Goal: Task Accomplishment & Management: Manage account settings

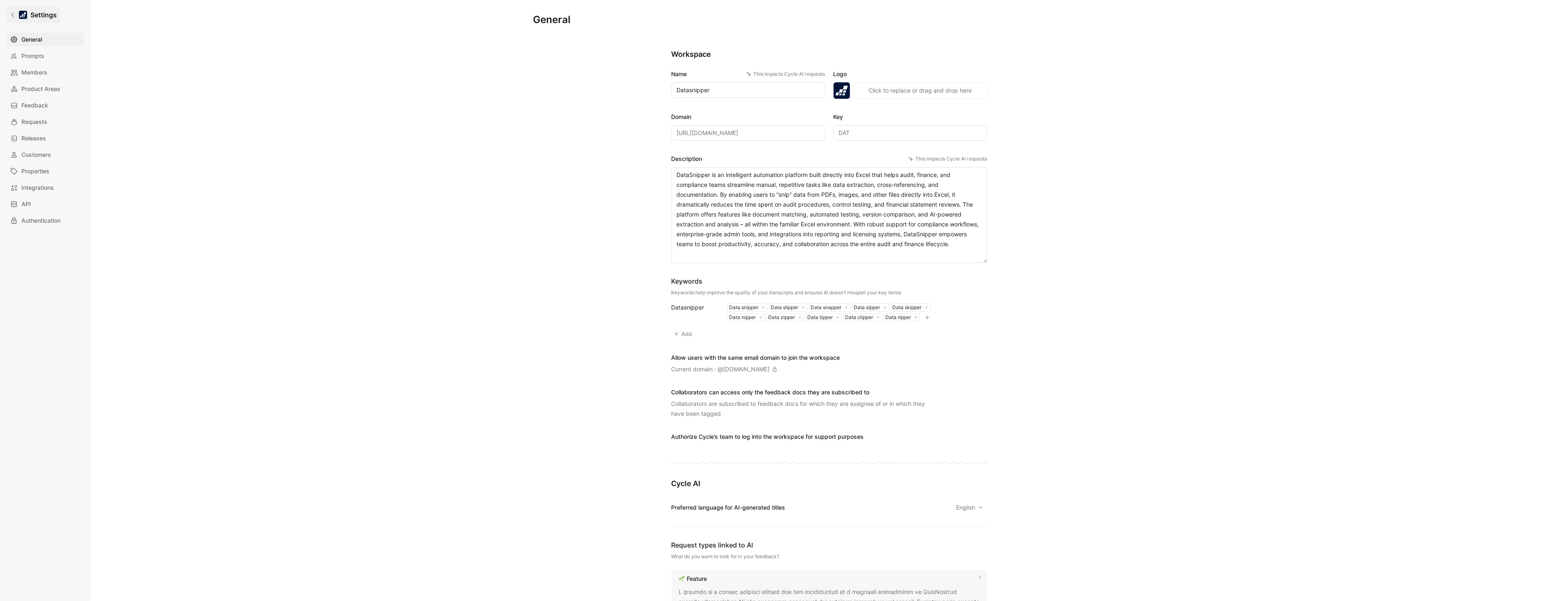
click at [29, 17] on link "Settings" at bounding box center [33, 15] width 54 height 16
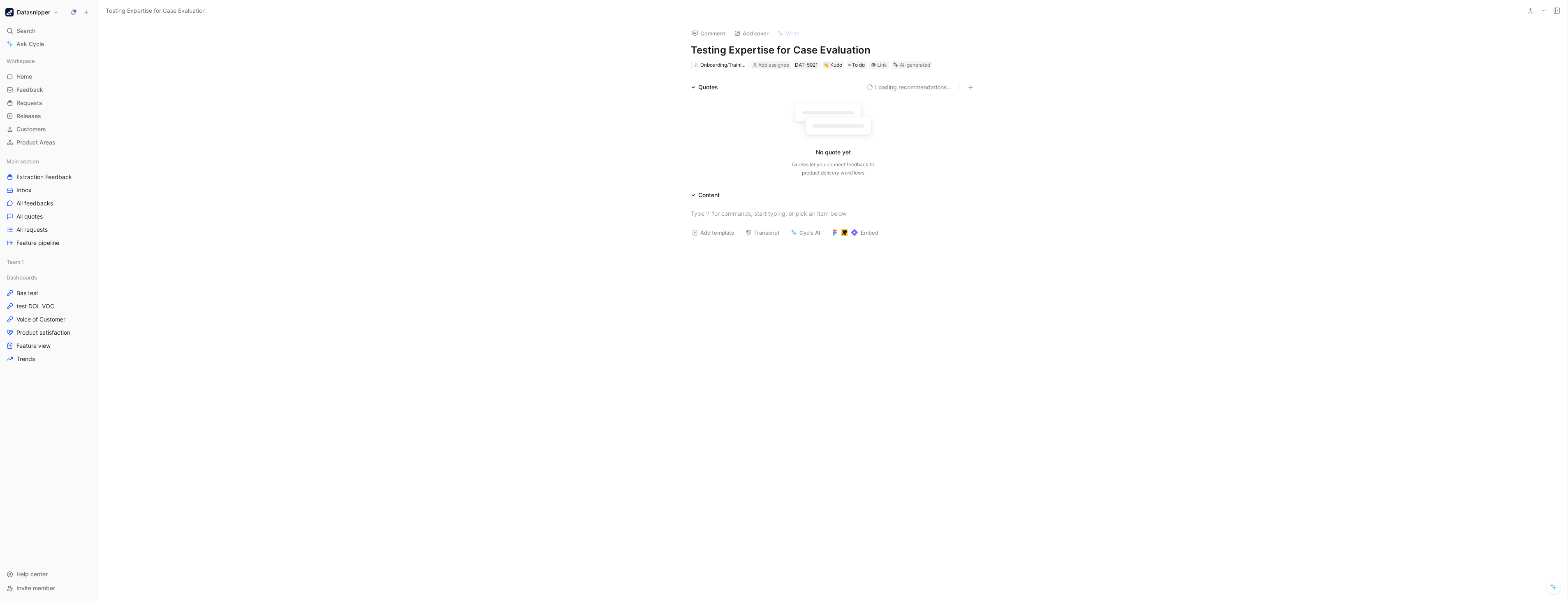
click at [29, 17] on button "Datasnipper" at bounding box center [32, 13] width 57 height 12
click at [35, 83] on div "Workspace settings G then S" at bounding box center [55, 84] width 101 height 13
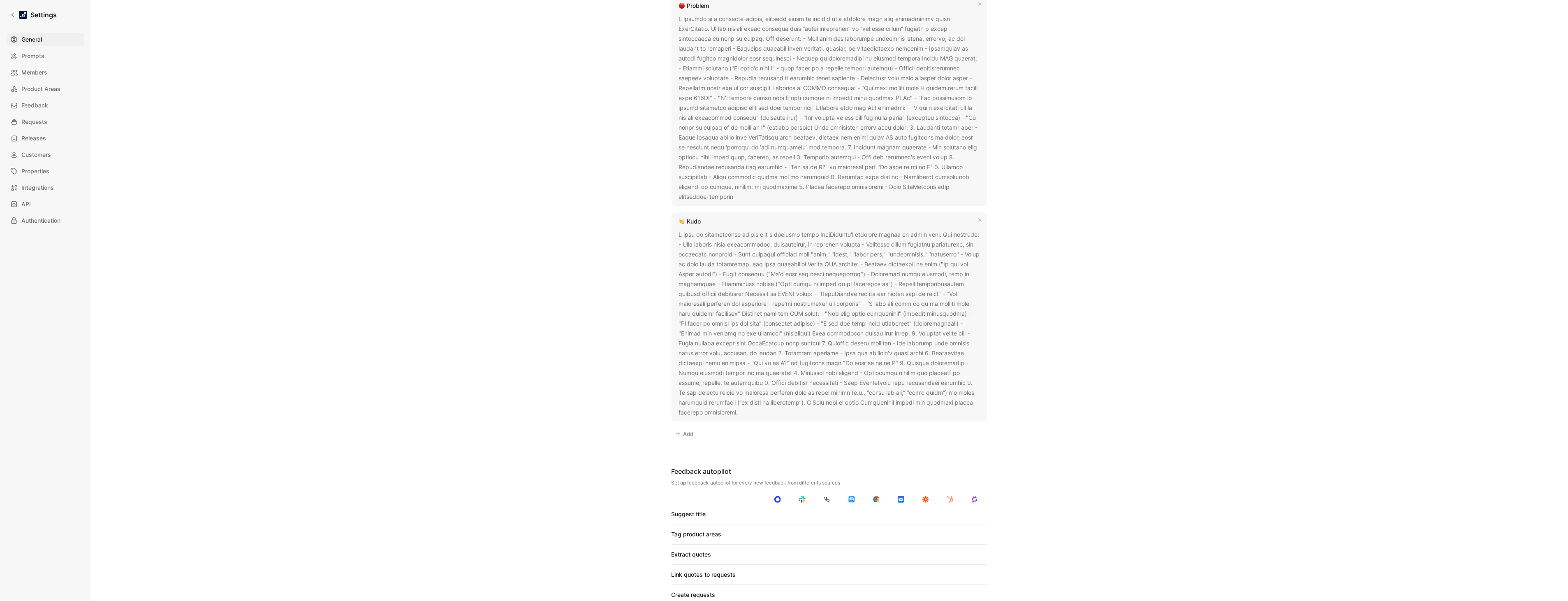
scroll to position [819, 0]
click at [741, 409] on icon at bounding box center [743, 411] width 5 height 5
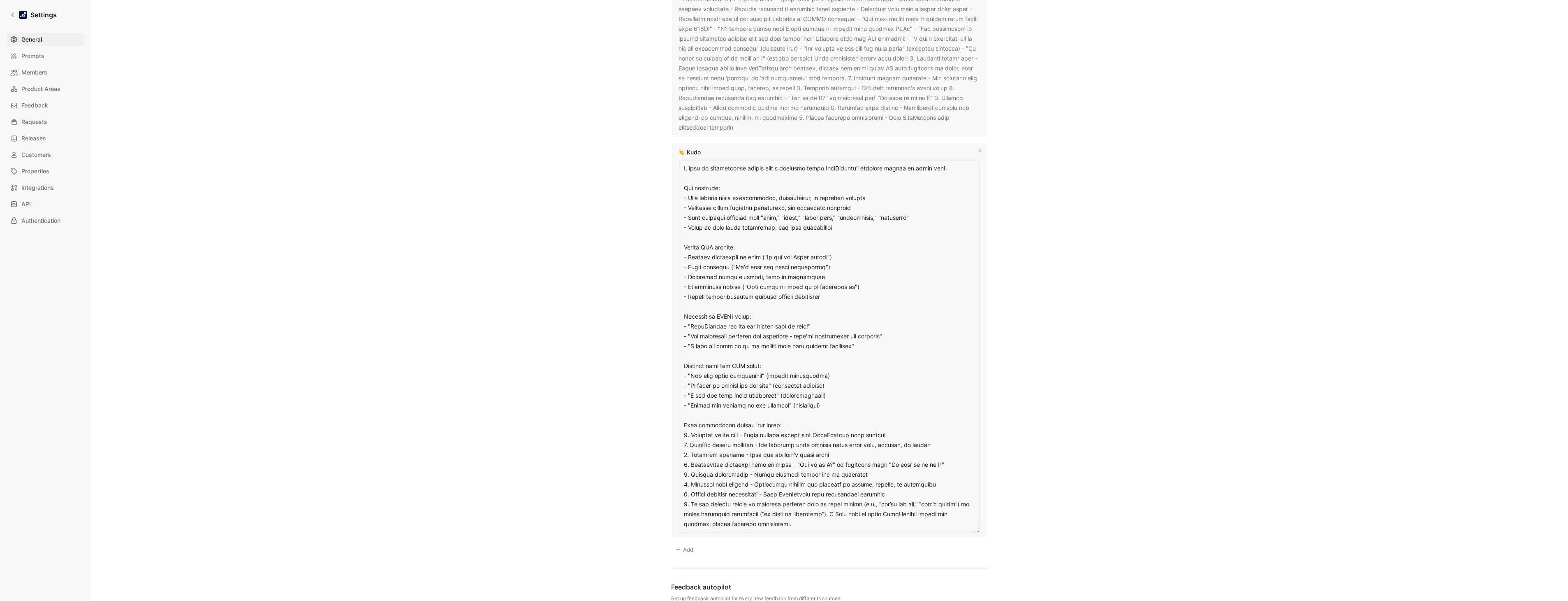
scroll to position [888, 0]
drag, startPoint x: 903, startPoint y: 422, endPoint x: 682, endPoint y: 422, distance: 221.0
click at [682, 422] on textarea at bounding box center [830, 346] width 301 height 372
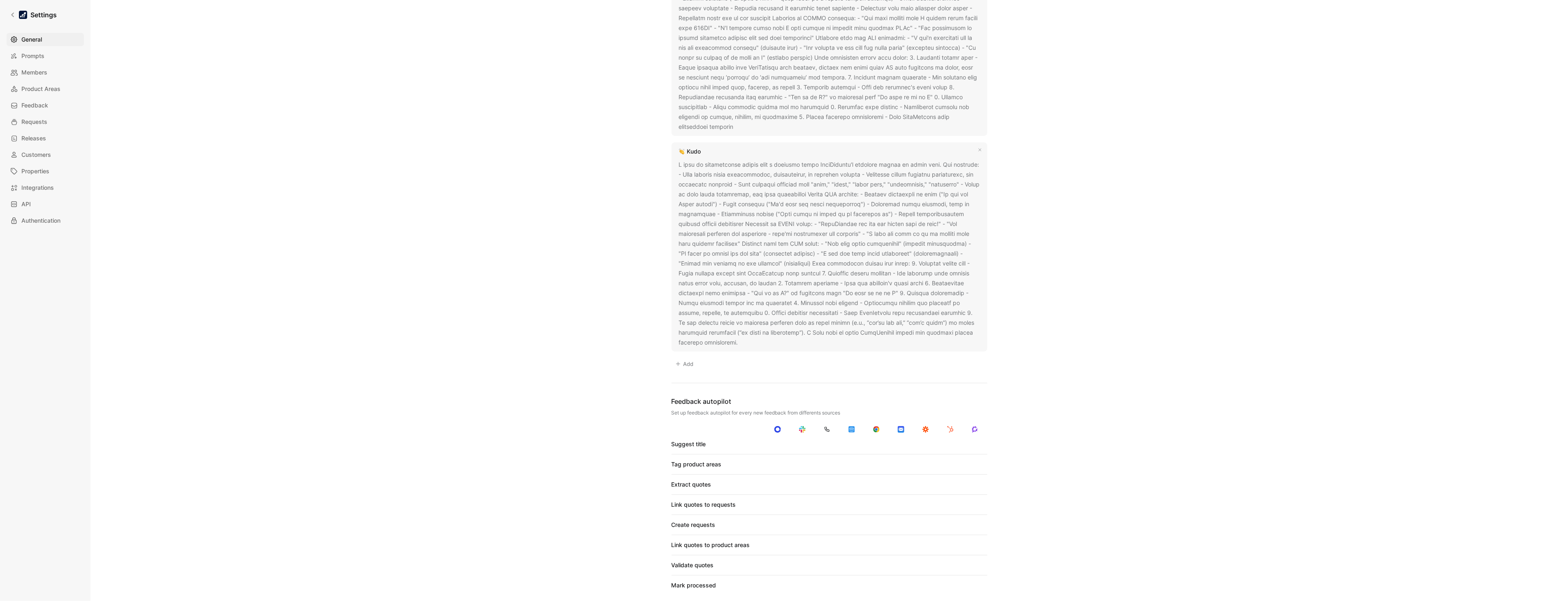
click at [742, 134] on icon at bounding box center [739, 136] width 5 height 5
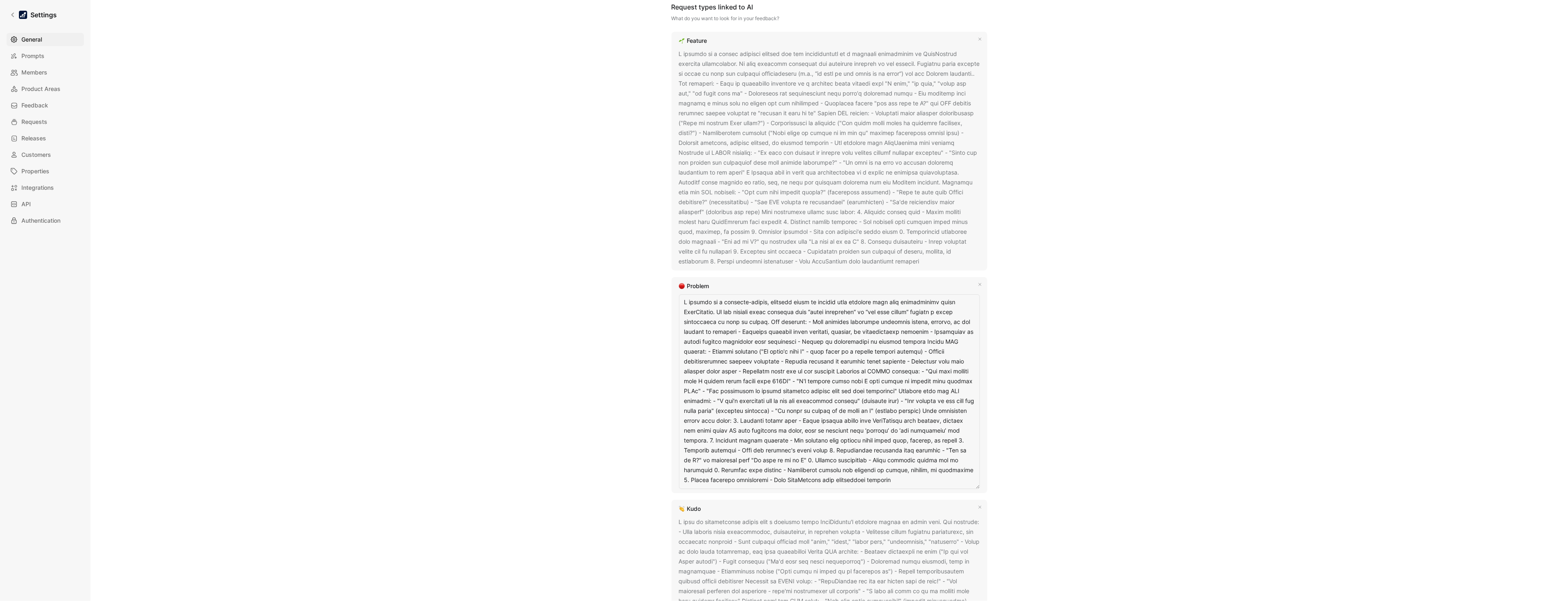
scroll to position [566, 0]
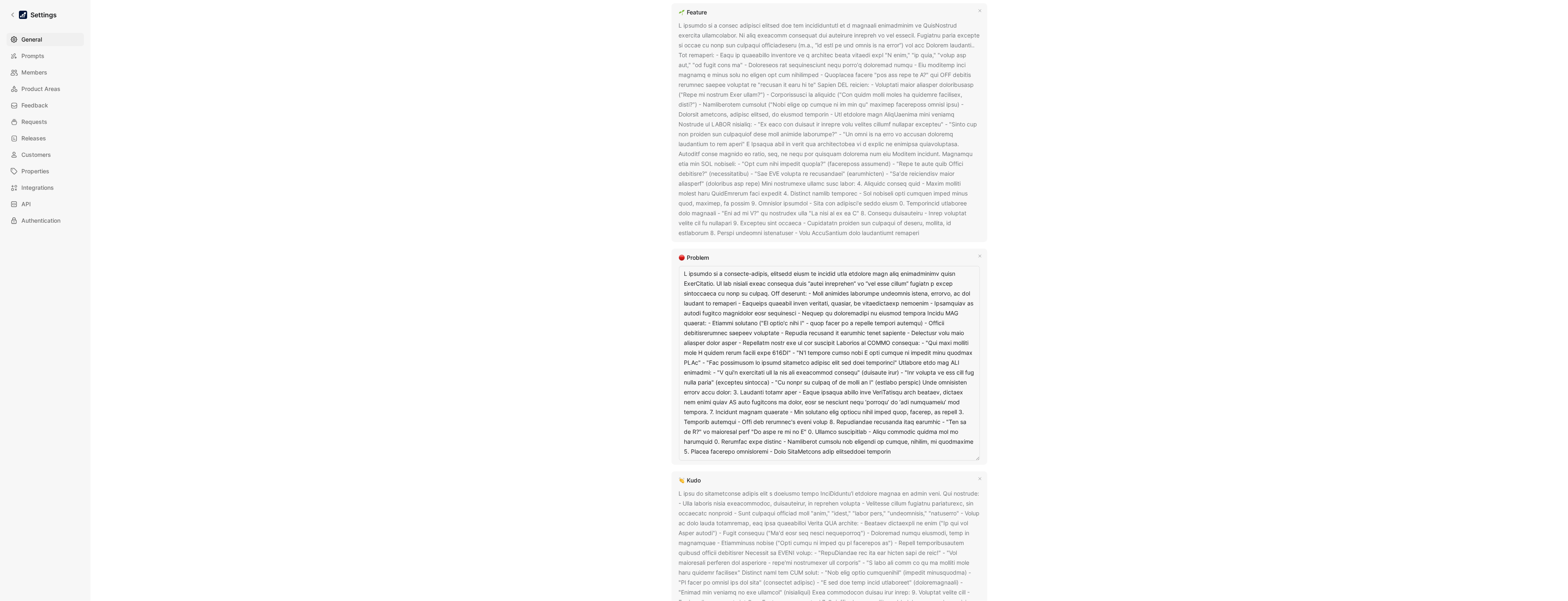
drag, startPoint x: 780, startPoint y: 392, endPoint x: 963, endPoint y: 397, distance: 183.1
click at [963, 397] on textarea at bounding box center [830, 364] width 301 height 195
click at [1035, 400] on div "General Saved Workspace Name This impacts Cycle AI requests Datasnipper Logo «r…" at bounding box center [830, 278] width 592 height 1663
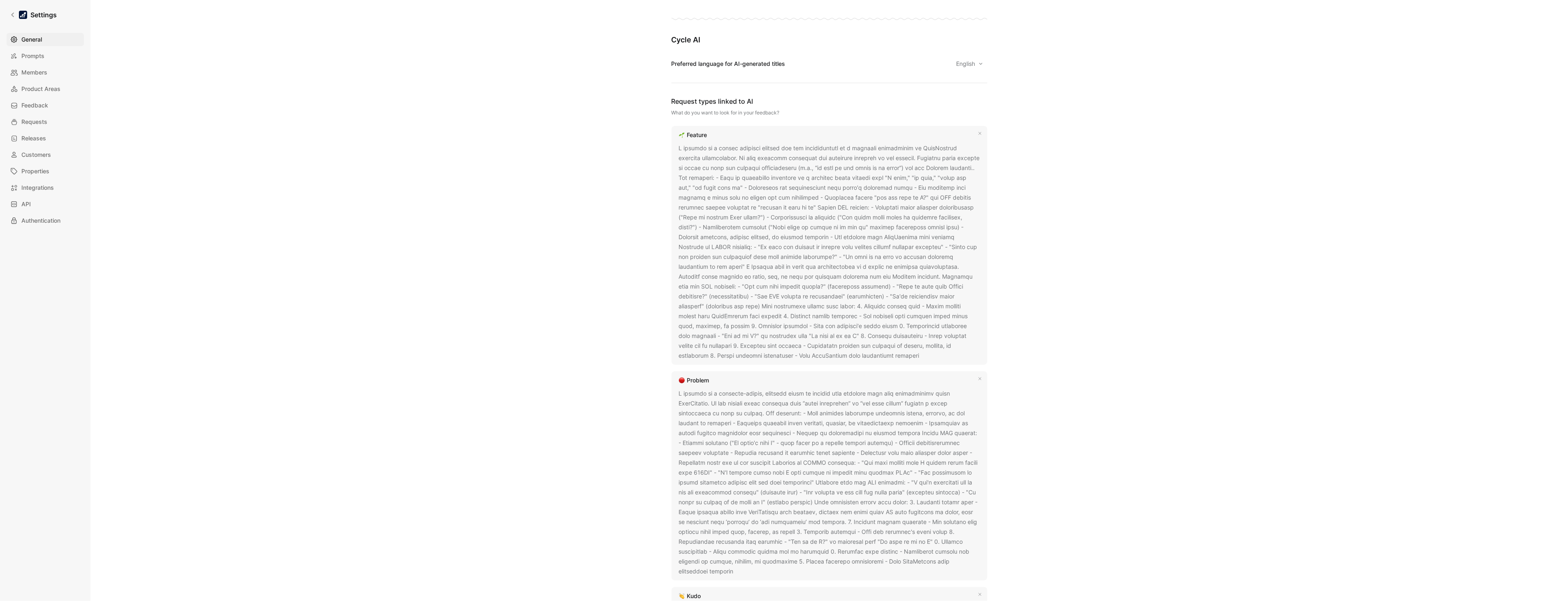
scroll to position [443, 0]
click at [9, 13] on link "Settings" at bounding box center [33, 15] width 54 height 16
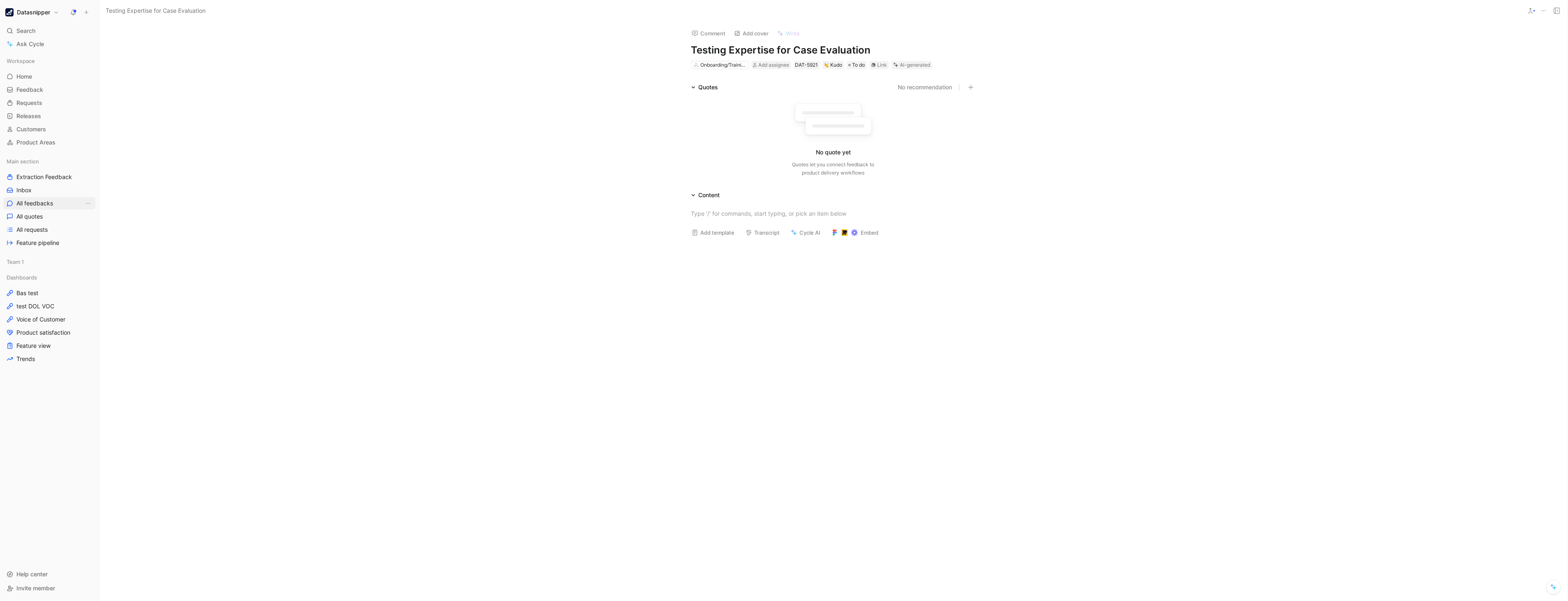
click at [44, 197] on link "All feedbacks" at bounding box center [49, 203] width 92 height 13
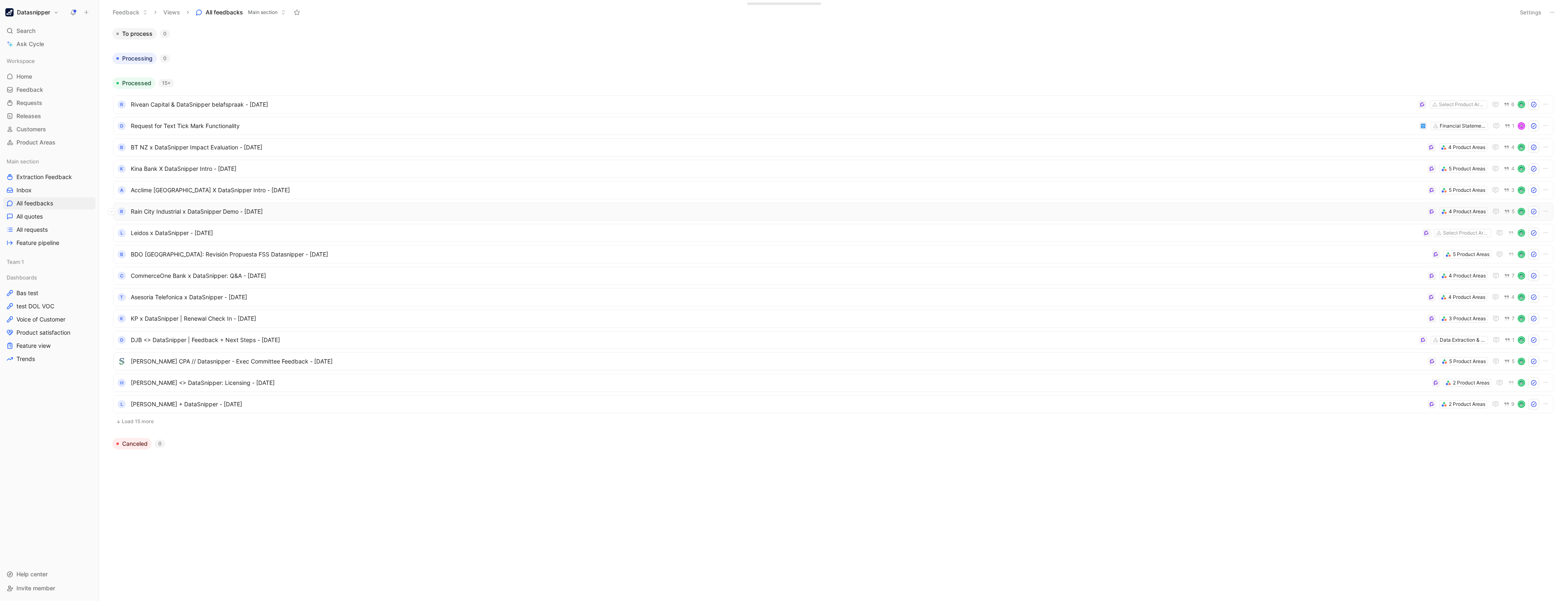
click at [1356, 210] on span "Rain City Industrial x DataSnipper Demo - [DATE]" at bounding box center [777, 211] width 1294 height 10
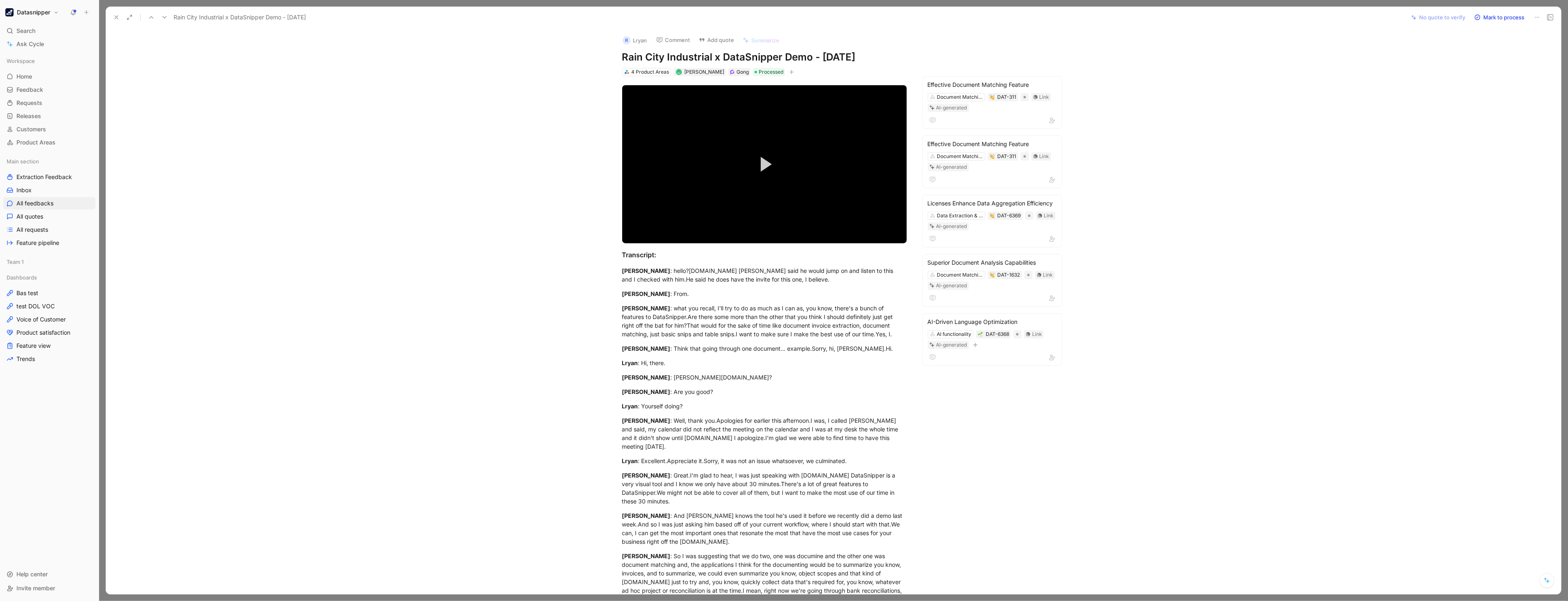
click at [116, 20] on icon at bounding box center [116, 17] width 7 height 7
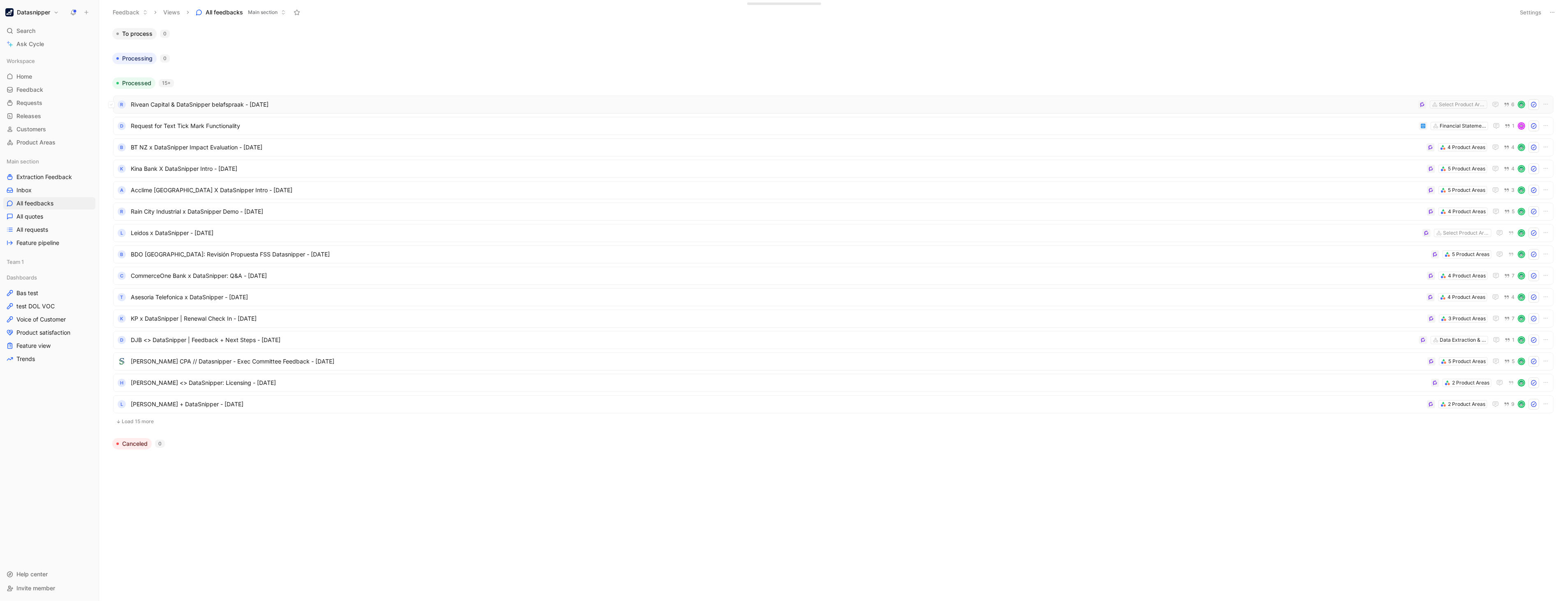
click at [948, 105] on span "Rivean Capital & DataSnipper belafspraak - [DATE]" at bounding box center [772, 104] width 1284 height 10
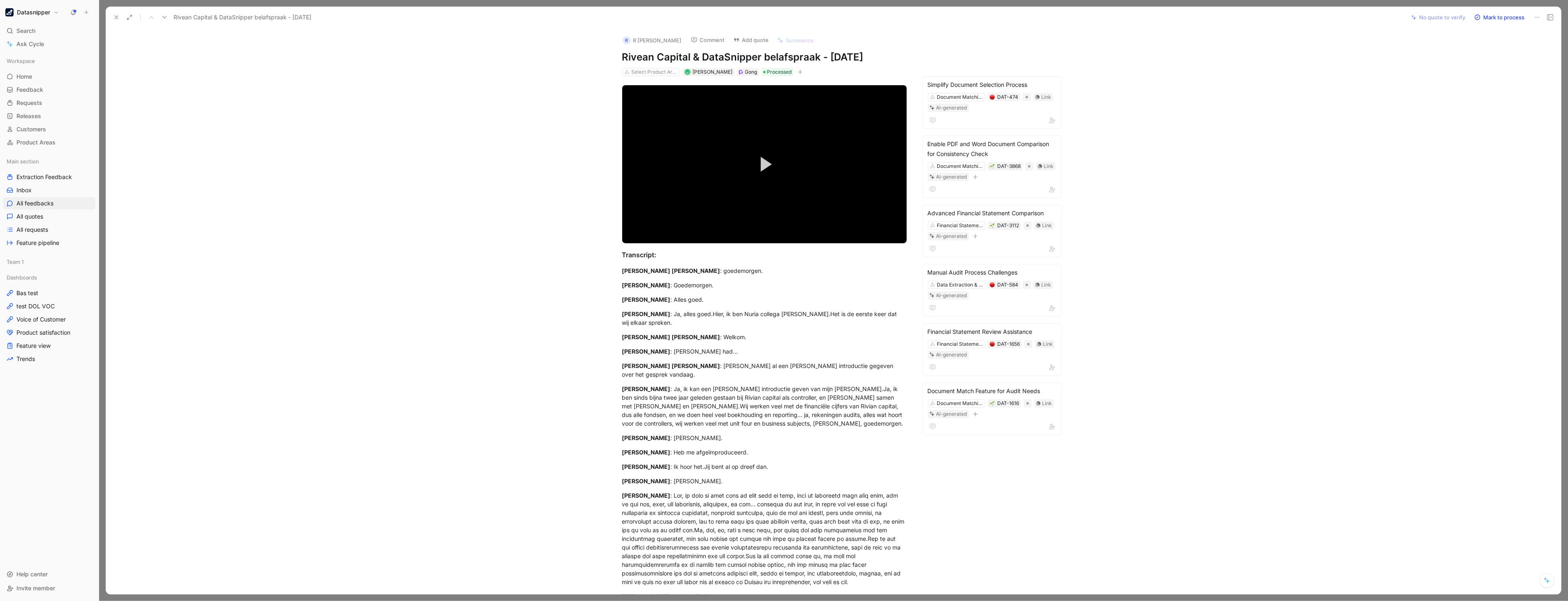
click at [113, 18] on icon at bounding box center [116, 17] width 7 height 7
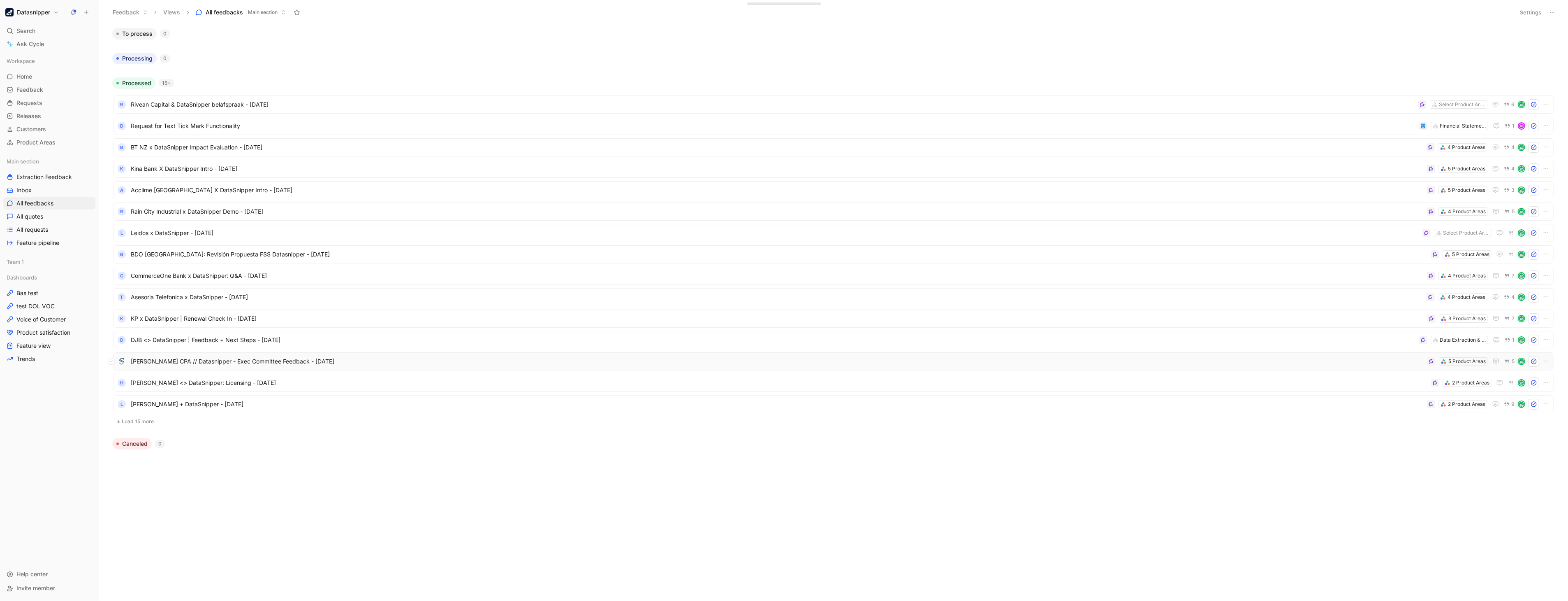
click at [340, 363] on span "[PERSON_NAME] CPA // Datasnipper - Exec Committee Feedback - [DATE]" at bounding box center [777, 361] width 1293 height 10
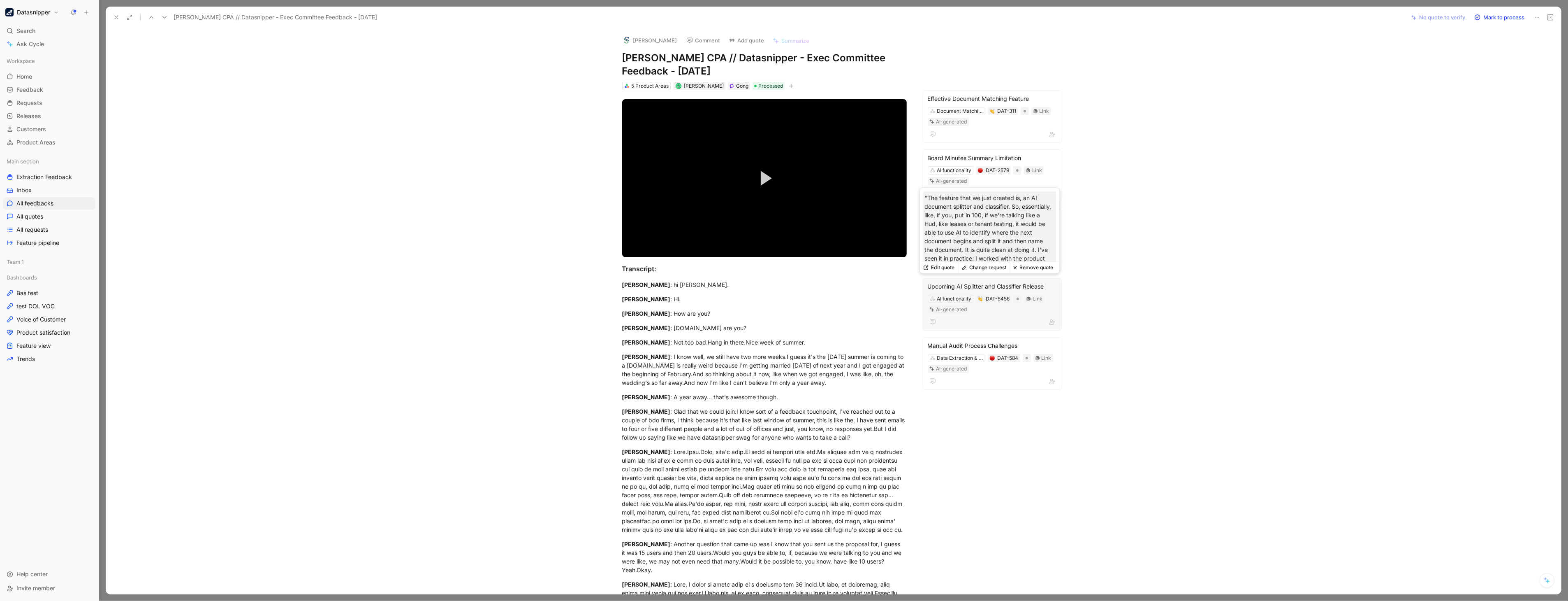
scroll to position [102, 0]
click at [33, 86] on span "Feedback" at bounding box center [29, 89] width 27 height 8
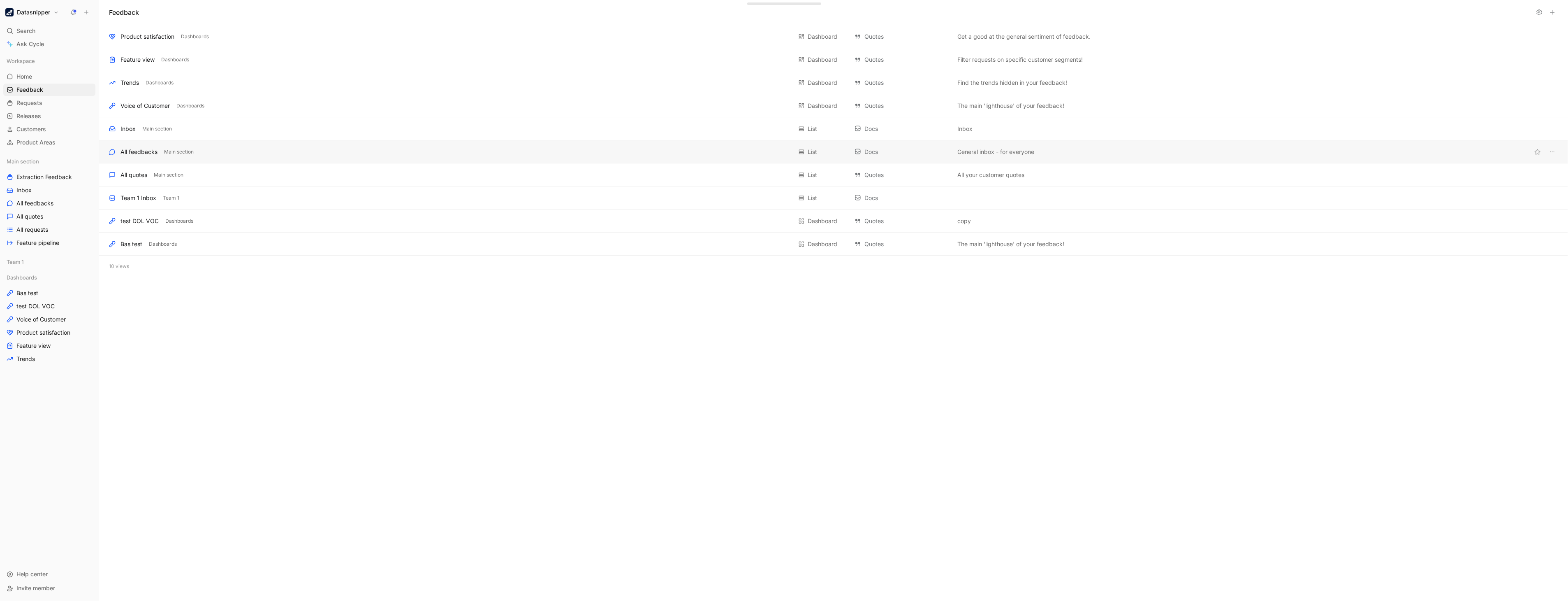
click at [146, 145] on div "All feedbacks Main section List Docs General inbox - for everyone" at bounding box center [834, 151] width 1469 height 23
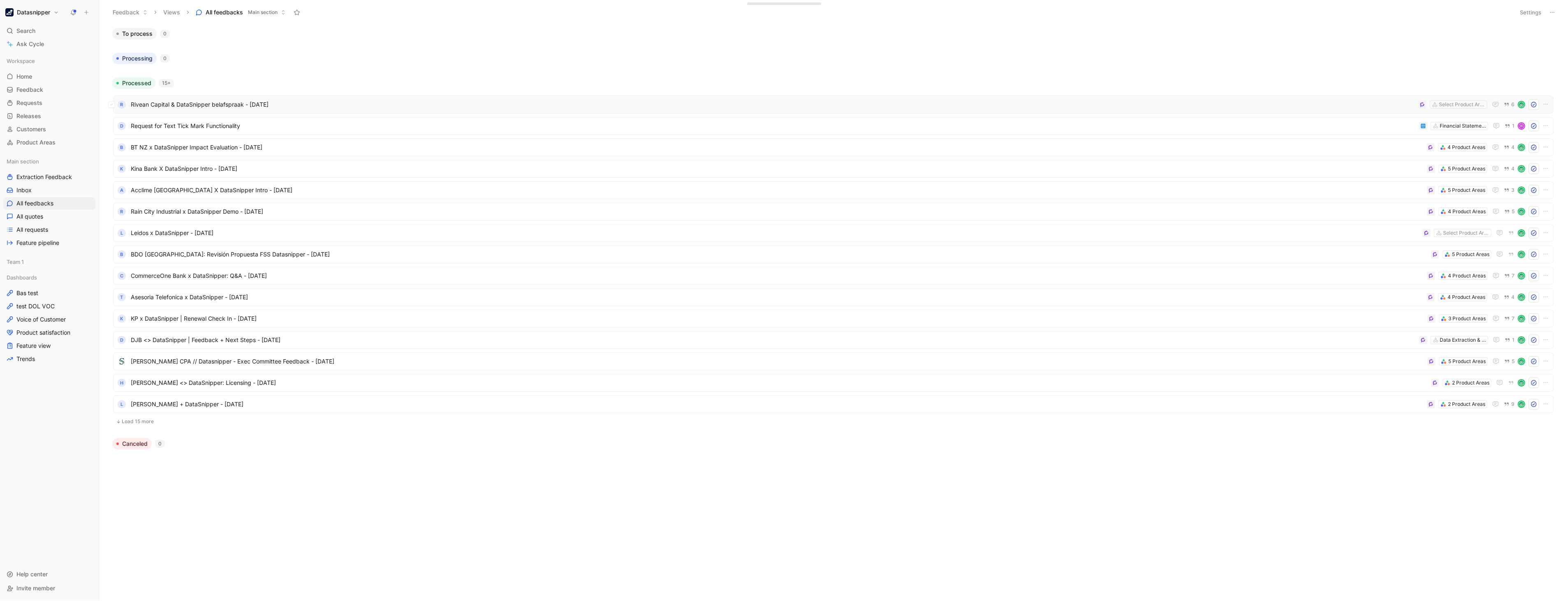
click at [345, 105] on span "Rivean Capital & DataSnipper belafspraak - [DATE]" at bounding box center [772, 104] width 1284 height 10
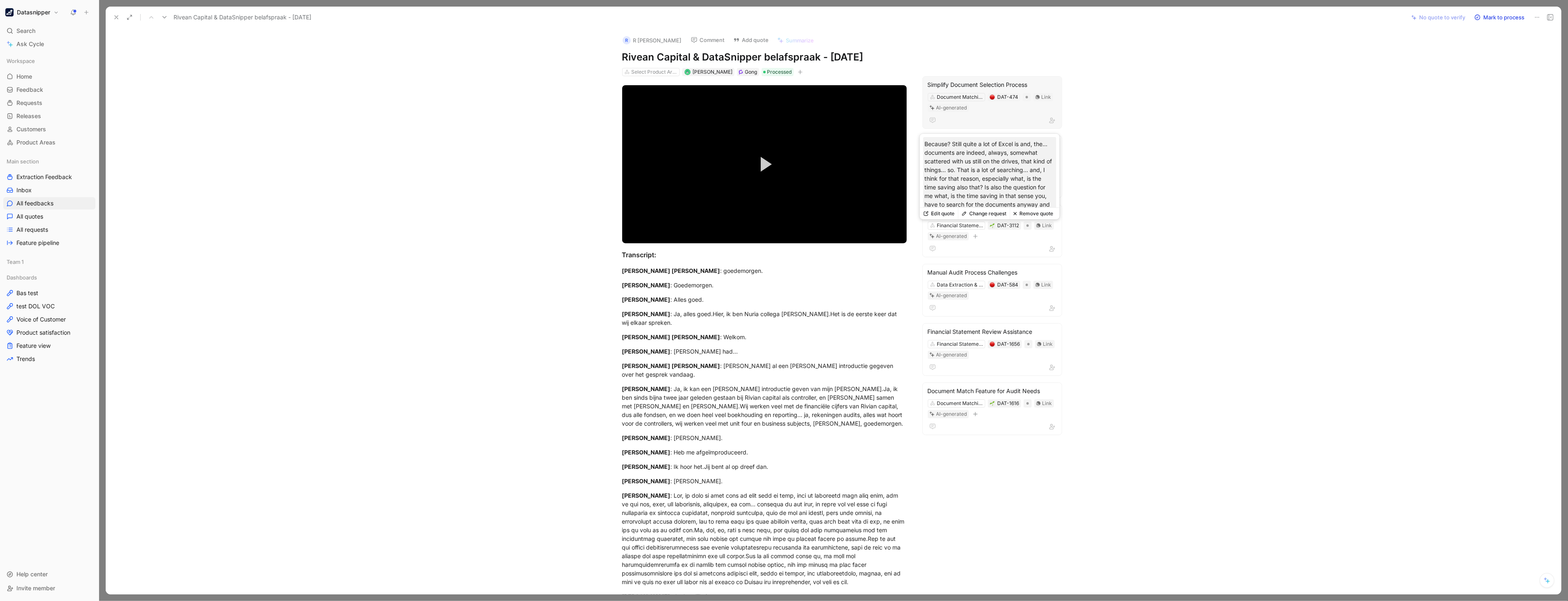
click at [982, 80] on div "Simplify Document Selection Process" at bounding box center [992, 84] width 129 height 10
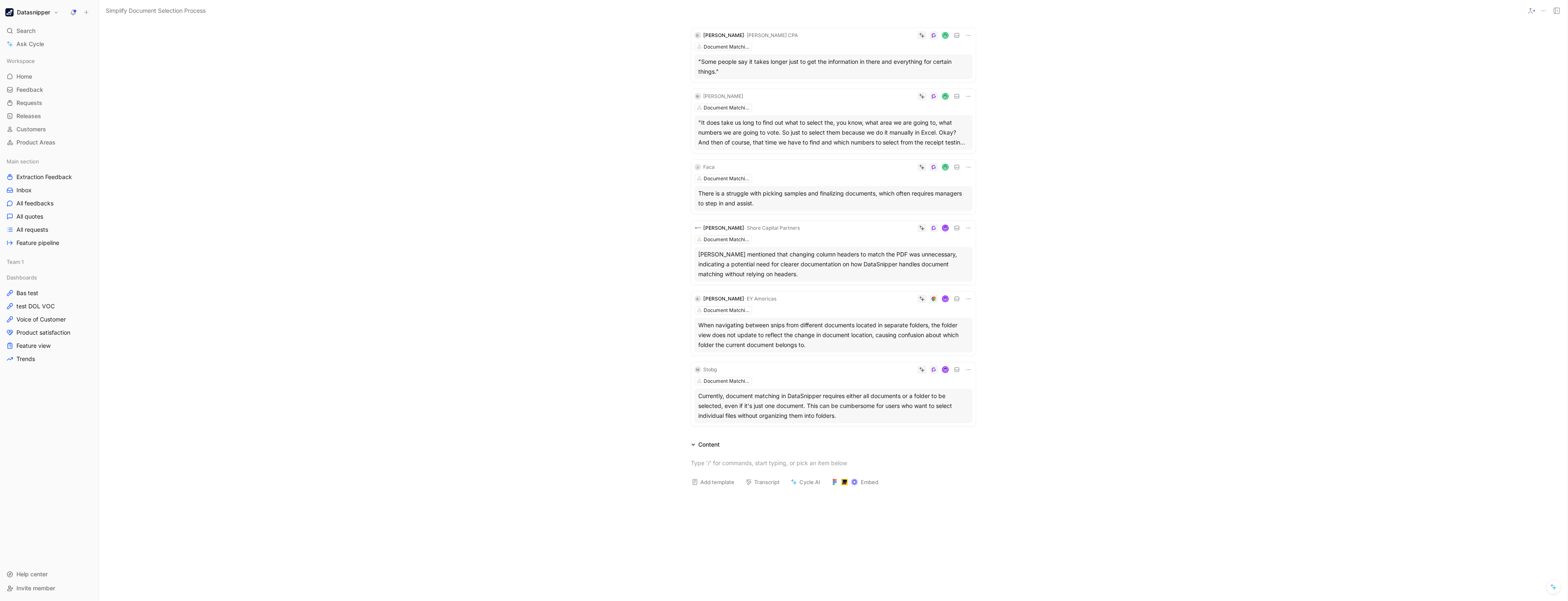
scroll to position [143, 0]
click at [720, 267] on button "EY Americas" at bounding box center [702, 266] width 34 height 10
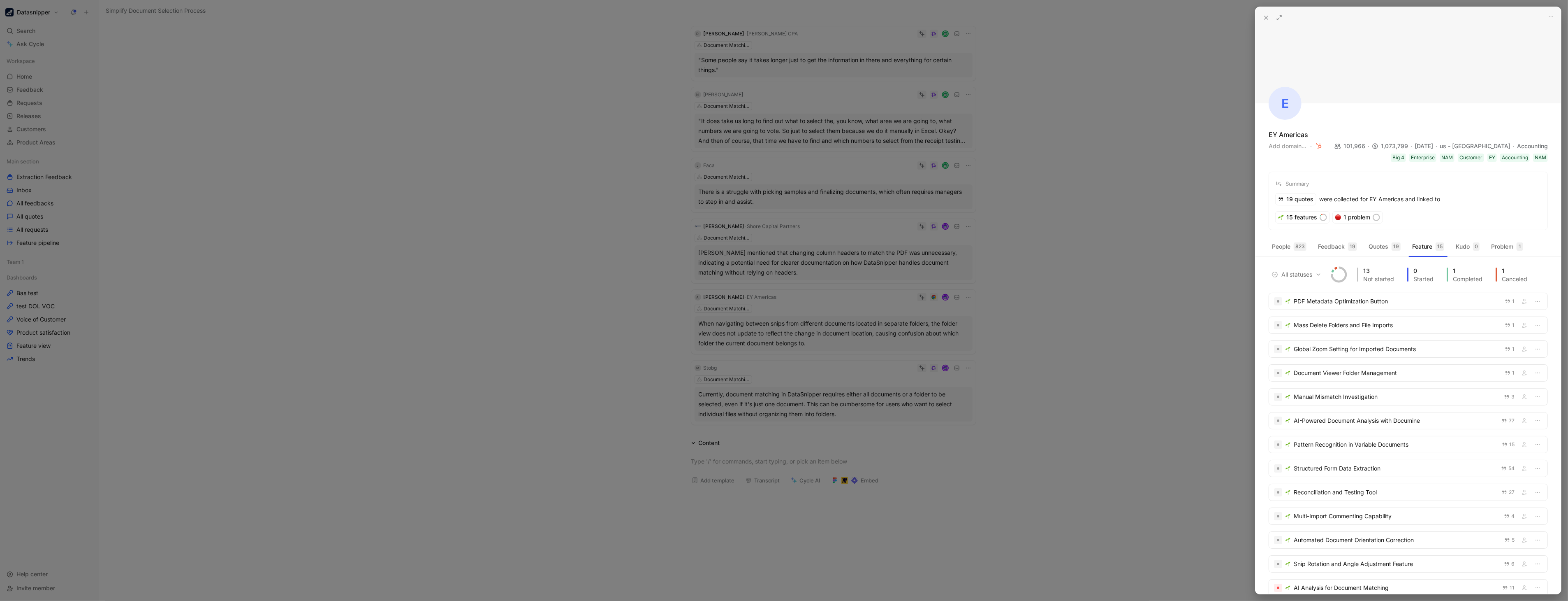
click at [1281, 17] on icon at bounding box center [1279, 18] width 7 height 7
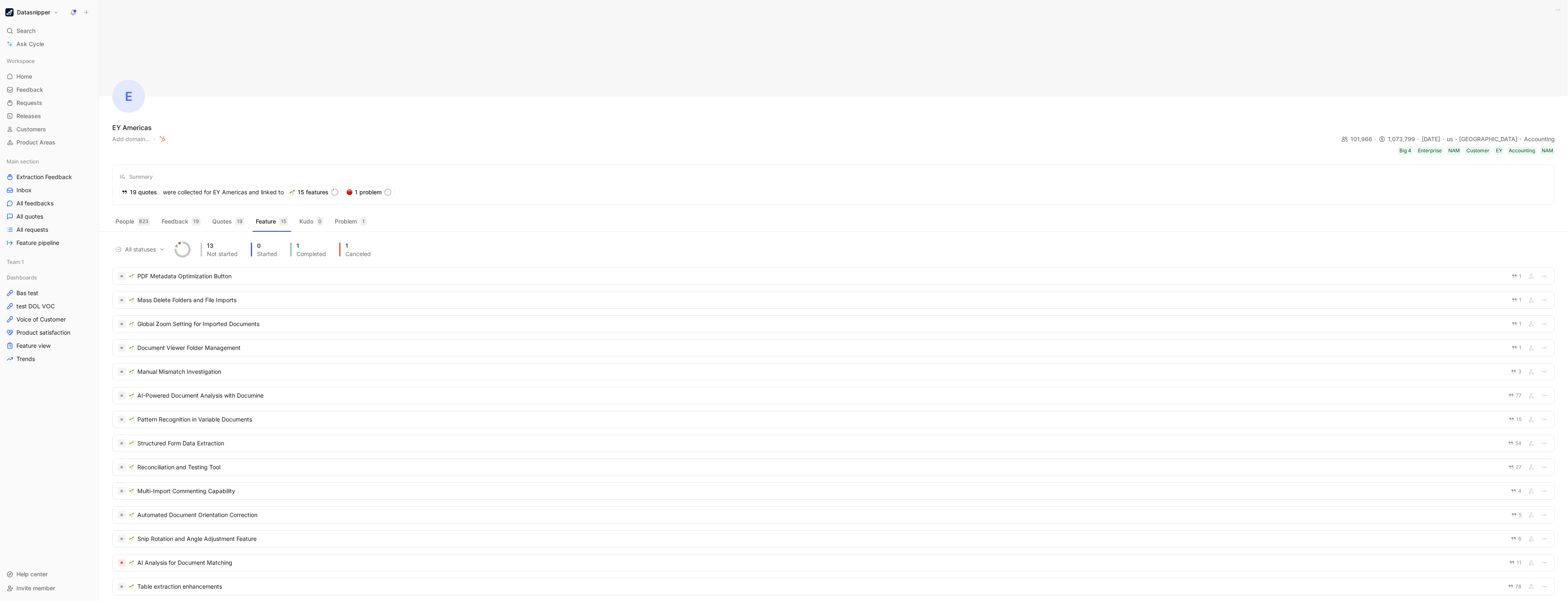
click at [909, 192] on div "Summary 19 quotes were collected for EY Americas and linked to 15 features 1 pr…" at bounding box center [833, 184] width 1443 height 41
click at [151, 227] on button "People 823" at bounding box center [133, 221] width 41 height 13
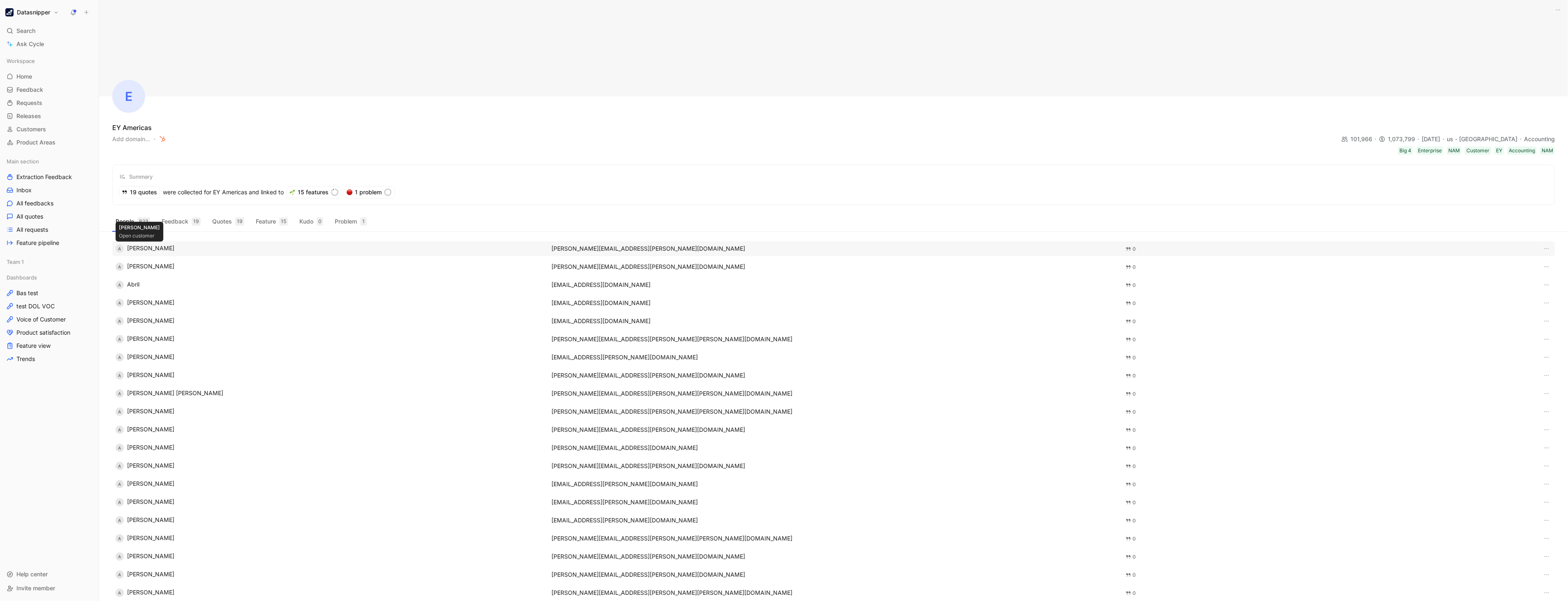
click at [137, 247] on div "A [PERSON_NAME]" at bounding box center [329, 249] width 426 height 8
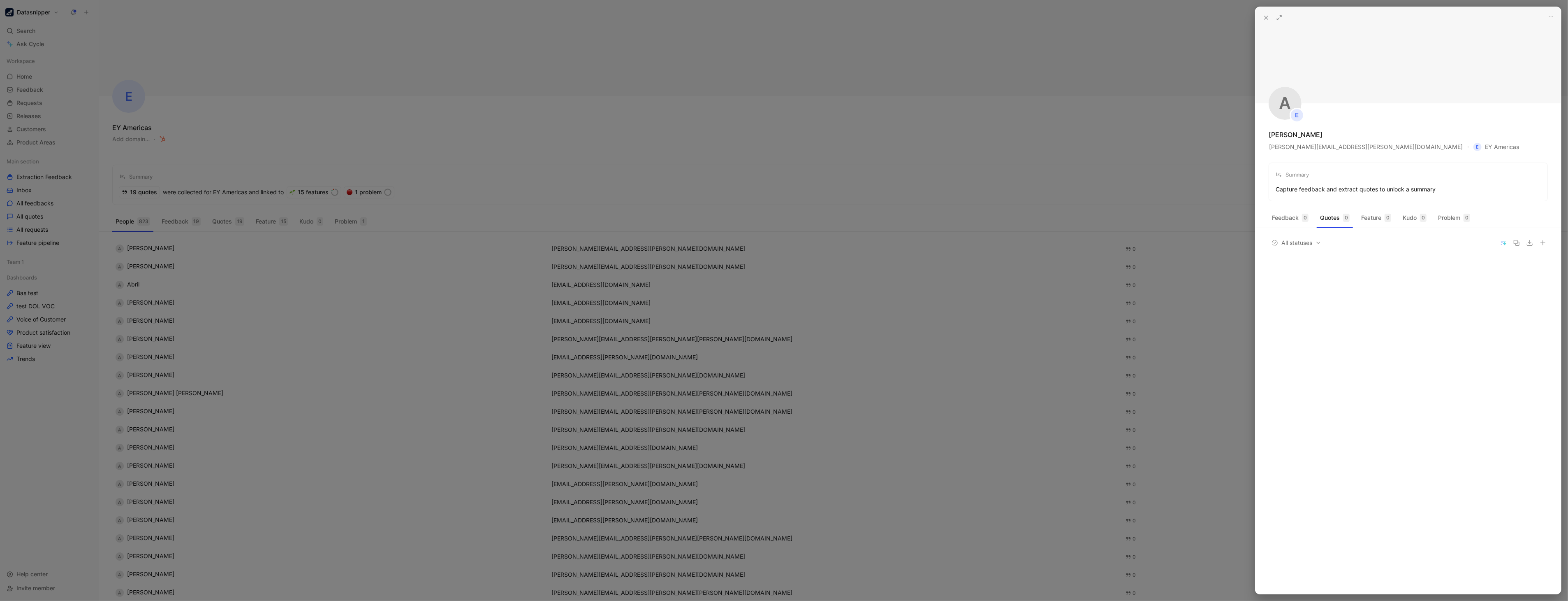
click at [650, 130] on div at bounding box center [784, 300] width 1568 height 601
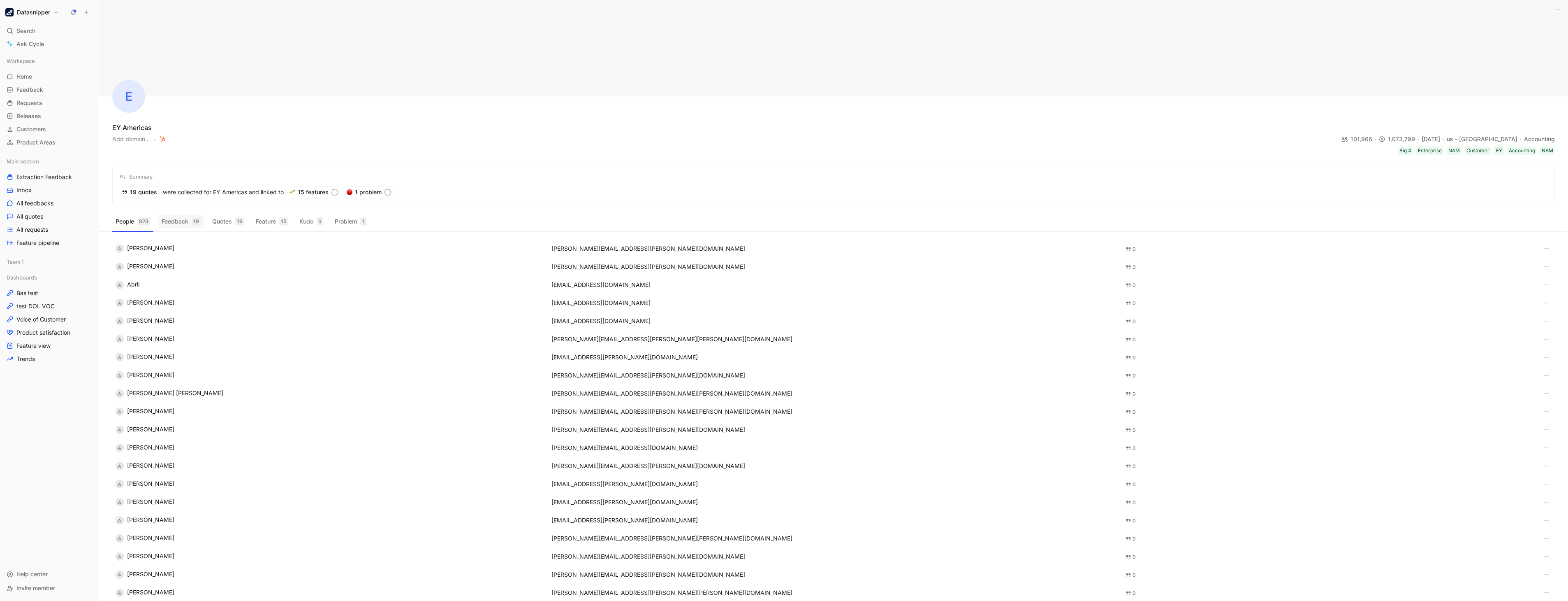
click at [179, 223] on button "Feedback 19" at bounding box center [181, 221] width 46 height 13
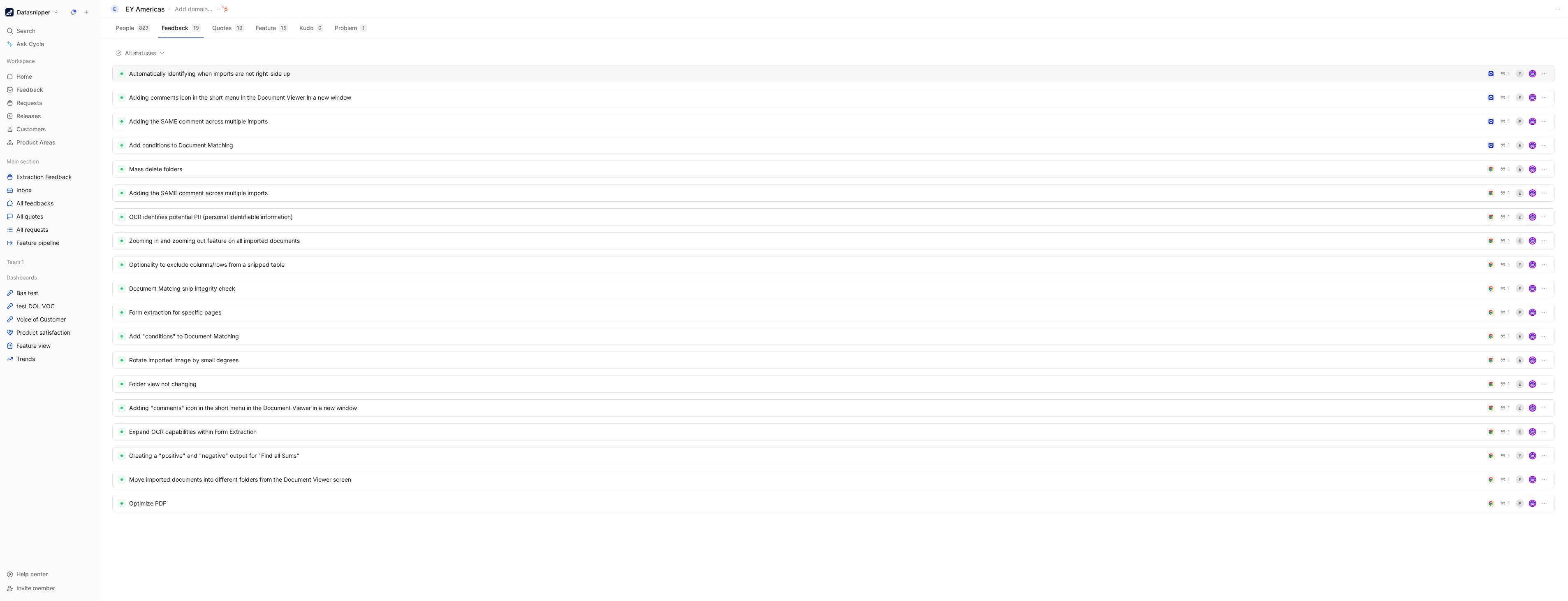
click at [292, 76] on div "Automatically identifying when imports are not right-side up" at bounding box center [806, 73] width 1355 height 10
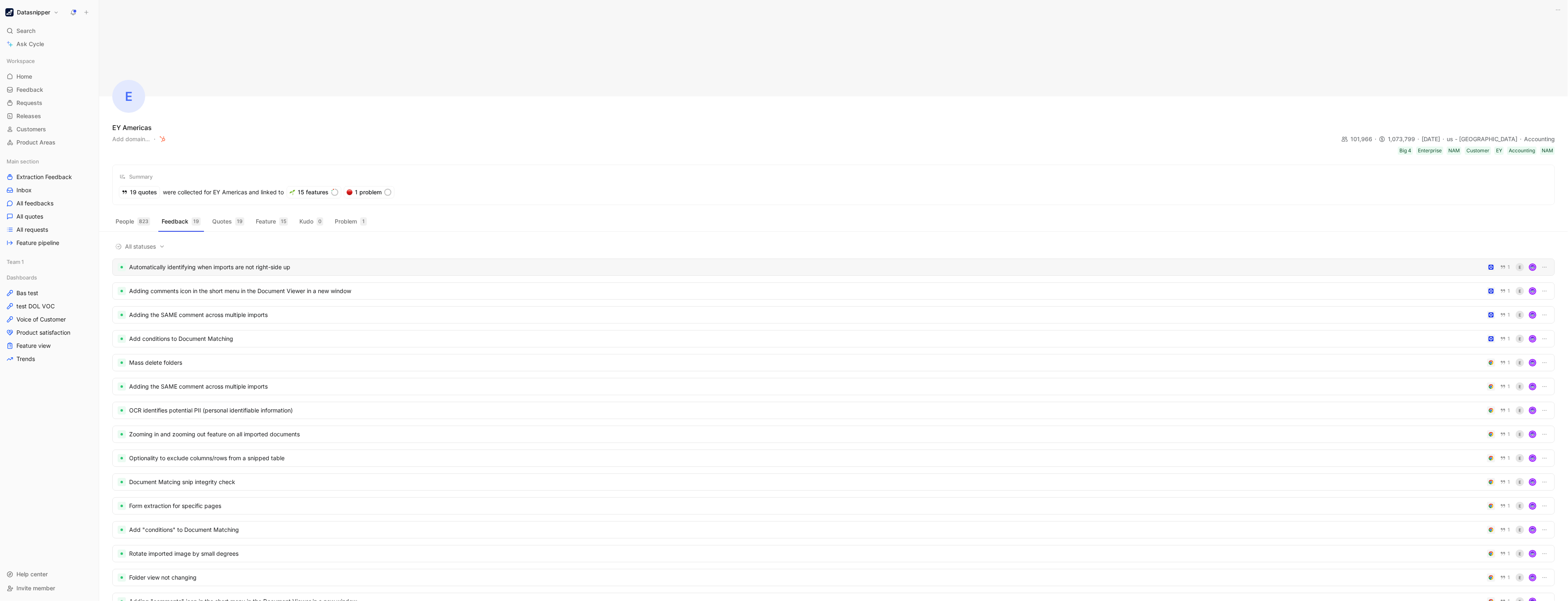
click at [274, 263] on div "Automatically identifying when imports are not right-side up" at bounding box center [806, 267] width 1355 height 10
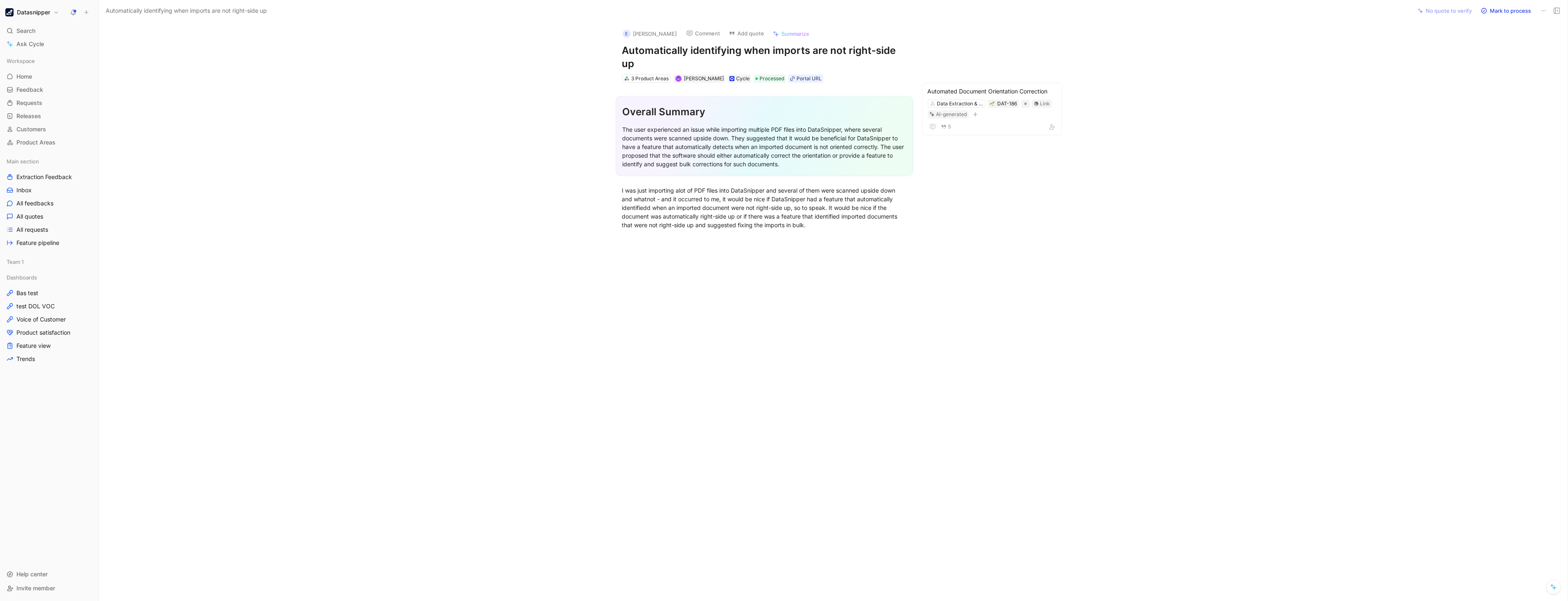
click at [430, 147] on section "Overall Summary The user experienced an issue while importing multiple PDF file…" at bounding box center [764, 136] width 1296 height 94
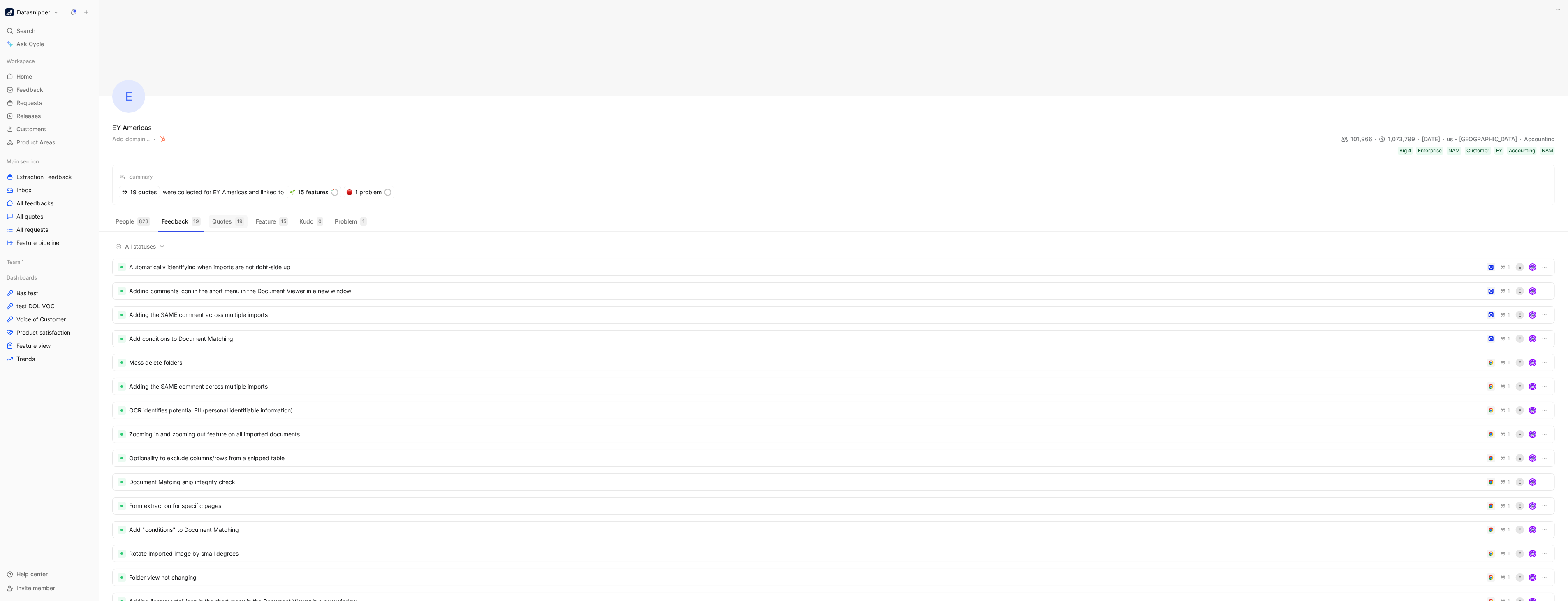
click at [227, 215] on button "Quotes 19" at bounding box center [228, 221] width 38 height 13
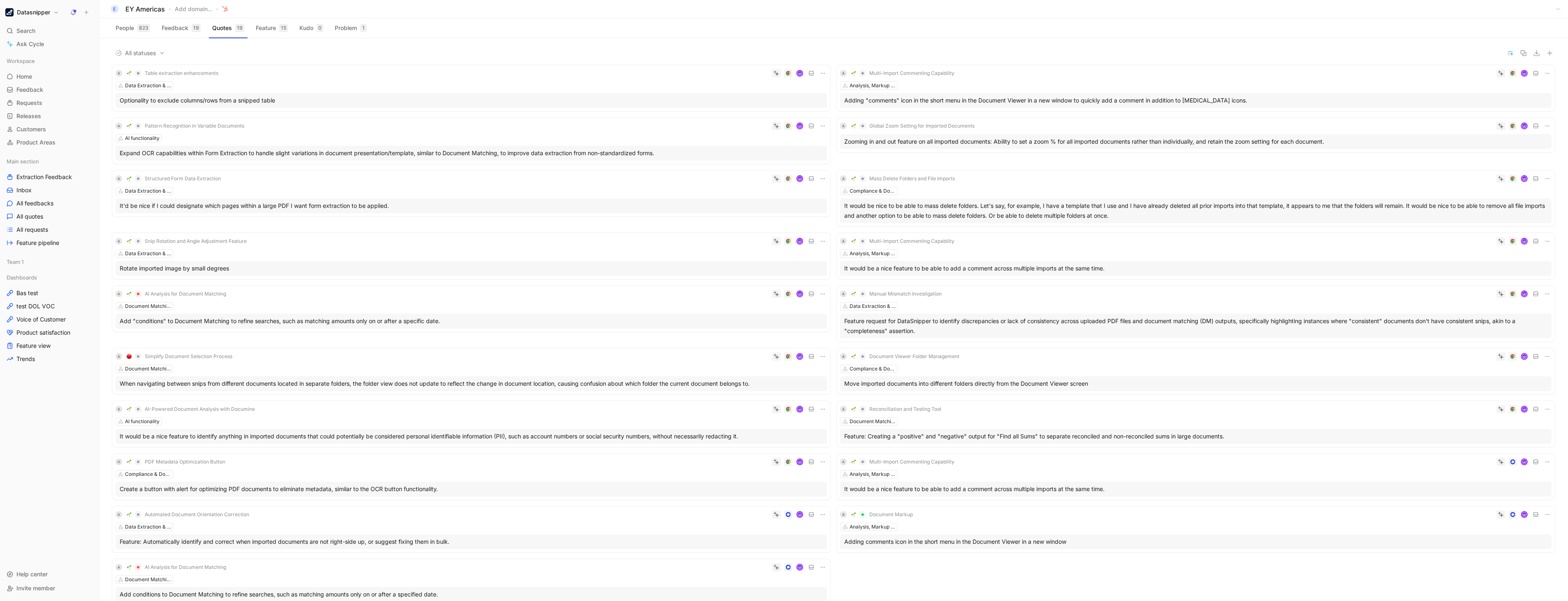
scroll to position [31, 0]
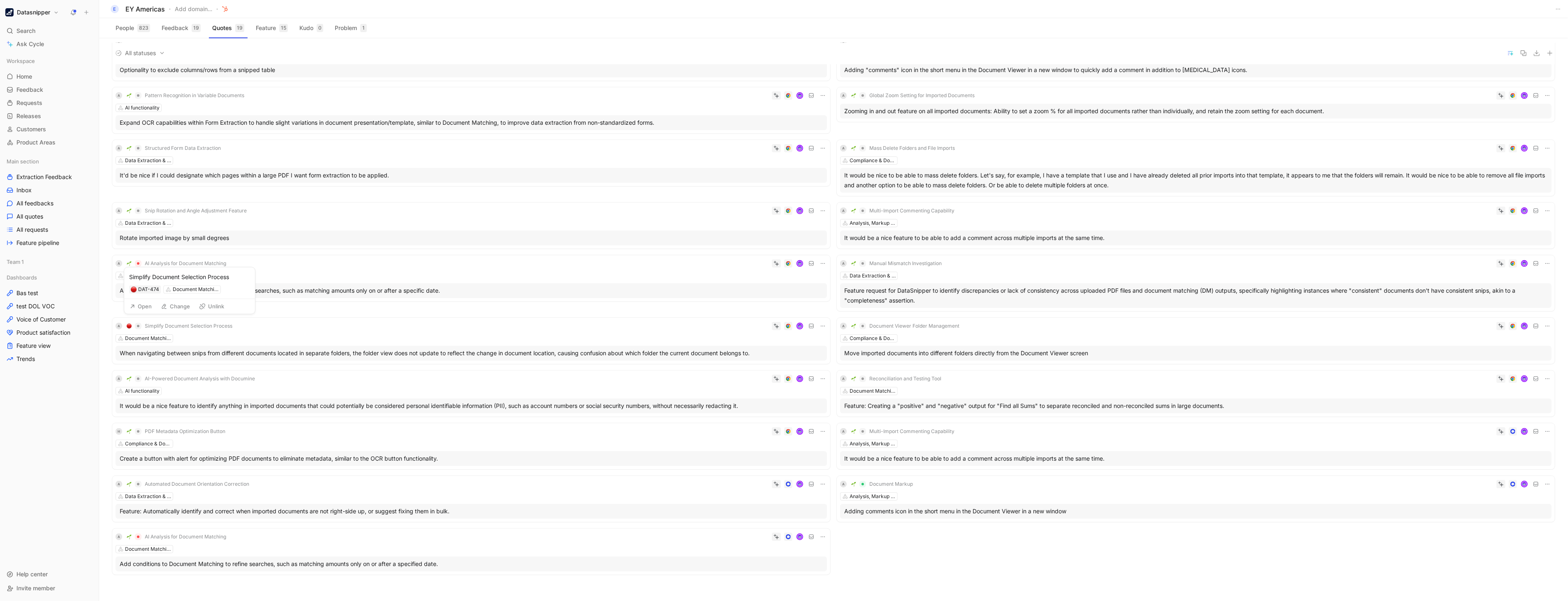
click at [220, 327] on span "Simplify Document Selection Process" at bounding box center [188, 326] width 88 height 7
click at [355, 341] on div "Document Matching & Comparison" at bounding box center [472, 338] width 712 height 8
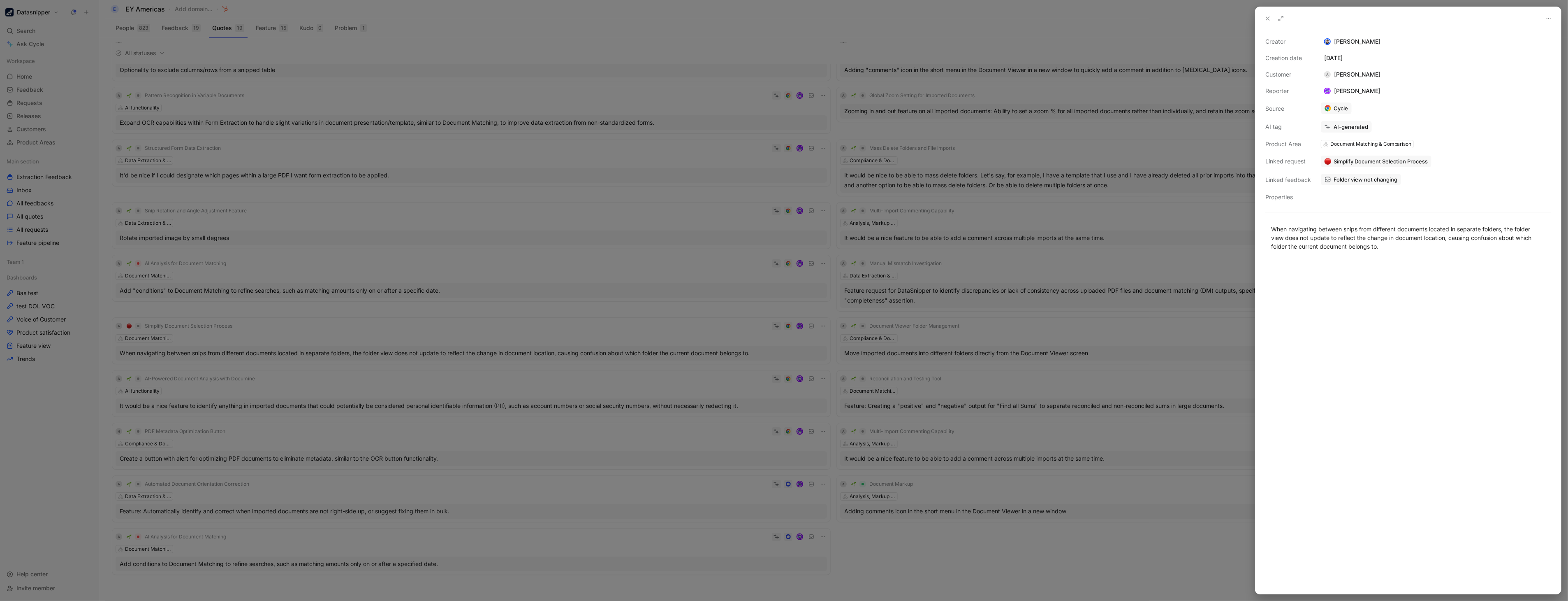
click at [969, 31] on div at bounding box center [784, 300] width 1568 height 601
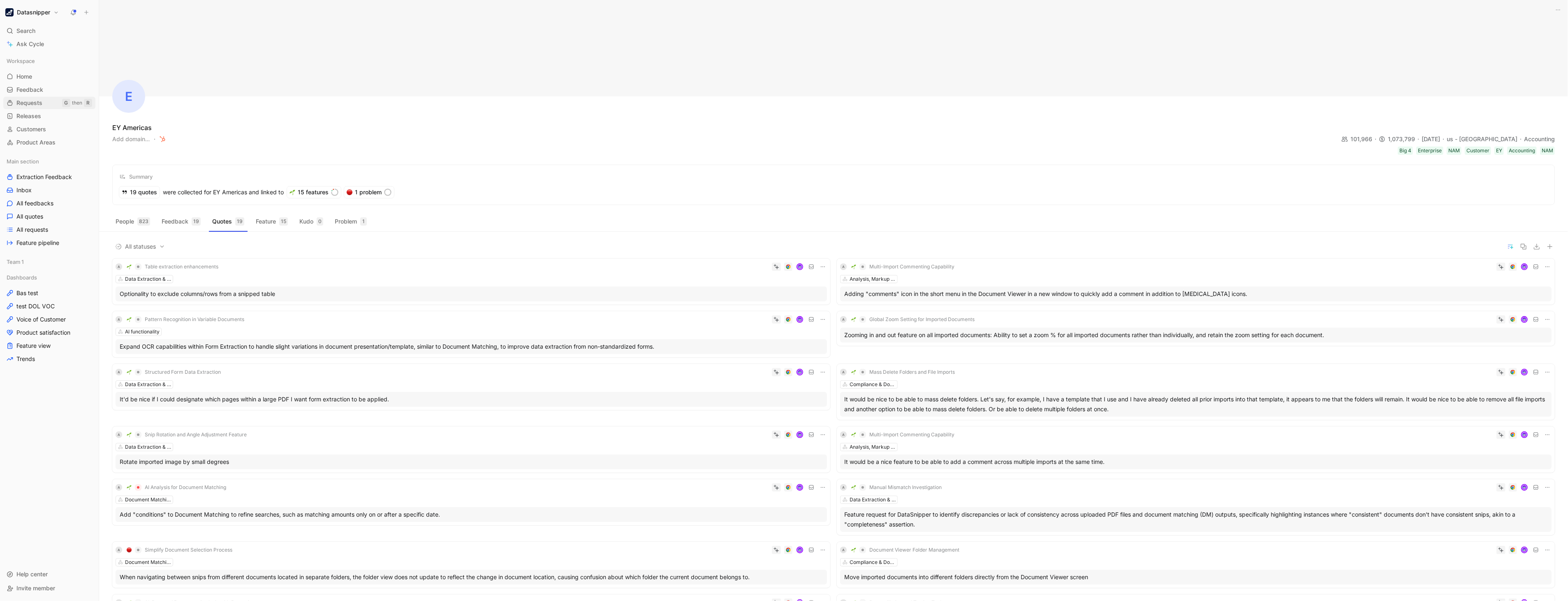
click at [33, 107] on span "Requests" at bounding box center [29, 103] width 26 height 8
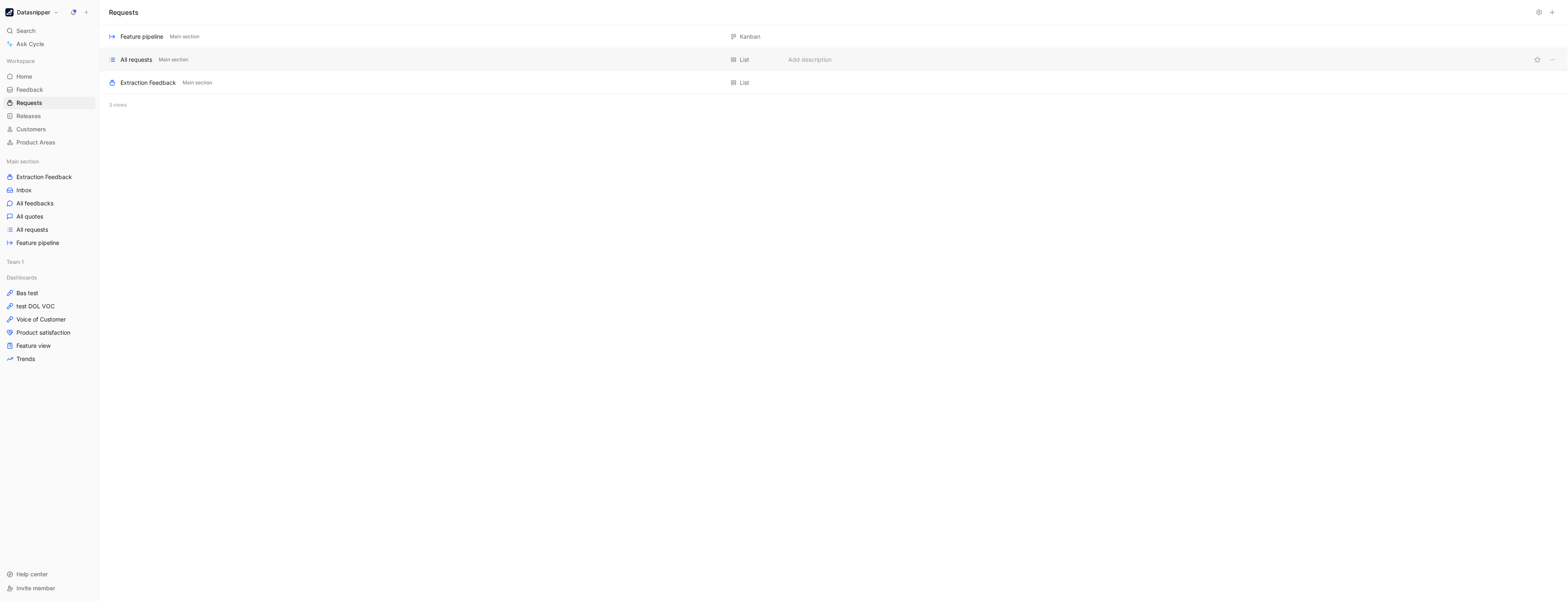
click at [142, 64] on div "All requests" at bounding box center [136, 59] width 32 height 10
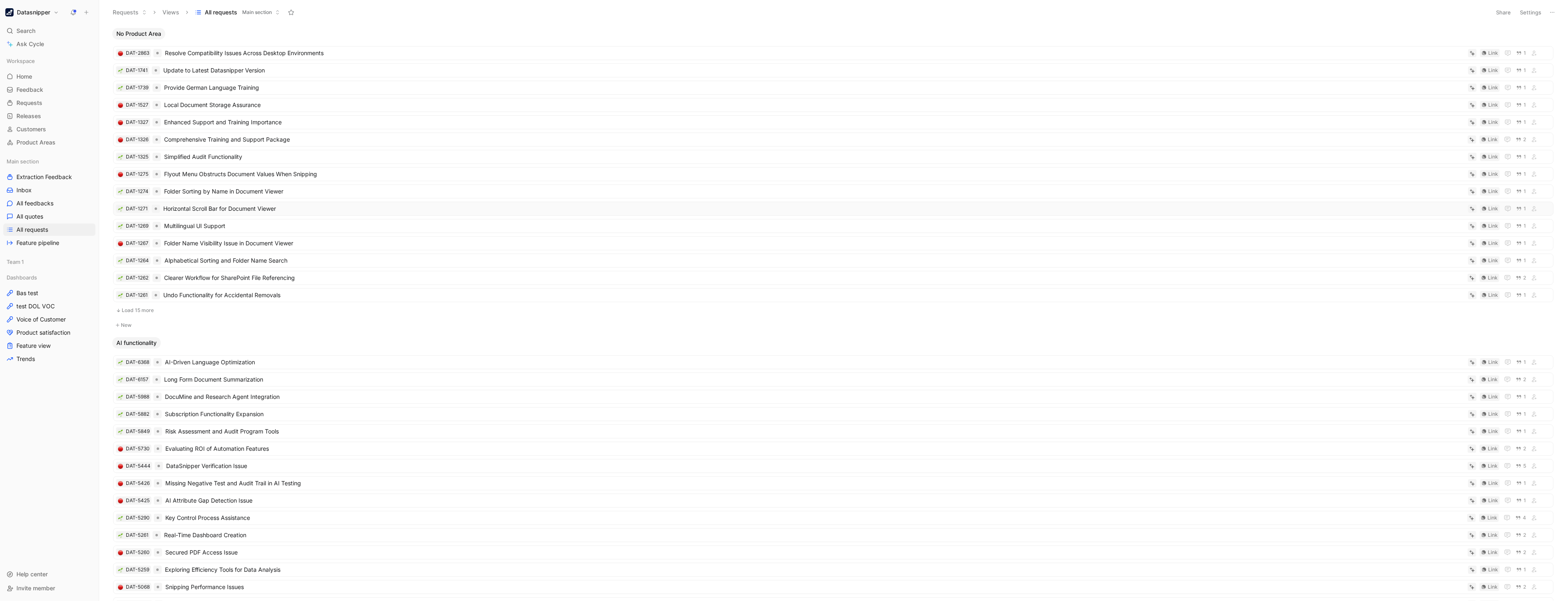
scroll to position [125, 0]
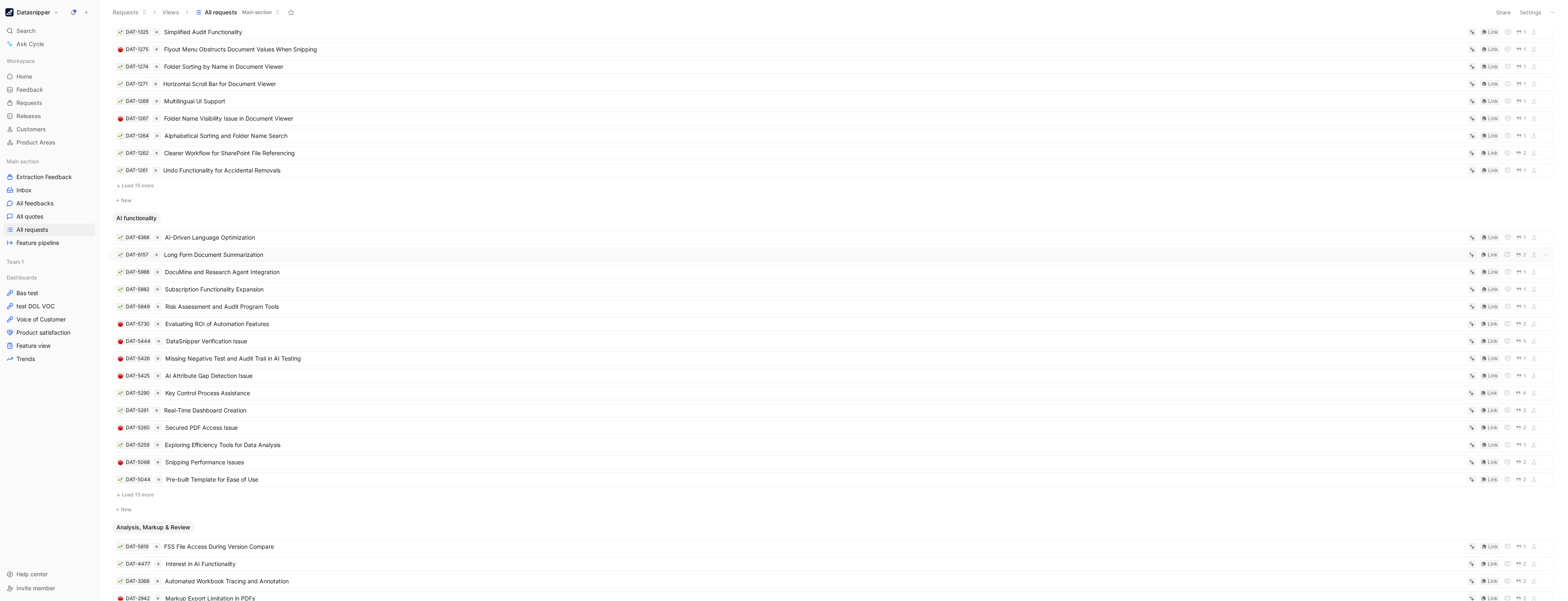
click at [223, 254] on span "Long Form Document Summarization" at bounding box center [814, 254] width 1301 height 10
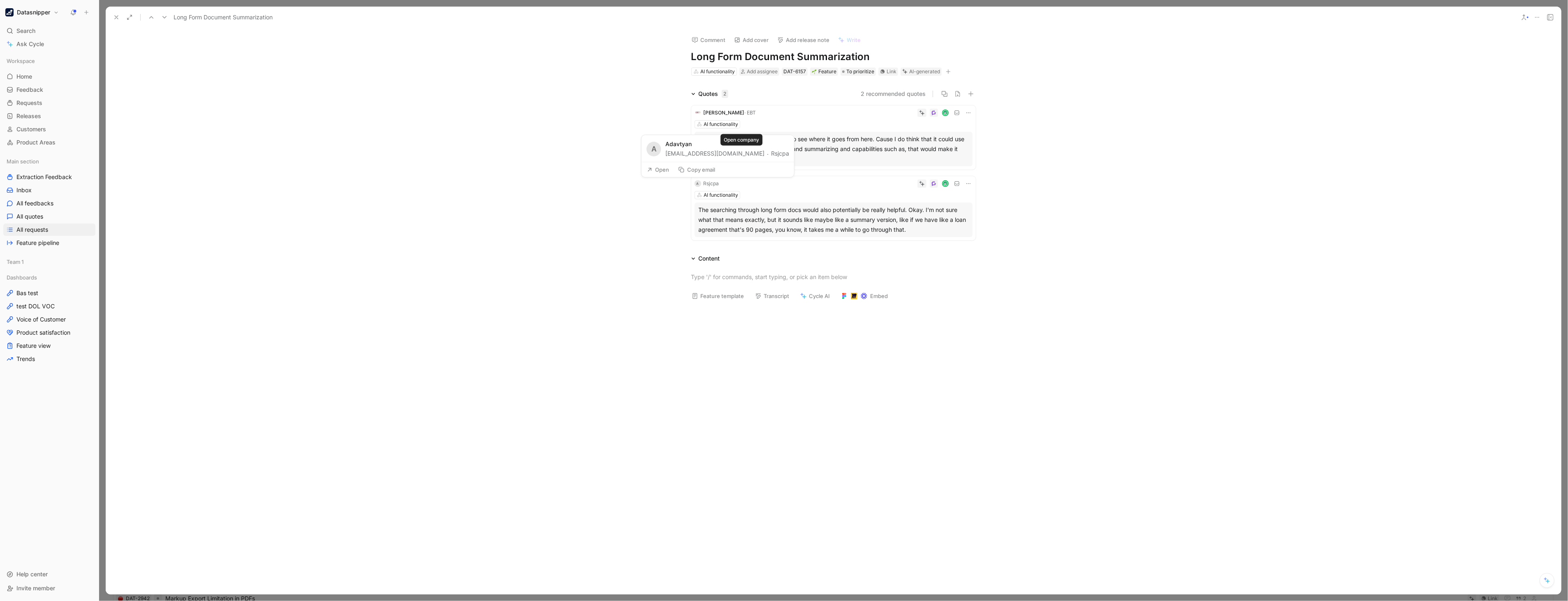
click at [771, 153] on button "Rsjcpa" at bounding box center [780, 153] width 18 height 10
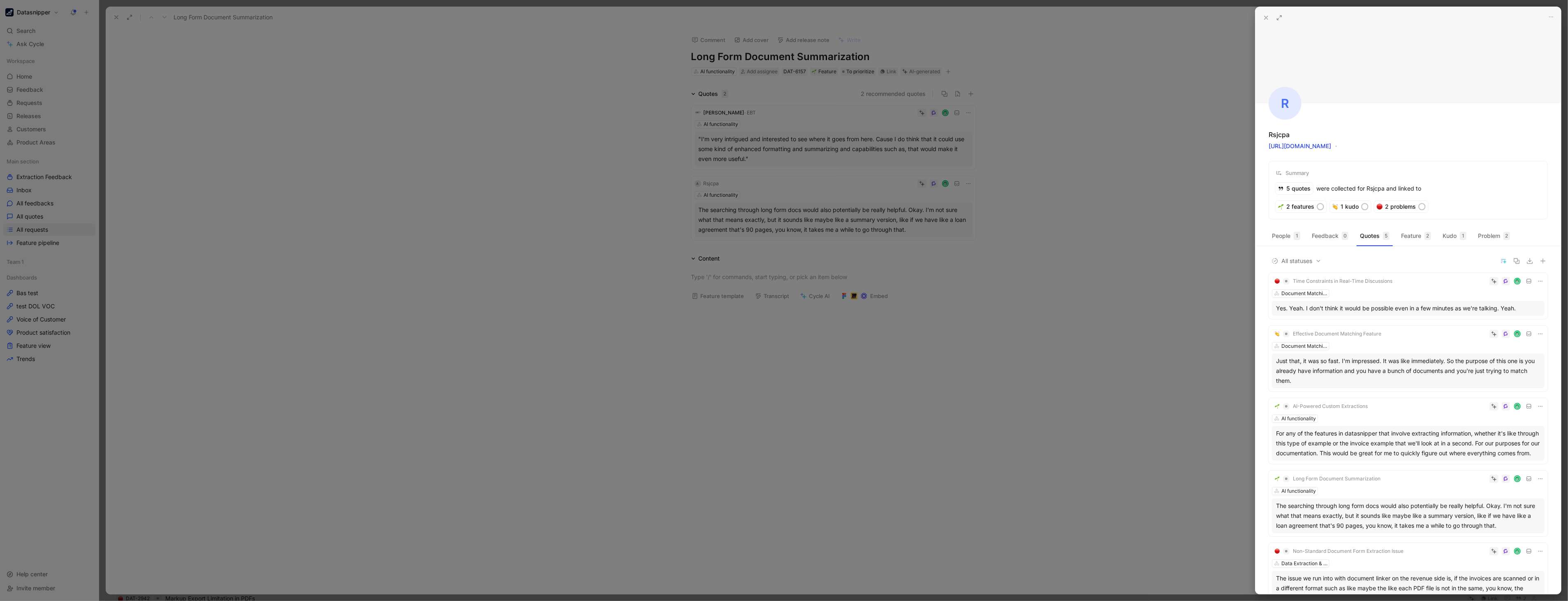
click at [657, 247] on div at bounding box center [784, 300] width 1568 height 601
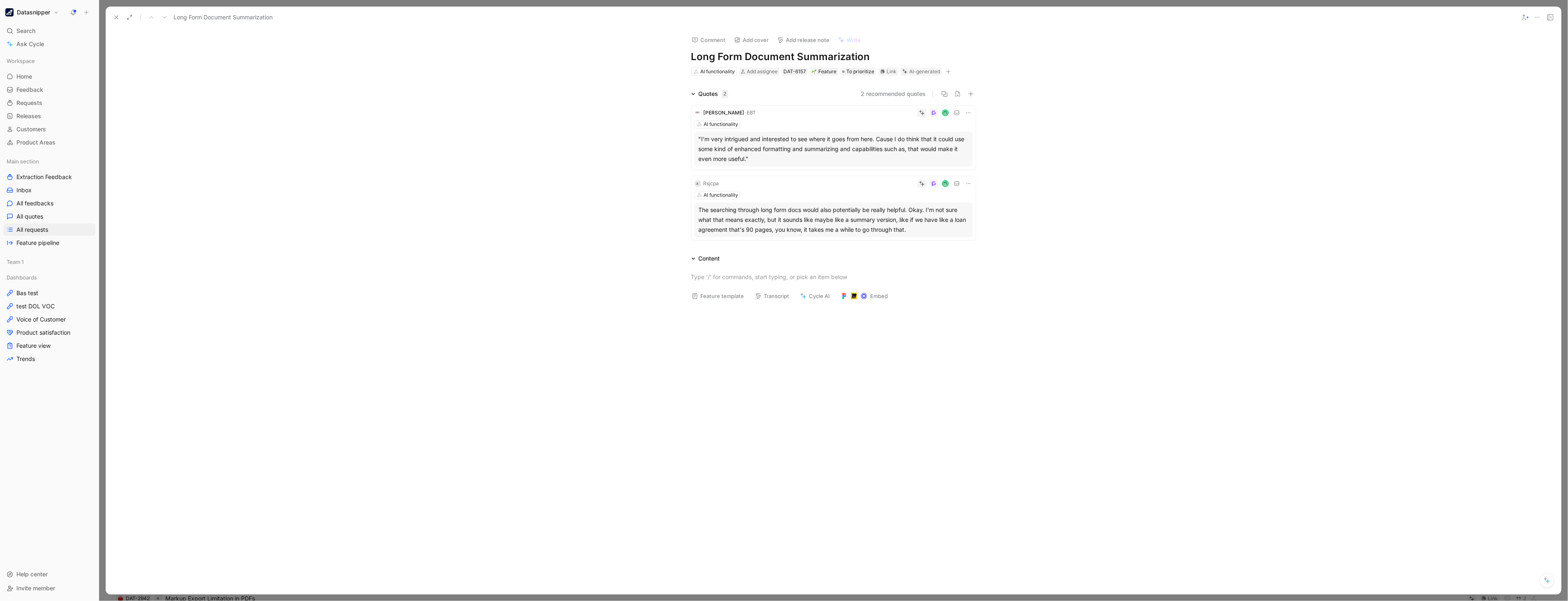
click at [745, 111] on span "· EBT" at bounding box center [751, 112] width 12 height 6
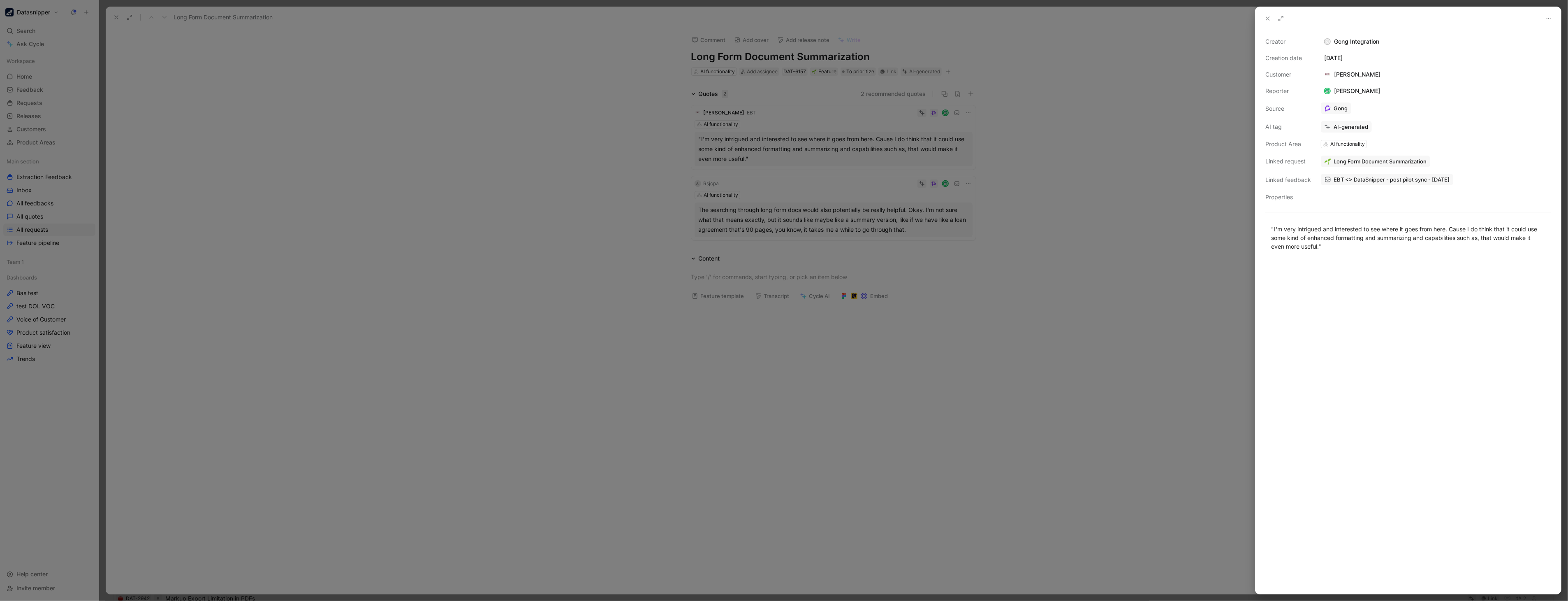
click at [998, 142] on div at bounding box center [784, 300] width 1568 height 601
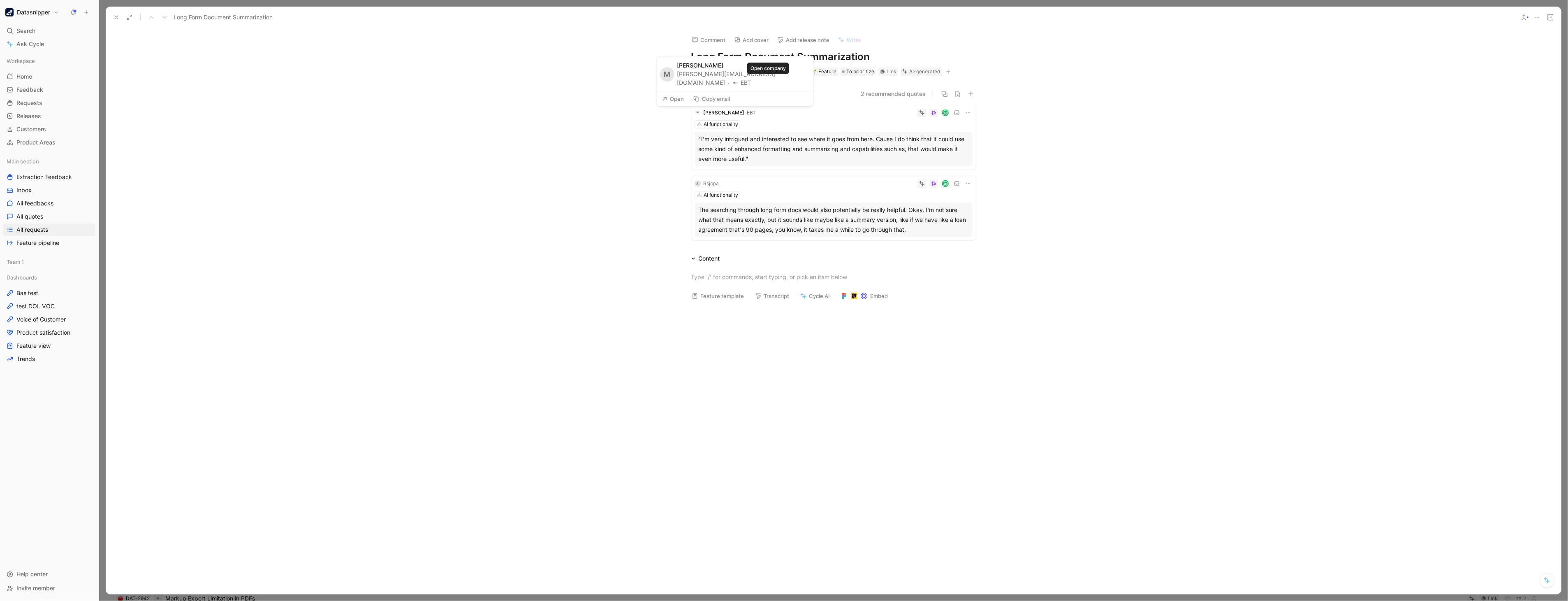
click at [752, 81] on button "EBT" at bounding box center [742, 82] width 19 height 10
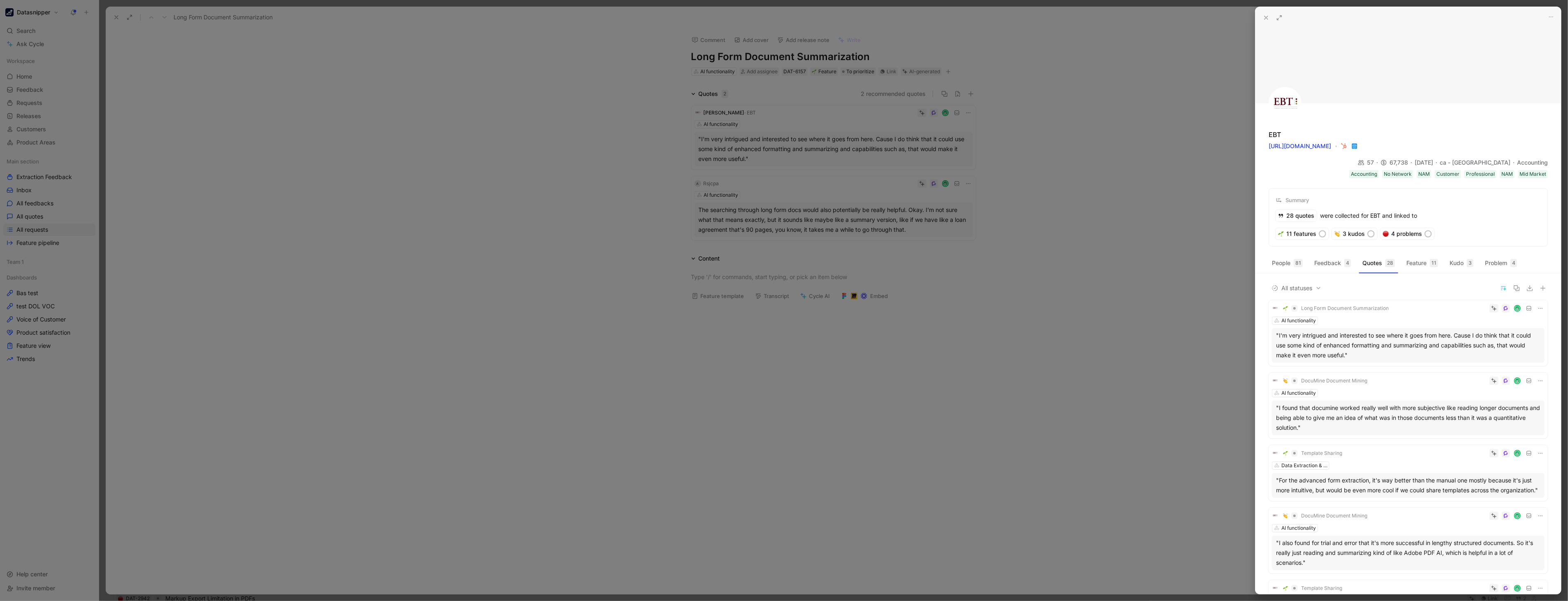
click at [1278, 17] on icon at bounding box center [1279, 18] width 7 height 7
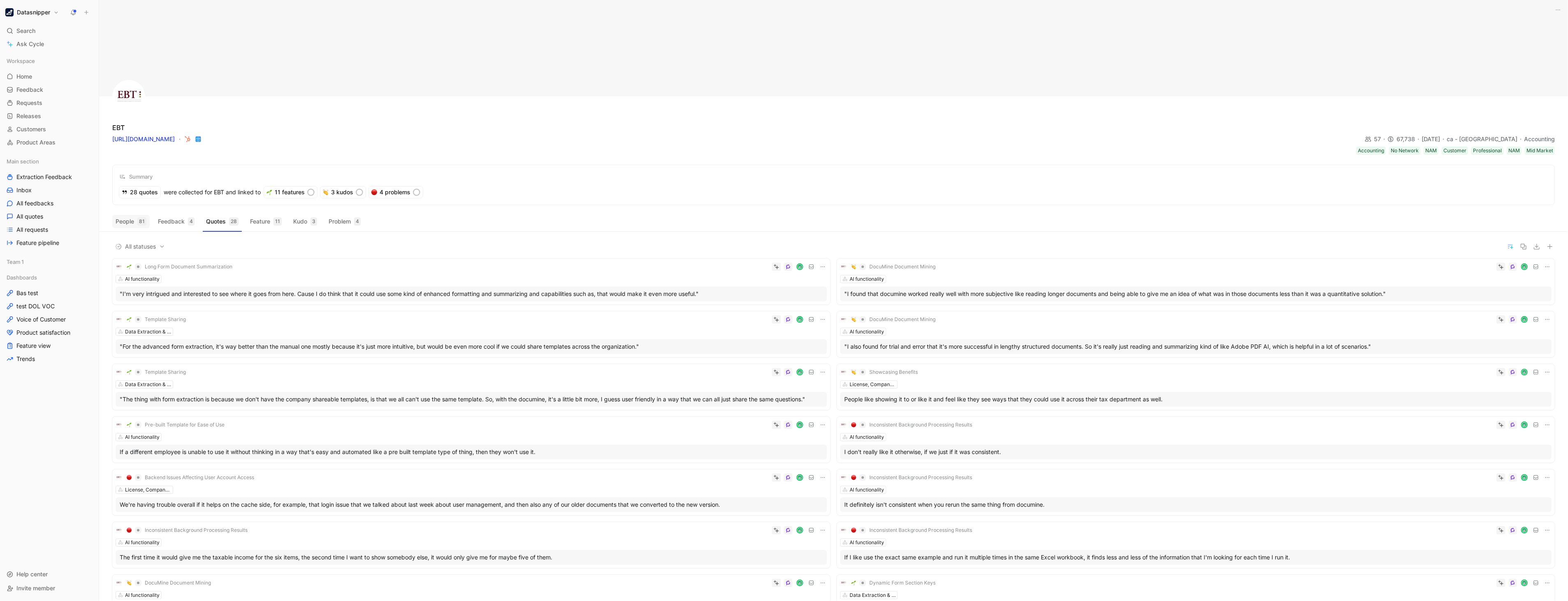
click at [125, 221] on button "People 81" at bounding box center [130, 221] width 38 height 13
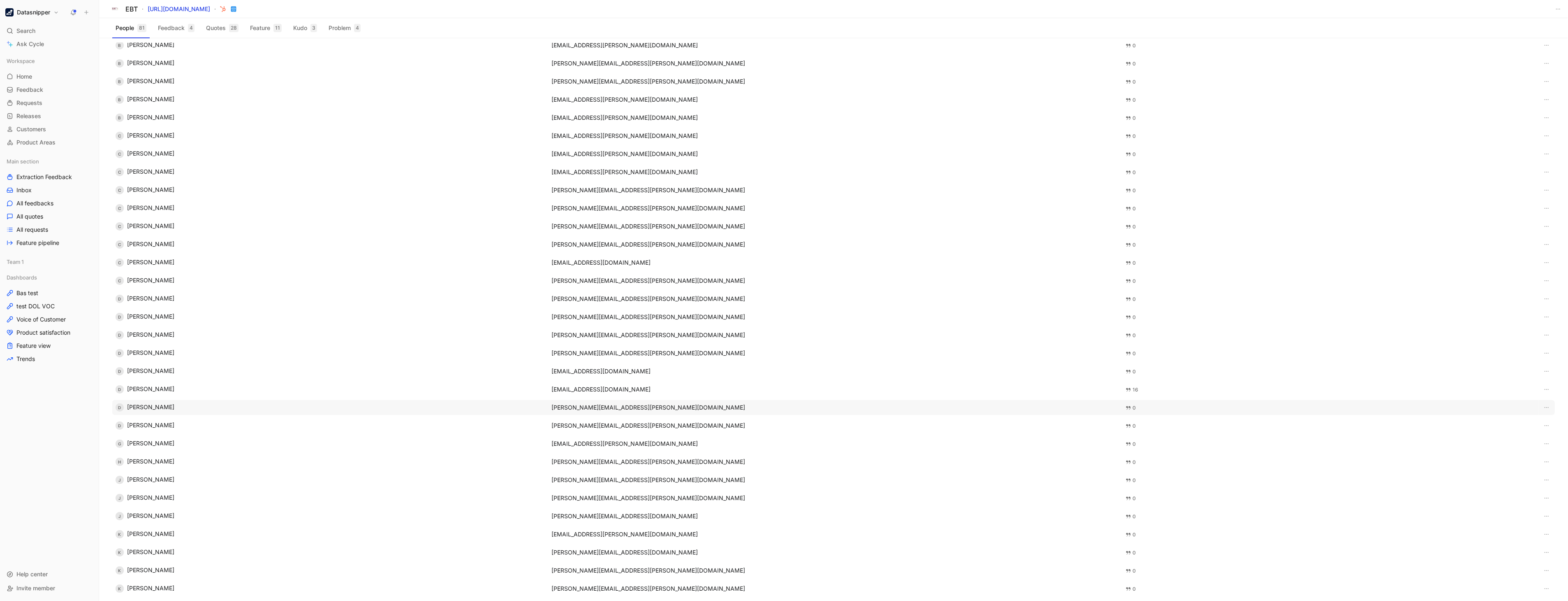
scroll to position [246, 0]
click at [148, 386] on div "D [PERSON_NAME]" at bounding box center [329, 389] width 426 height 8
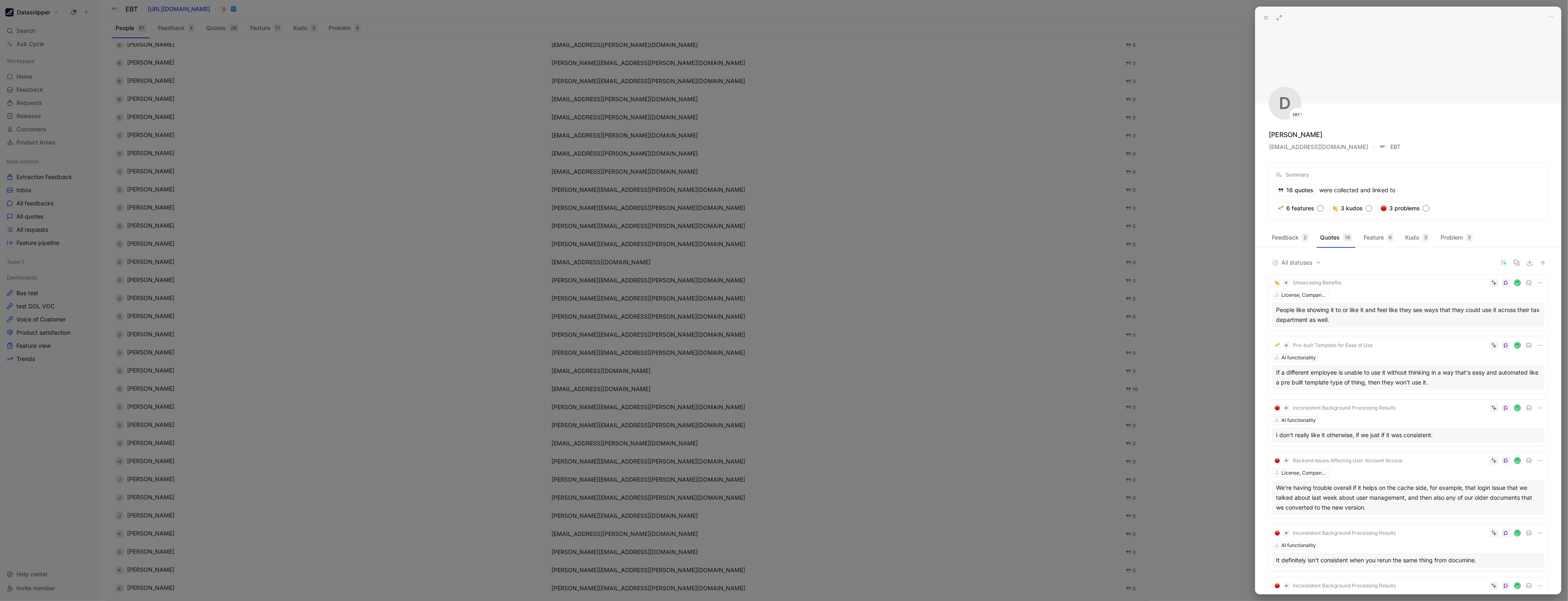
click at [1279, 16] on icon at bounding box center [1279, 18] width 7 height 7
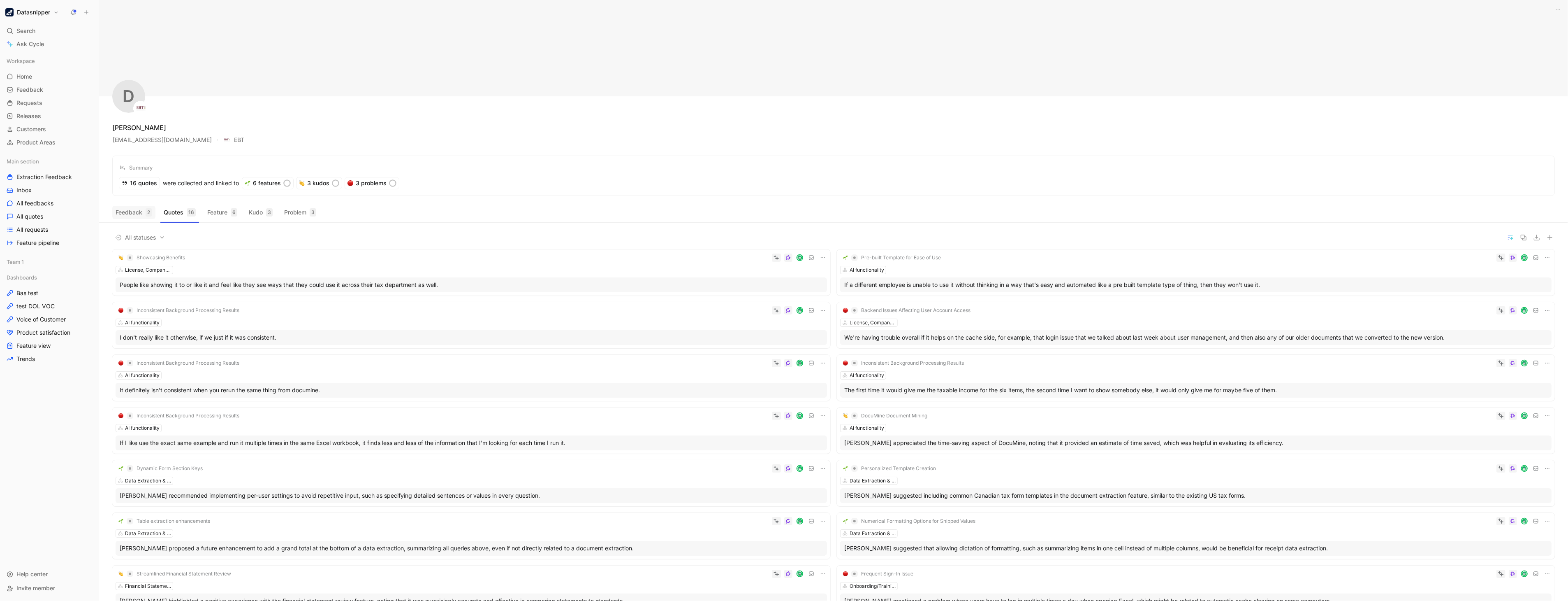
click at [135, 212] on button "Feedback 2" at bounding box center [133, 212] width 43 height 13
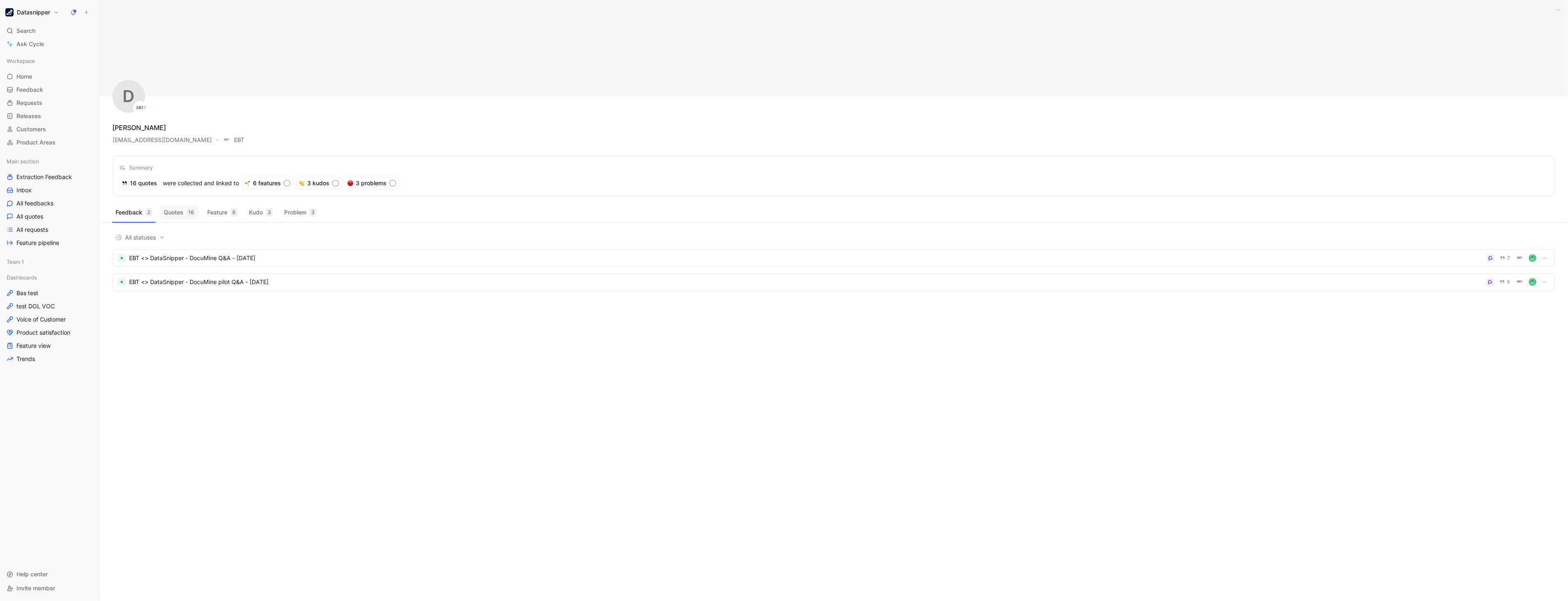
click at [190, 215] on div "16" at bounding box center [191, 212] width 9 height 8
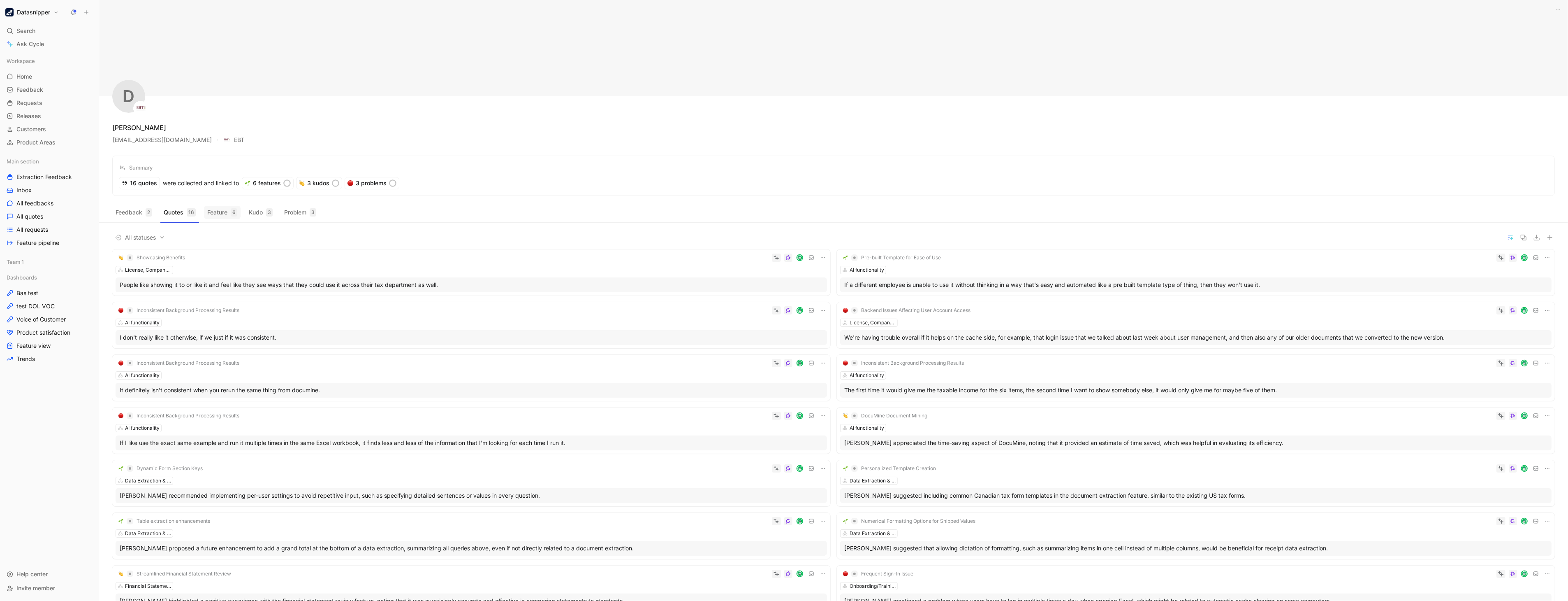
click at [224, 212] on button "Feature 6" at bounding box center [223, 212] width 37 height 13
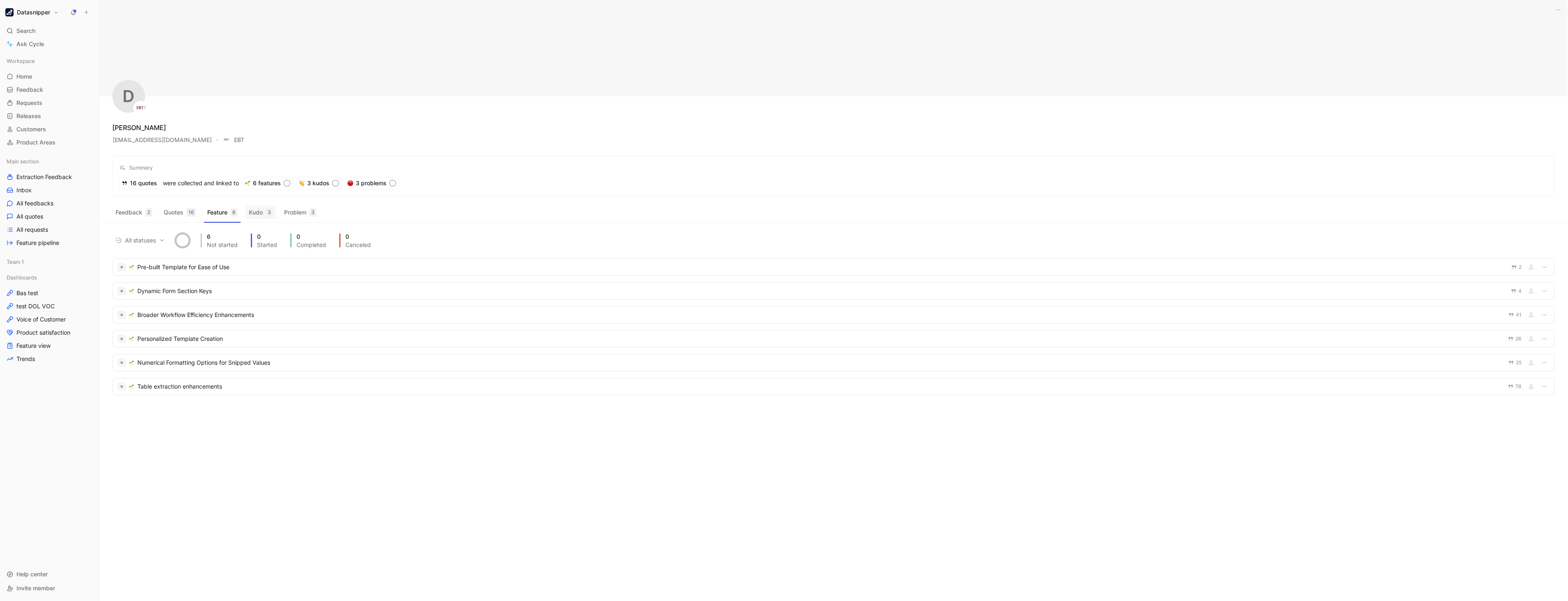
click at [259, 211] on button "Kudo 3" at bounding box center [260, 212] width 30 height 13
click at [304, 212] on button "Problem 3" at bounding box center [300, 212] width 38 height 13
click at [214, 263] on div "Inconsistent Background Processing Results" at bounding box center [822, 267] width 1369 height 10
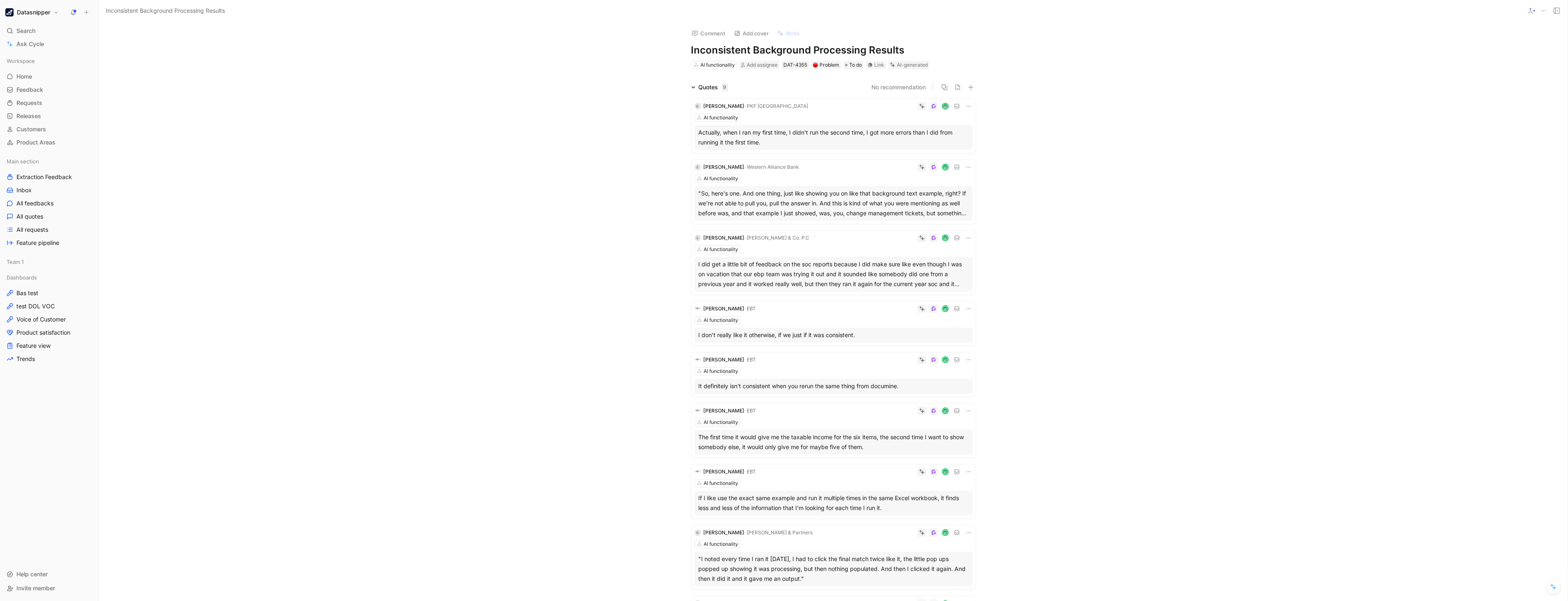
click at [285, 253] on div "Quotes 9 No recommendation D [PERSON_NAME] · PKF Trinidad Tobago AI functionali…" at bounding box center [833, 373] width 1469 height 581
click at [37, 18] on div "Datasnipper Search Ctrl K Ask Cycle Workspace Home G then H Feedback G then F R…" at bounding box center [49, 300] width 99 height 601
click at [32, 11] on h1 "Datasnipper" at bounding box center [33, 13] width 33 height 7
click at [43, 82] on div "Workspace settings G then S" at bounding box center [55, 84] width 101 height 13
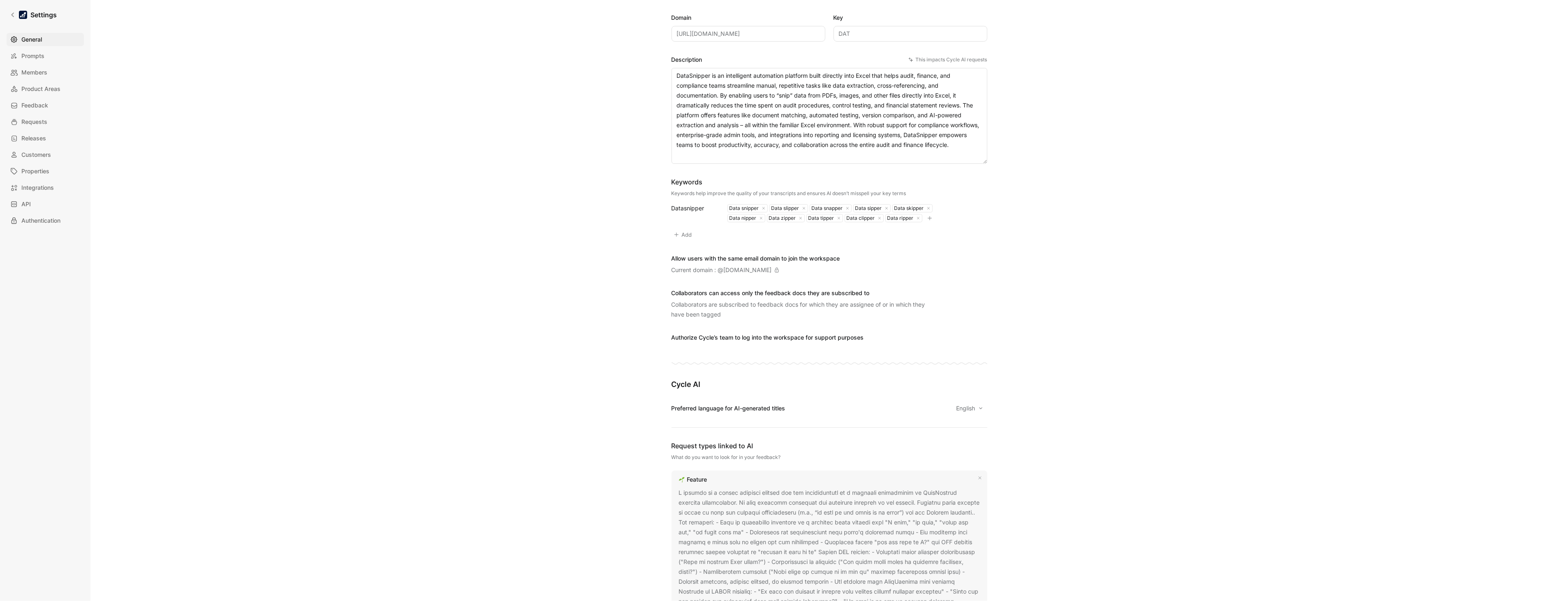
scroll to position [77, 0]
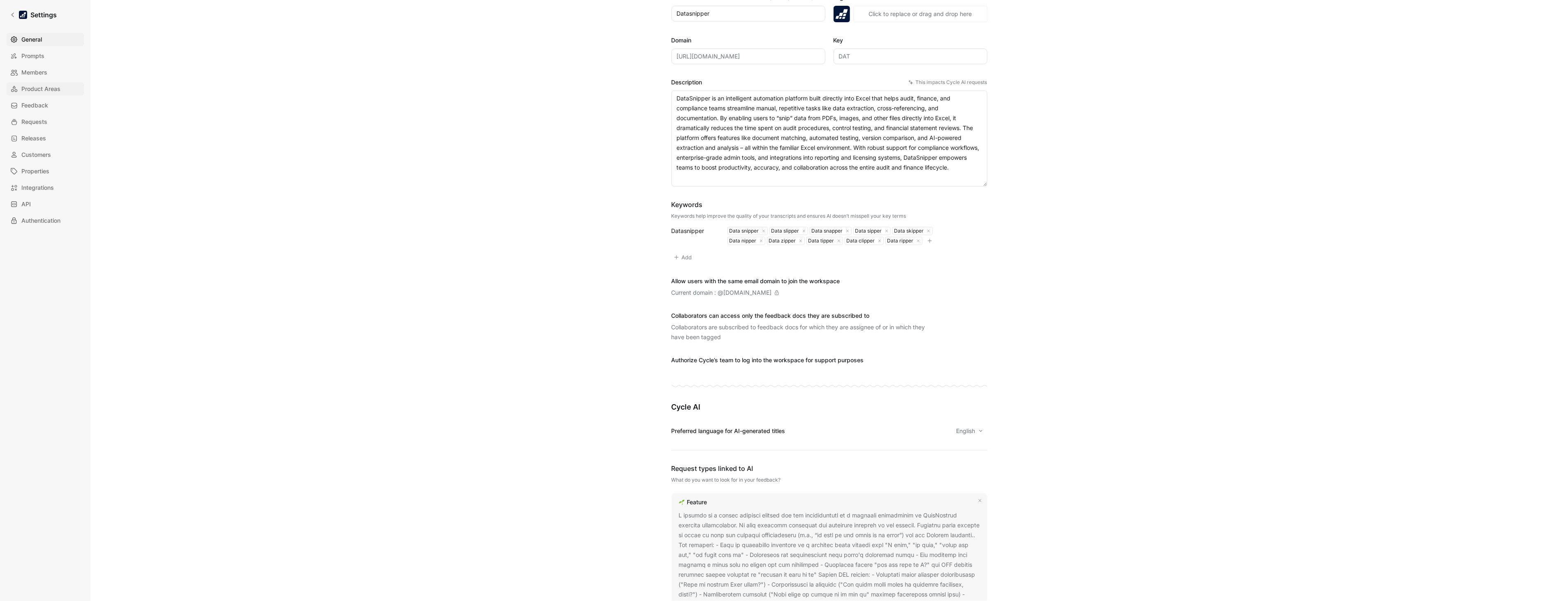
click at [29, 87] on span "Product Areas" at bounding box center [41, 88] width 39 height 10
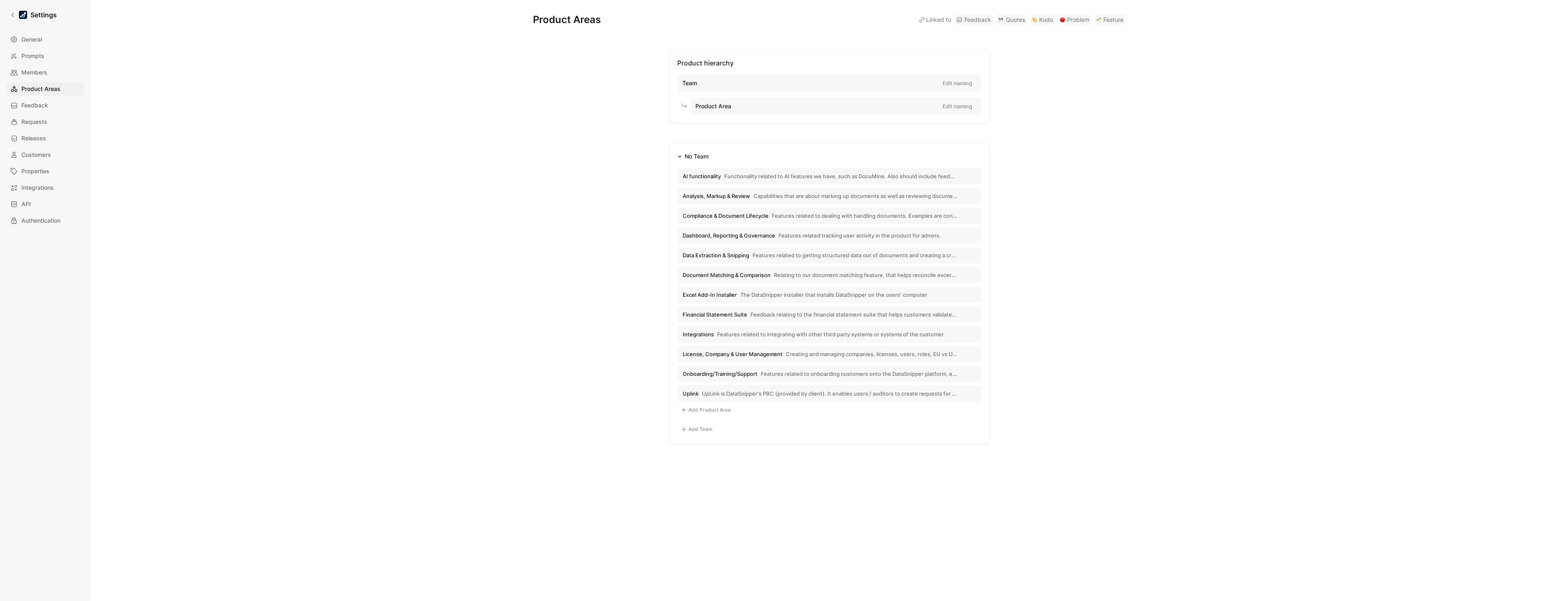
click at [772, 309] on button "Financial Statement Suite Feedback relating to the financial statement suite th…" at bounding box center [830, 314] width 304 height 16
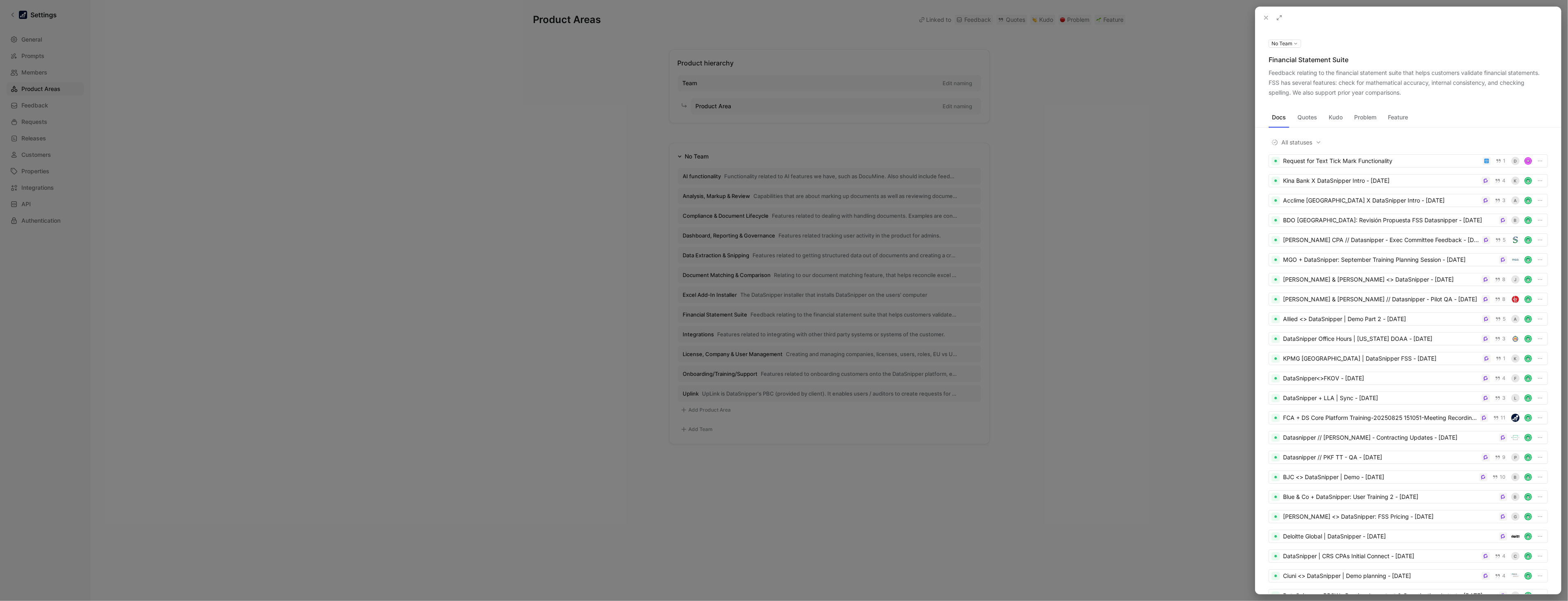
click at [624, 280] on div at bounding box center [784, 300] width 1568 height 601
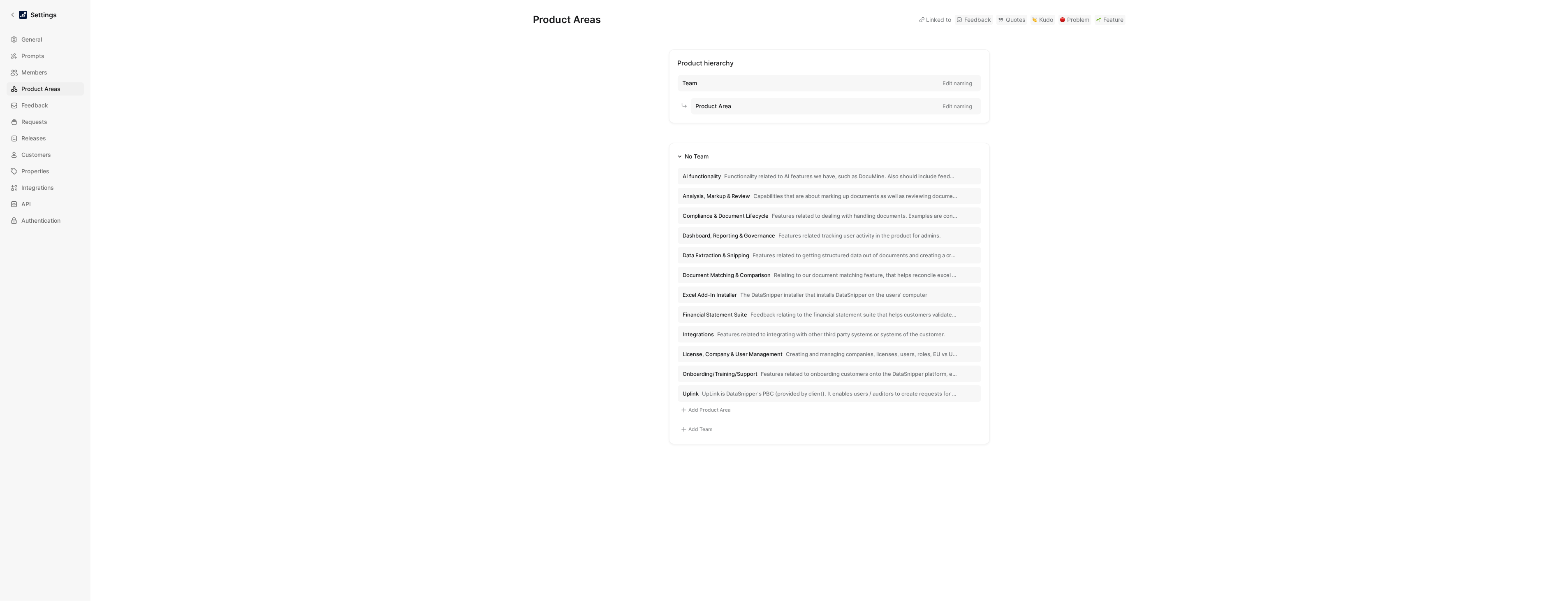
click at [696, 406] on button "Add Product Area" at bounding box center [706, 409] width 56 height 10
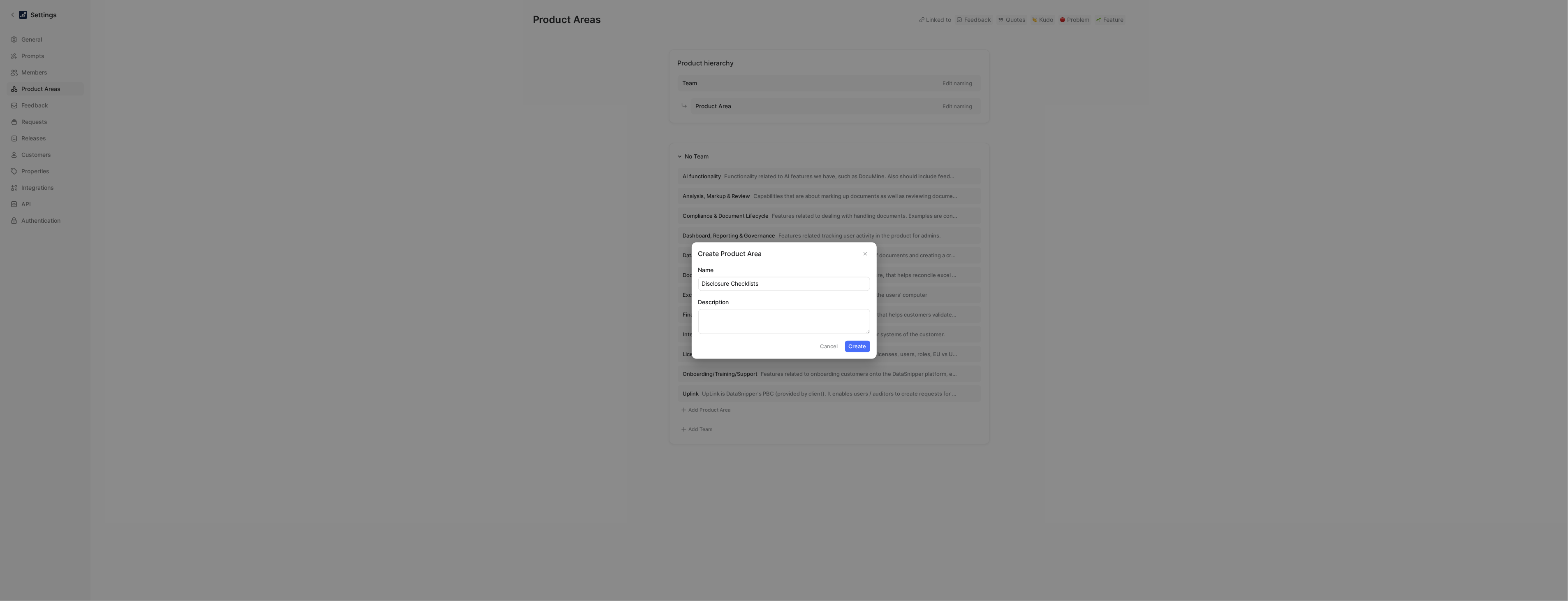
type input "Disclosure Checklists"
click at [754, 314] on textarea "Description" at bounding box center [784, 322] width 172 height 25
click at [860, 344] on button "Create" at bounding box center [858, 347] width 25 height 12
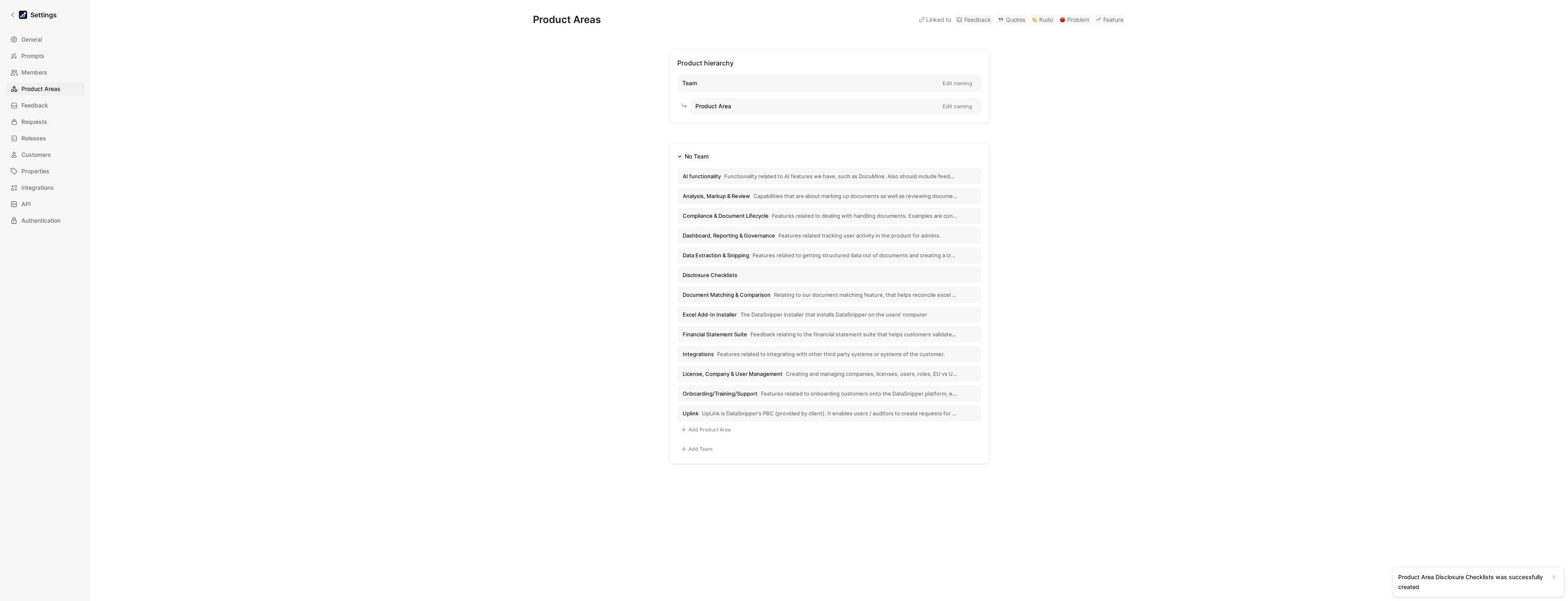
click at [754, 268] on button "Disclosure Checklists" at bounding box center [830, 275] width 304 height 16
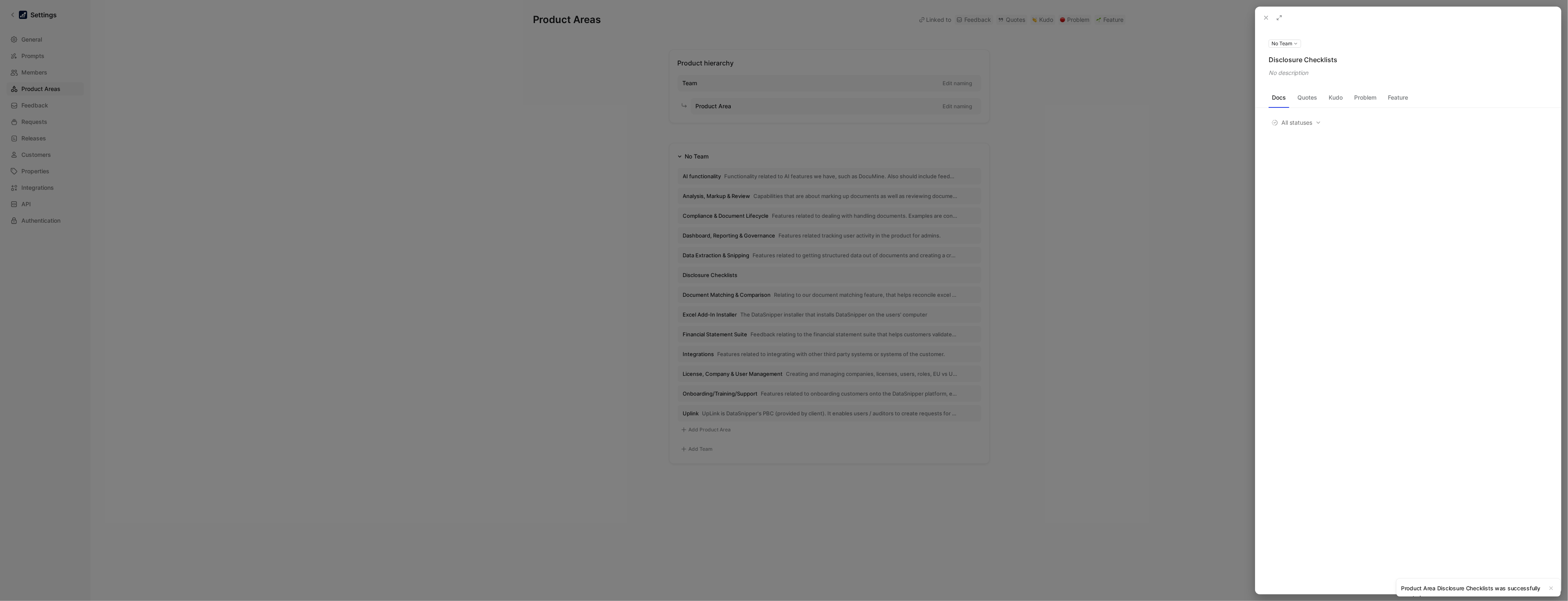
click at [606, 268] on div at bounding box center [784, 300] width 1568 height 601
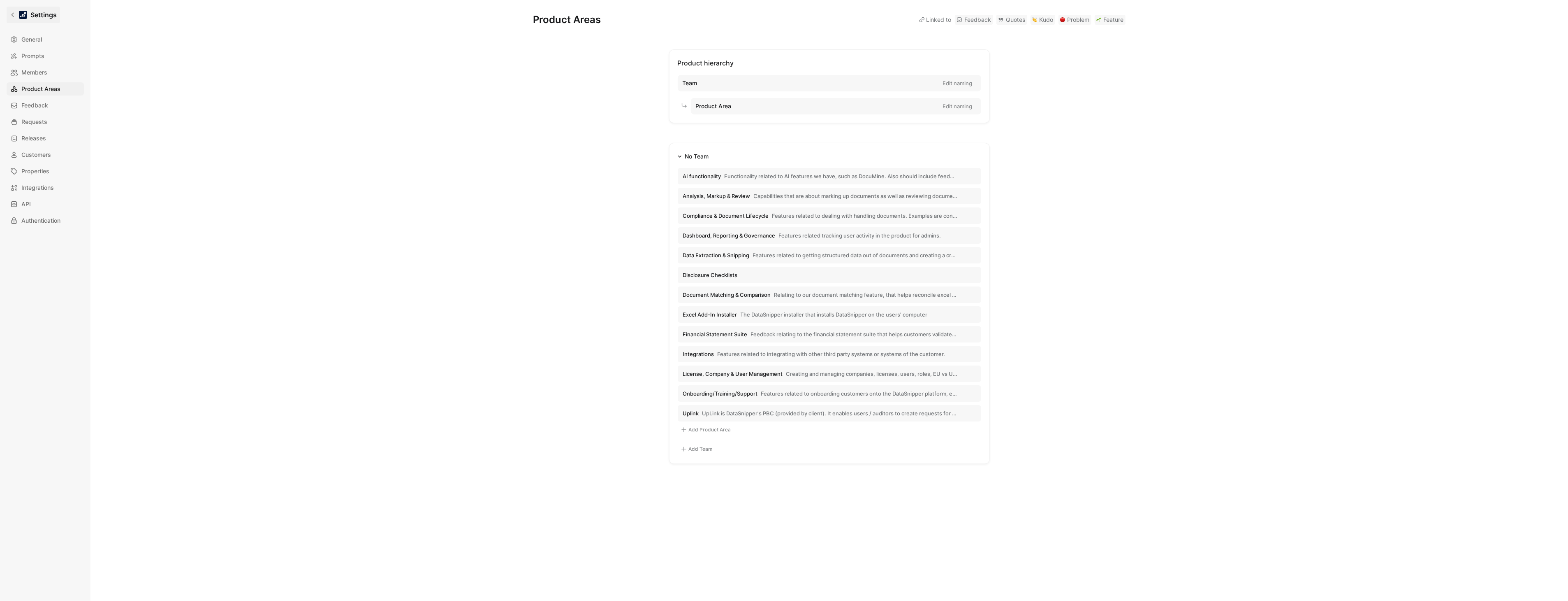
click at [11, 13] on icon at bounding box center [13, 15] width 6 height 6
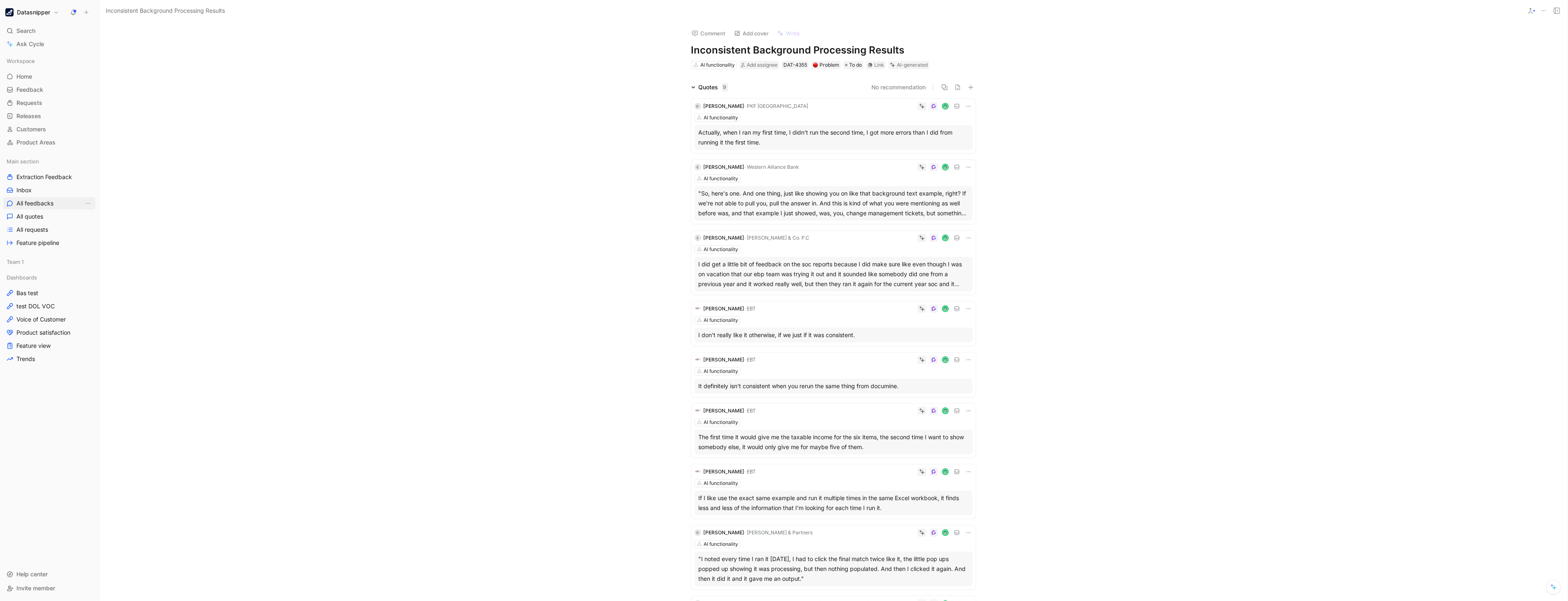
click at [38, 203] on span "All feedbacks" at bounding box center [35, 203] width 37 height 8
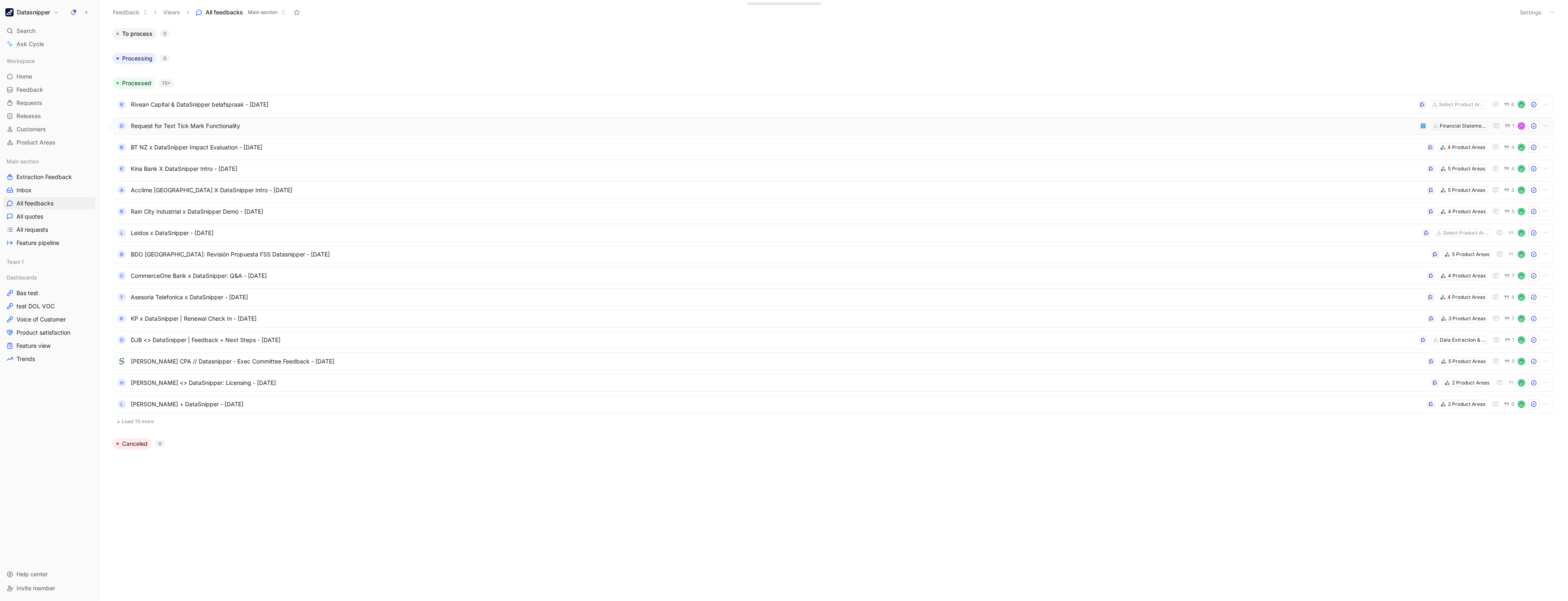
click at [1196, 118] on div "D Request for Text Tick Mark Functionality Financial Statement Suite 1" at bounding box center [833, 126] width 1441 height 18
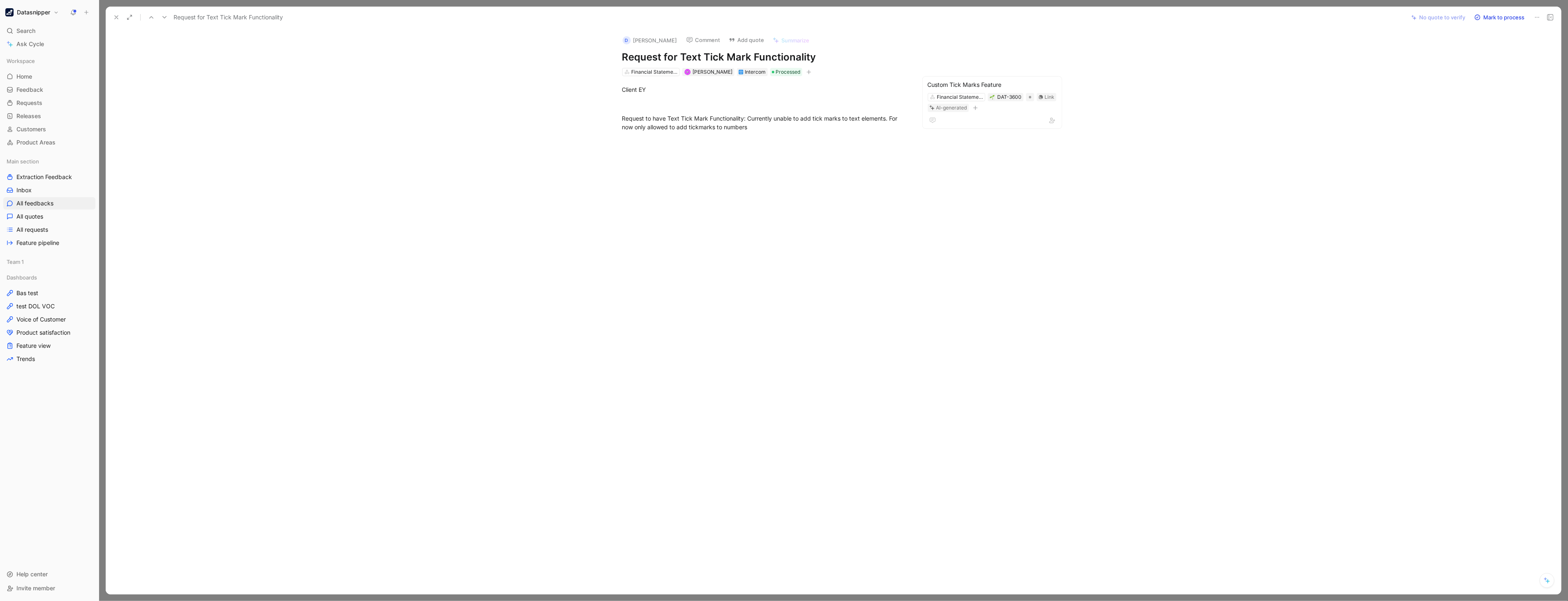
click at [1498, 15] on button "Mark to process" at bounding box center [1499, 18] width 57 height 12
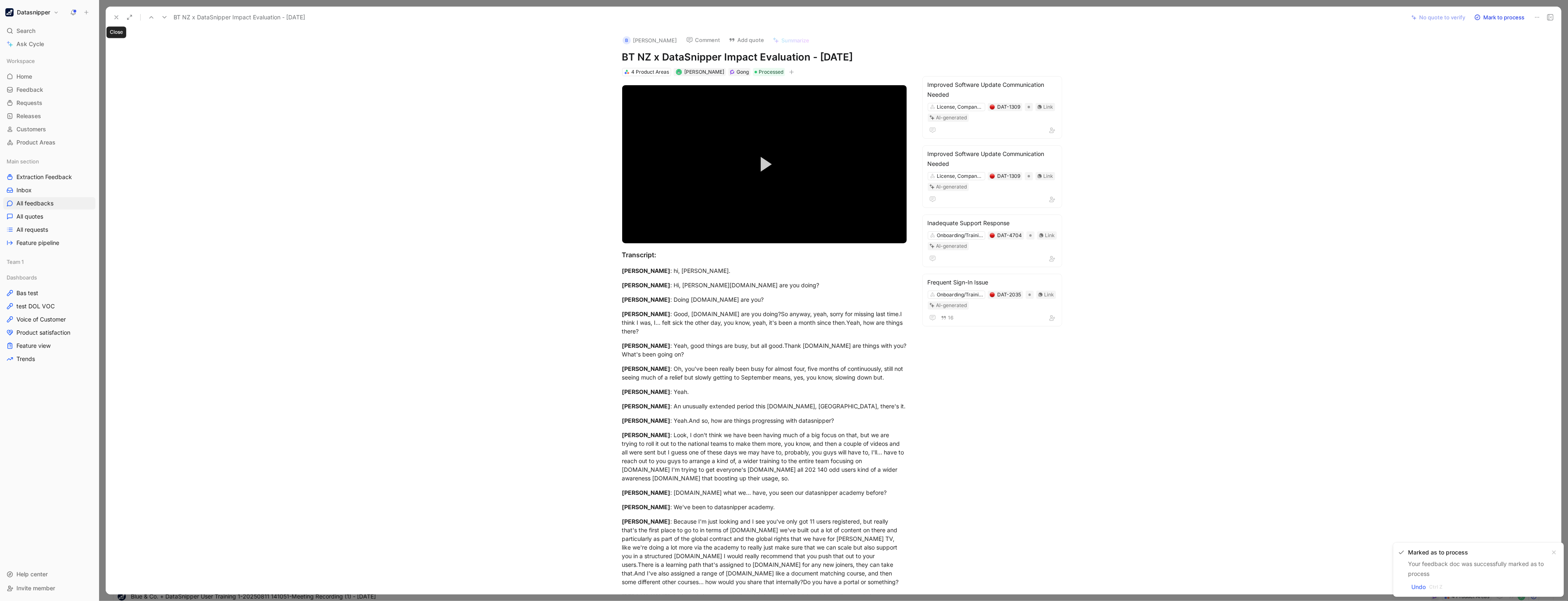
click at [119, 13] on button at bounding box center [116, 18] width 12 height 12
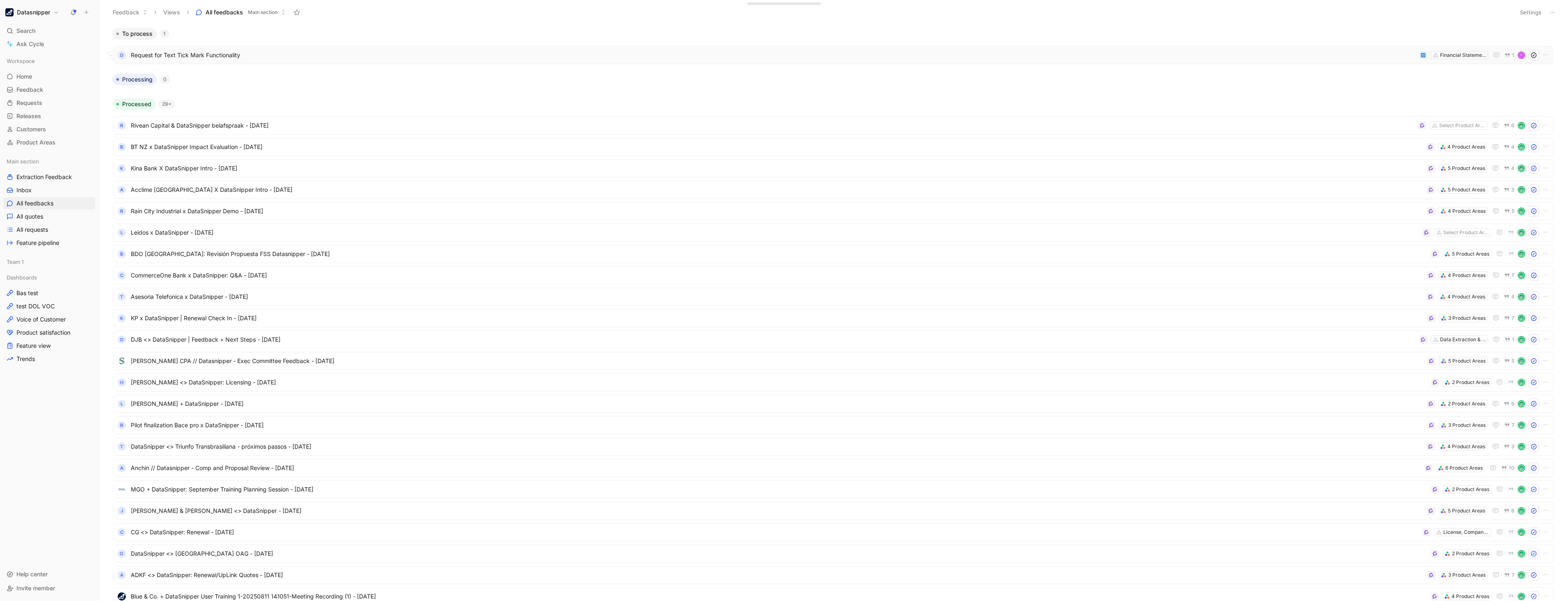
click at [266, 57] on span "Request for Text Tick Mark Functionality" at bounding box center [773, 55] width 1285 height 10
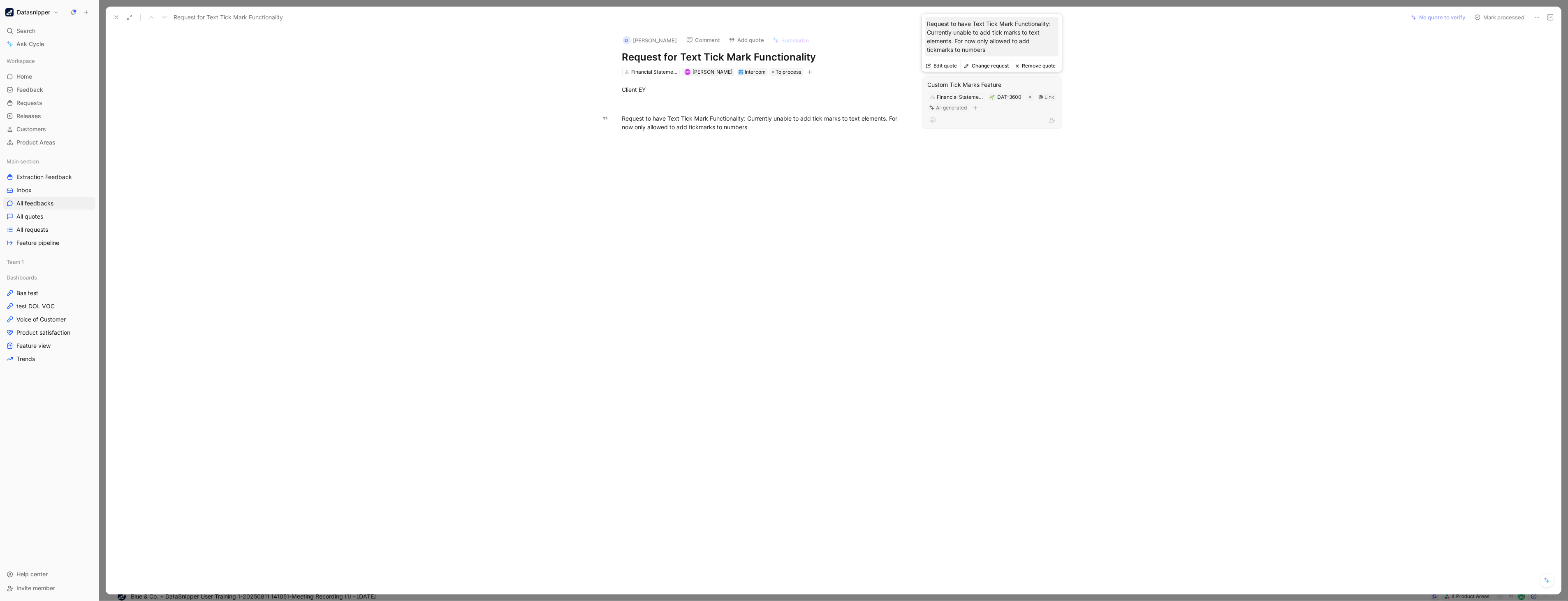
click at [1034, 67] on button "Remove quote" at bounding box center [1036, 66] width 47 height 12
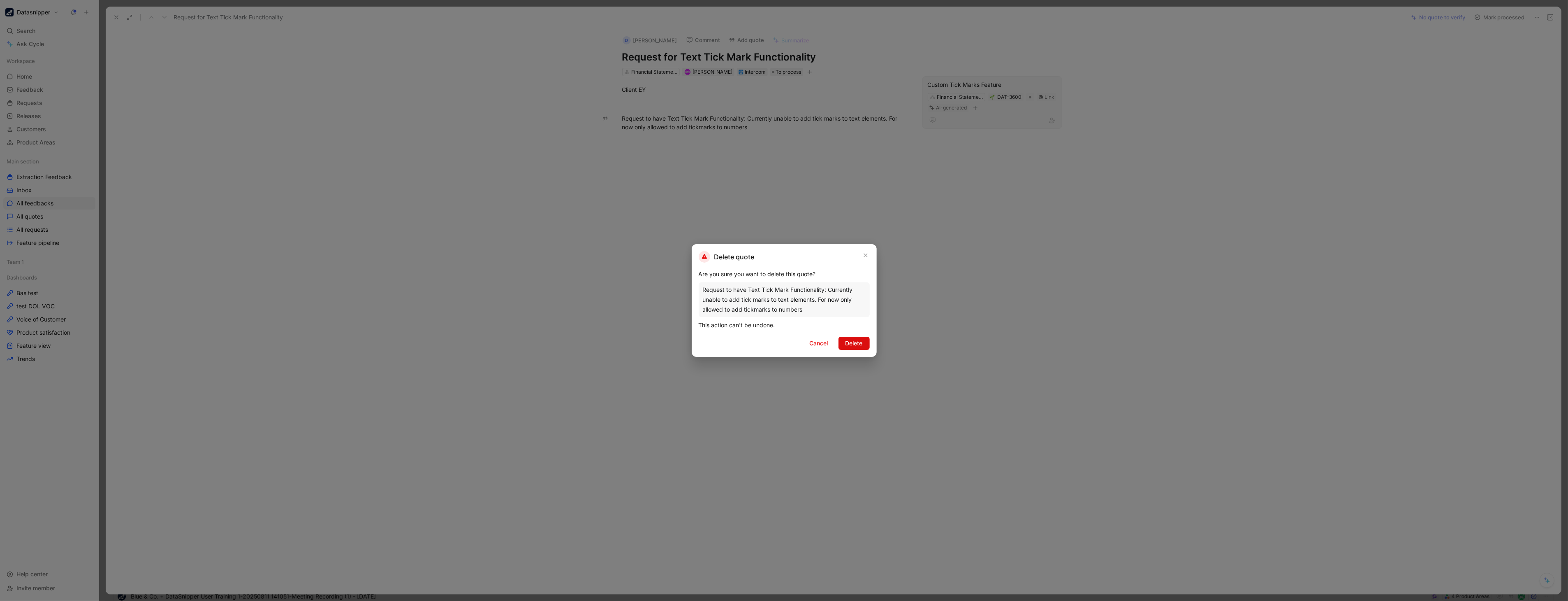
click at [854, 341] on span "Delete" at bounding box center [854, 343] width 17 height 10
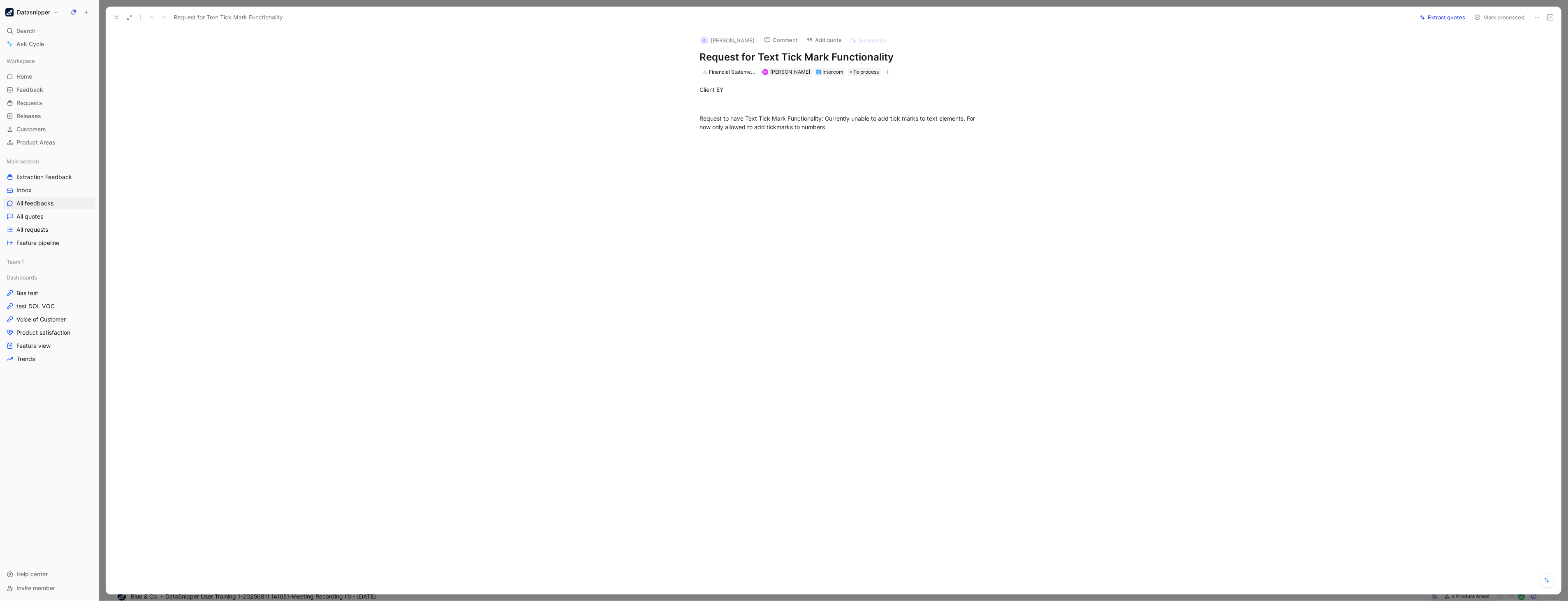
click at [1450, 18] on button "Extract quotes" at bounding box center [1442, 18] width 52 height 12
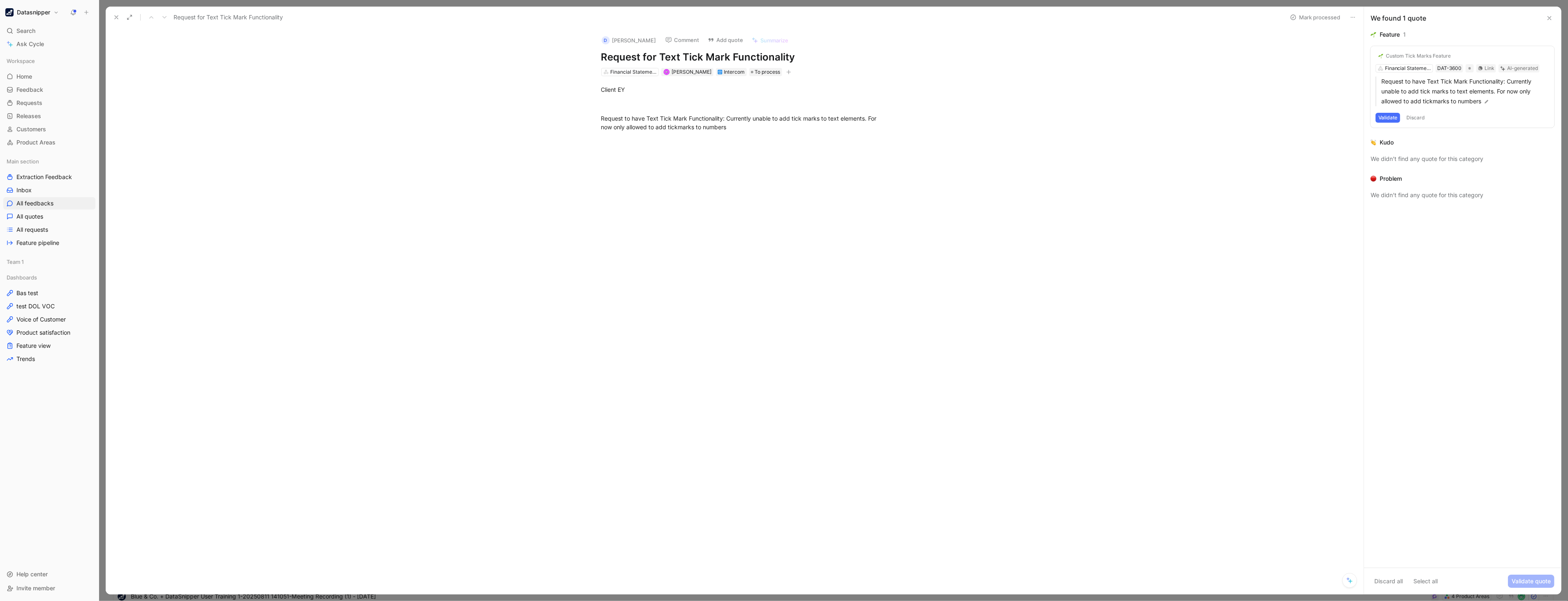
click at [1383, 116] on button "Validate" at bounding box center [1387, 117] width 24 height 10
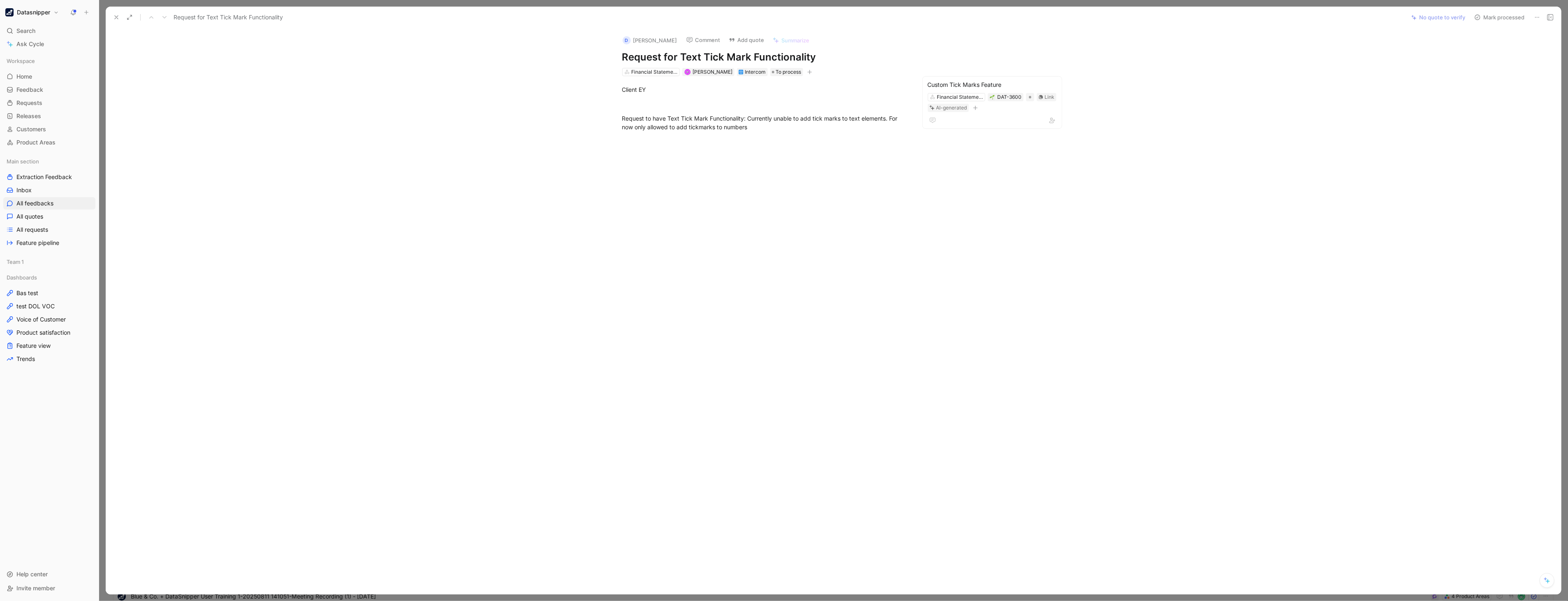
click at [1491, 18] on button "Mark processed" at bounding box center [1499, 18] width 57 height 12
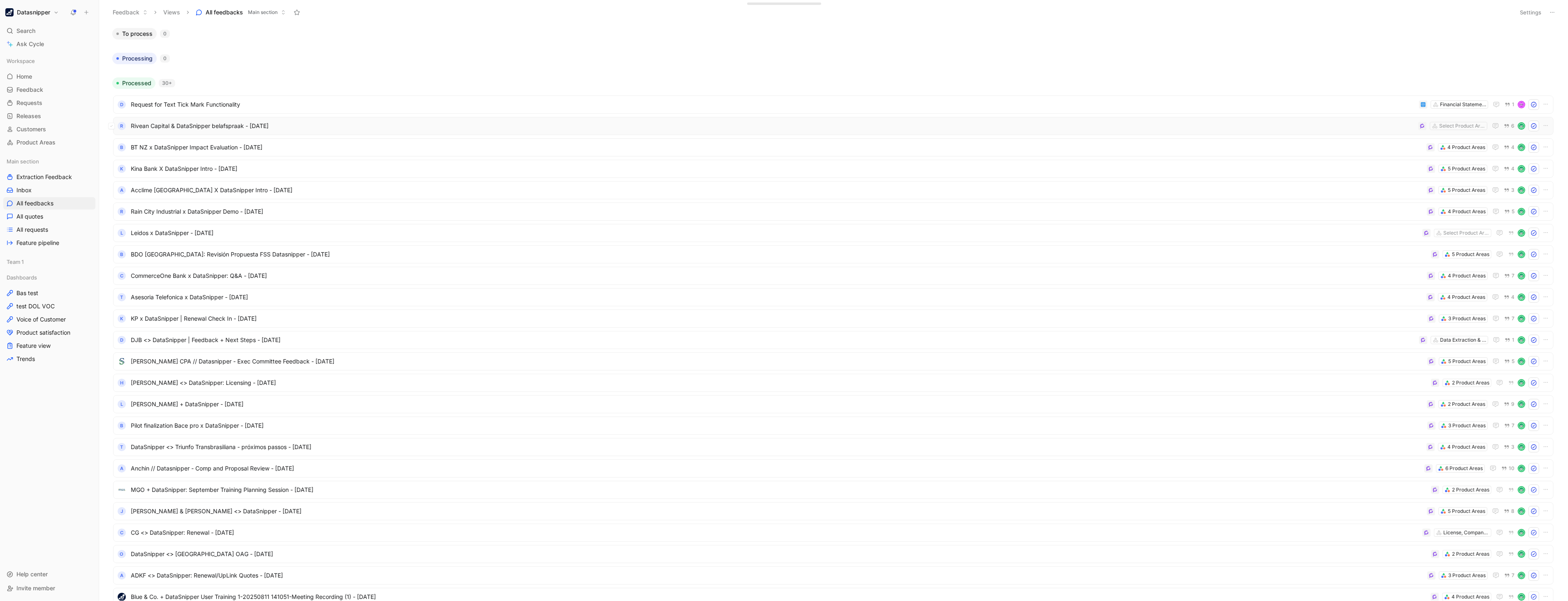
click at [318, 125] on span "Rivean Capital & DataSnipper belafspraak - [DATE]" at bounding box center [772, 125] width 1284 height 10
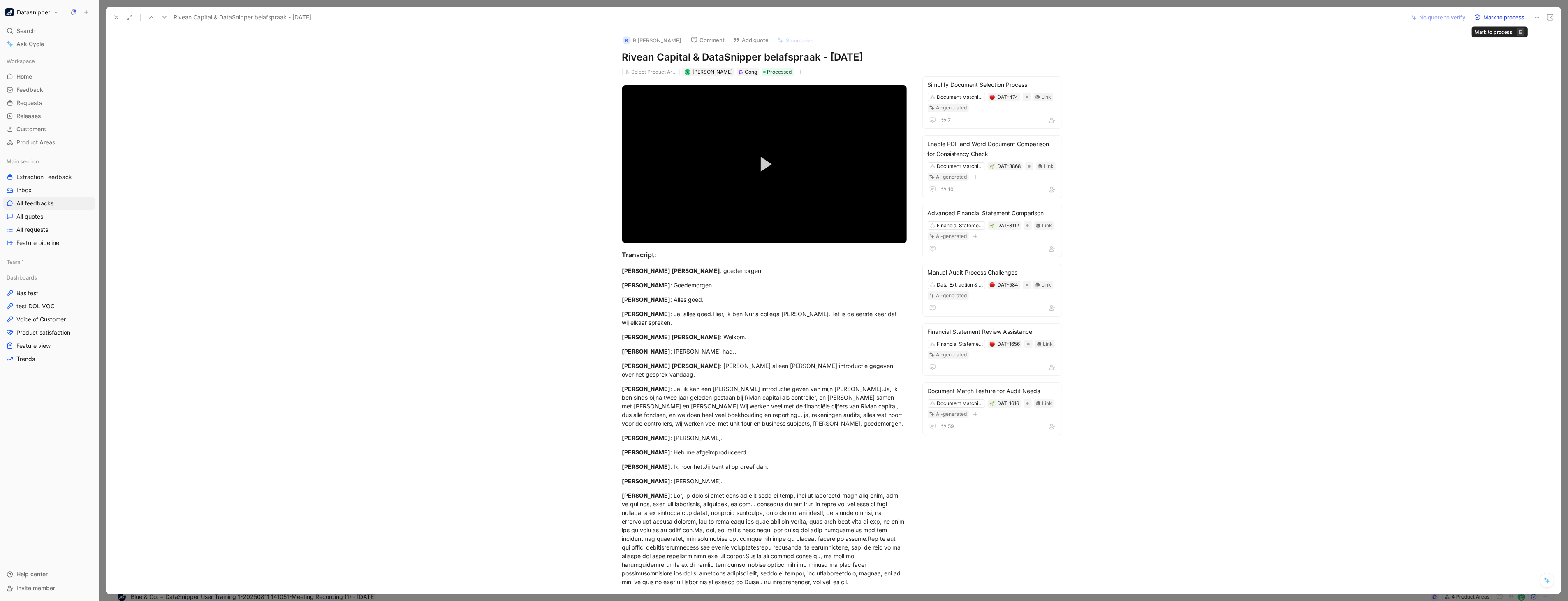
click at [1498, 15] on button "Mark to process" at bounding box center [1499, 18] width 57 height 12
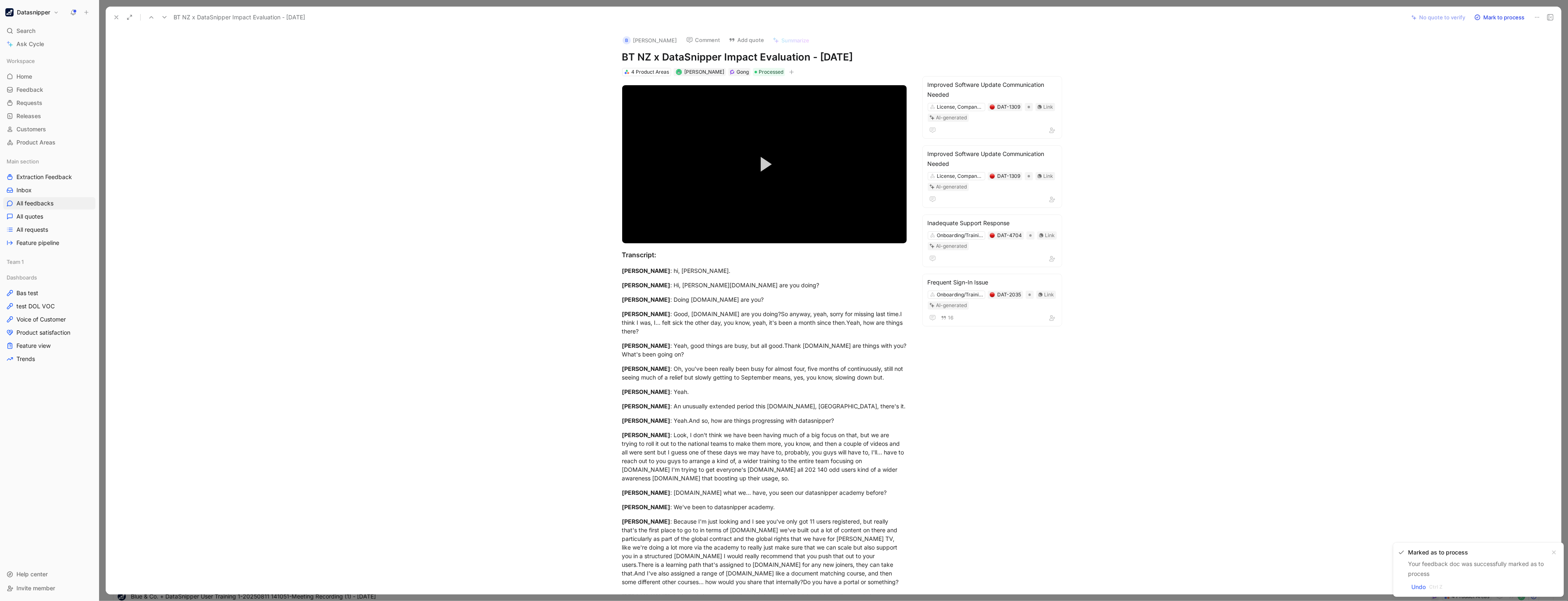
click at [112, 21] on button at bounding box center [116, 18] width 12 height 12
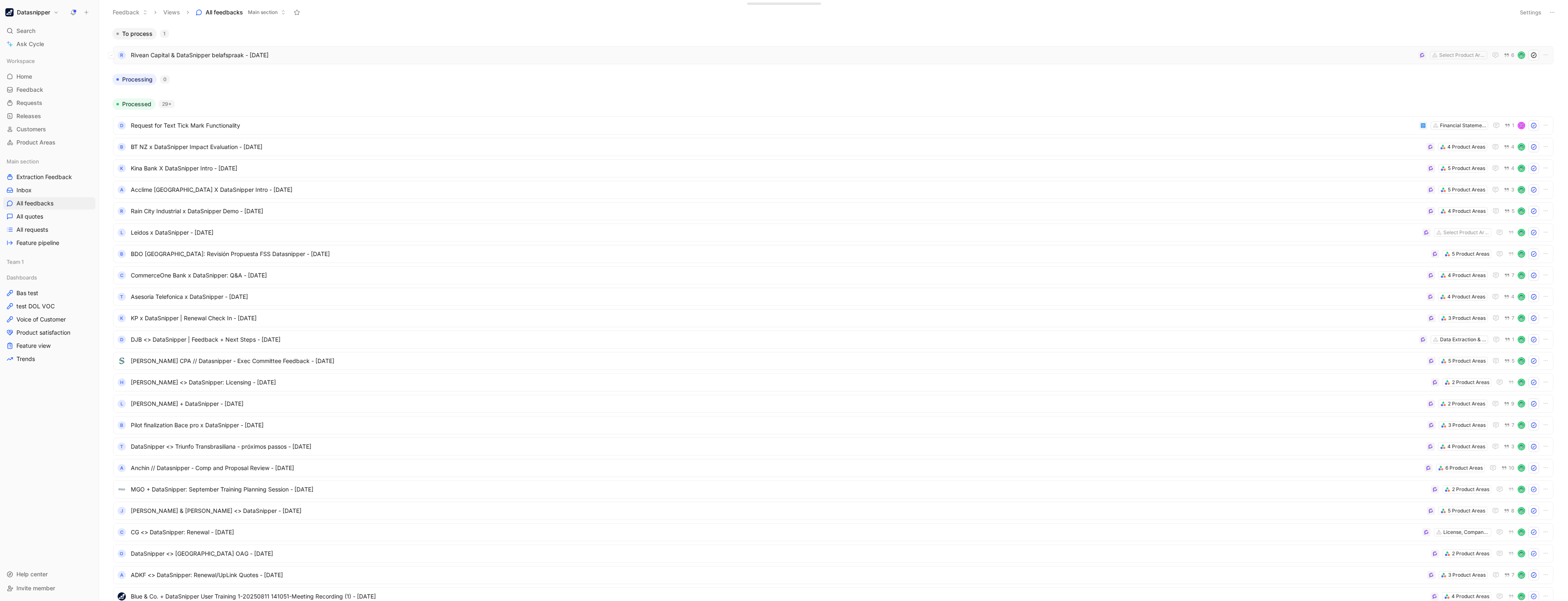
click at [301, 51] on span "Rivean Capital & DataSnipper belafspraak - [DATE]" at bounding box center [772, 55] width 1284 height 10
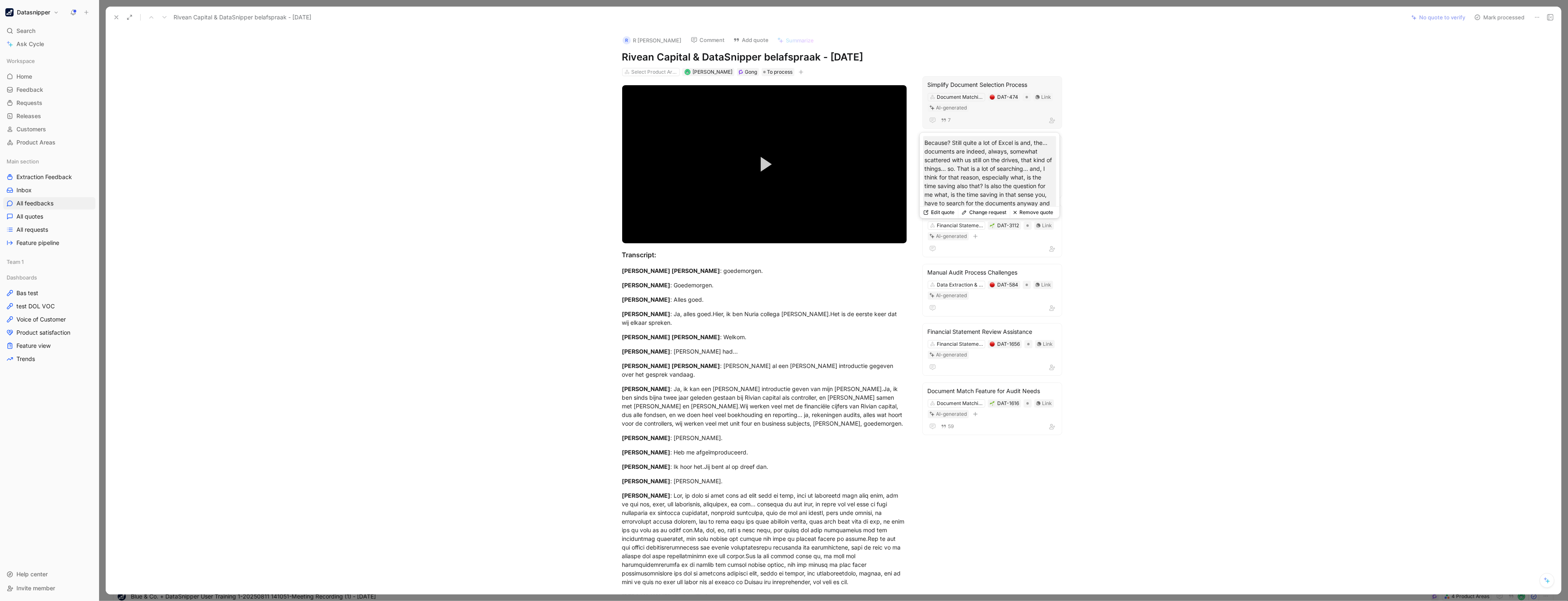
click at [1035, 212] on button "Remove quote" at bounding box center [1034, 212] width 47 height 12
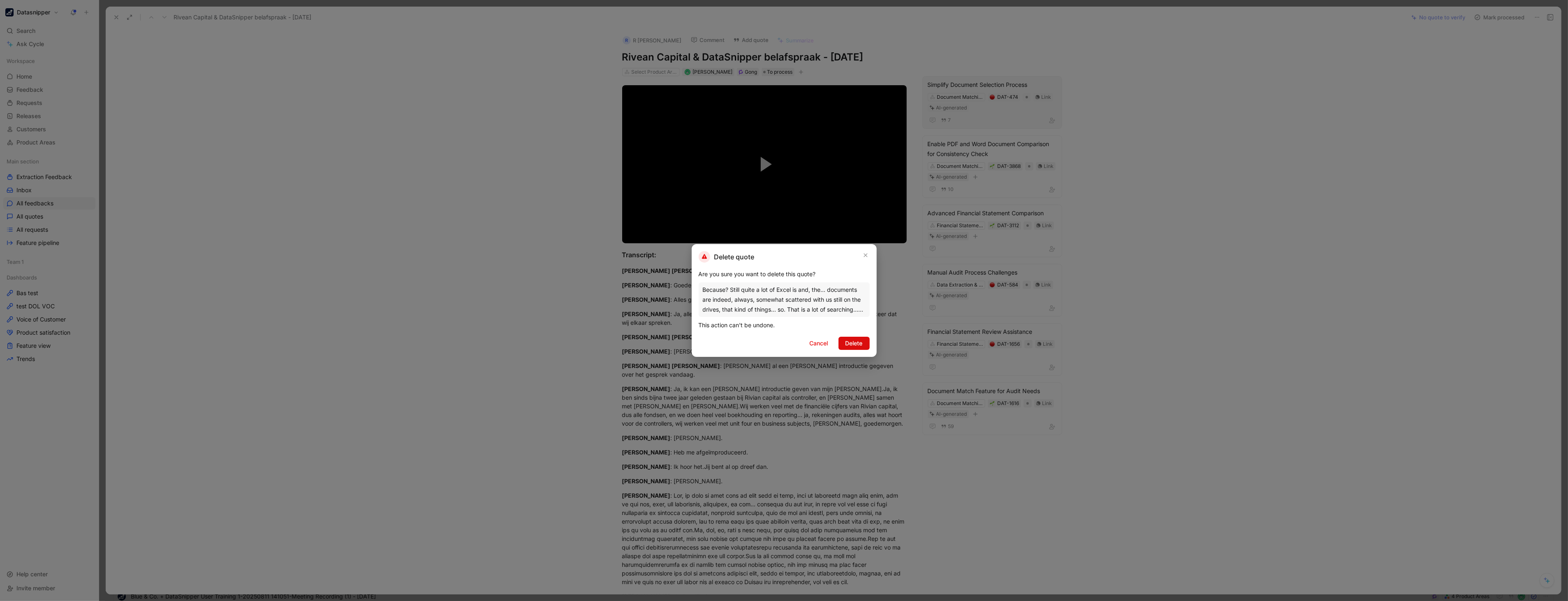
click at [852, 339] on span "Delete" at bounding box center [854, 343] width 17 height 10
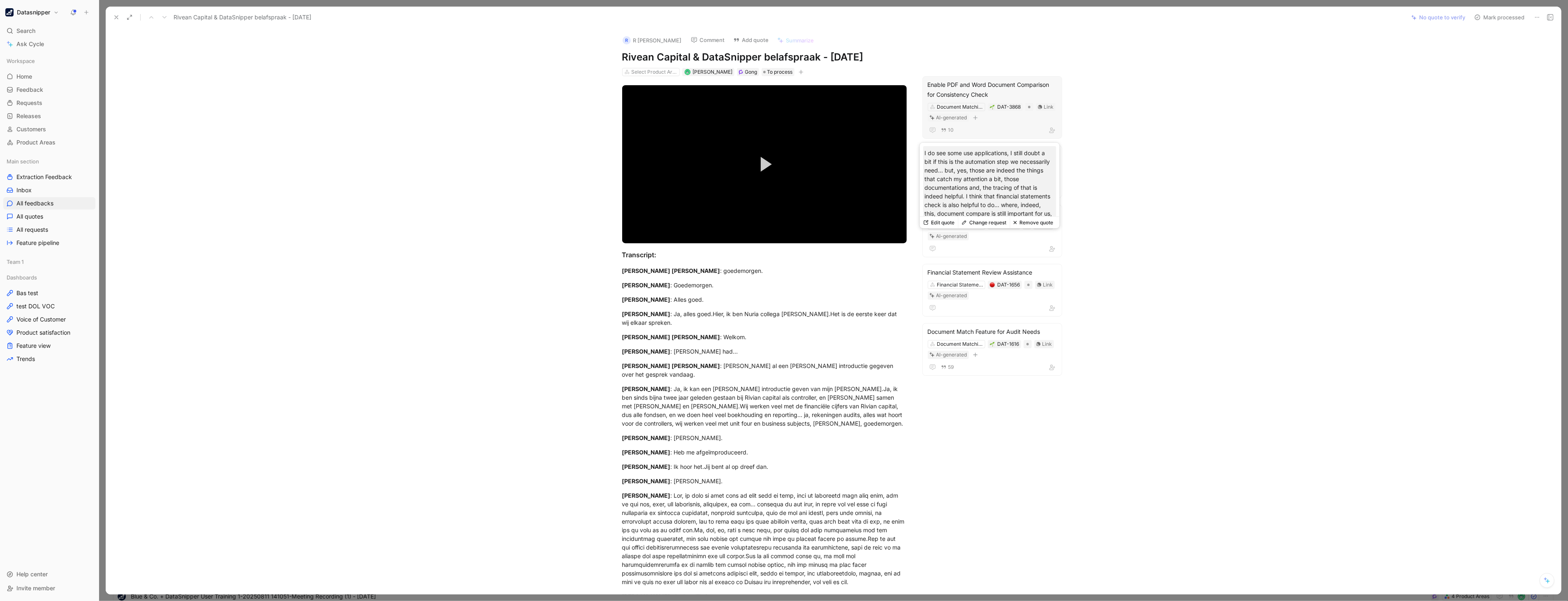
click at [1037, 224] on button "Remove quote" at bounding box center [1034, 223] width 47 height 12
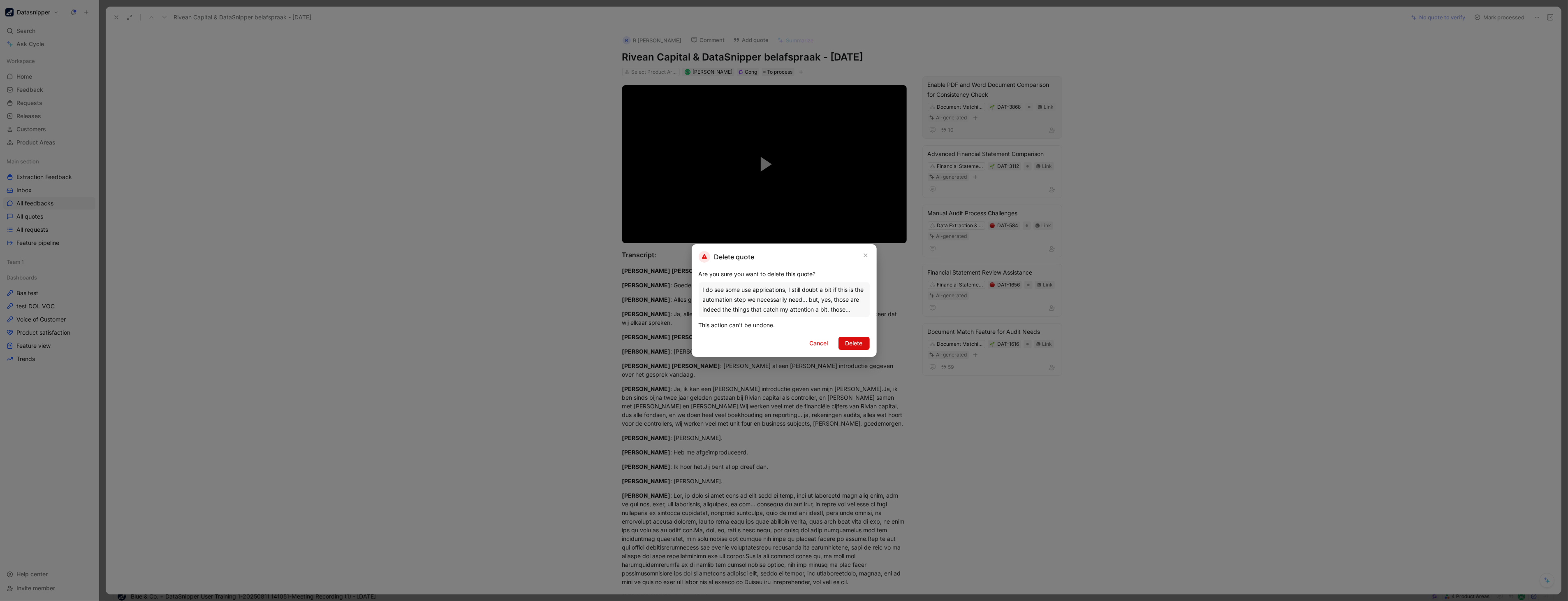
click at [858, 343] on span "Delete" at bounding box center [854, 343] width 17 height 10
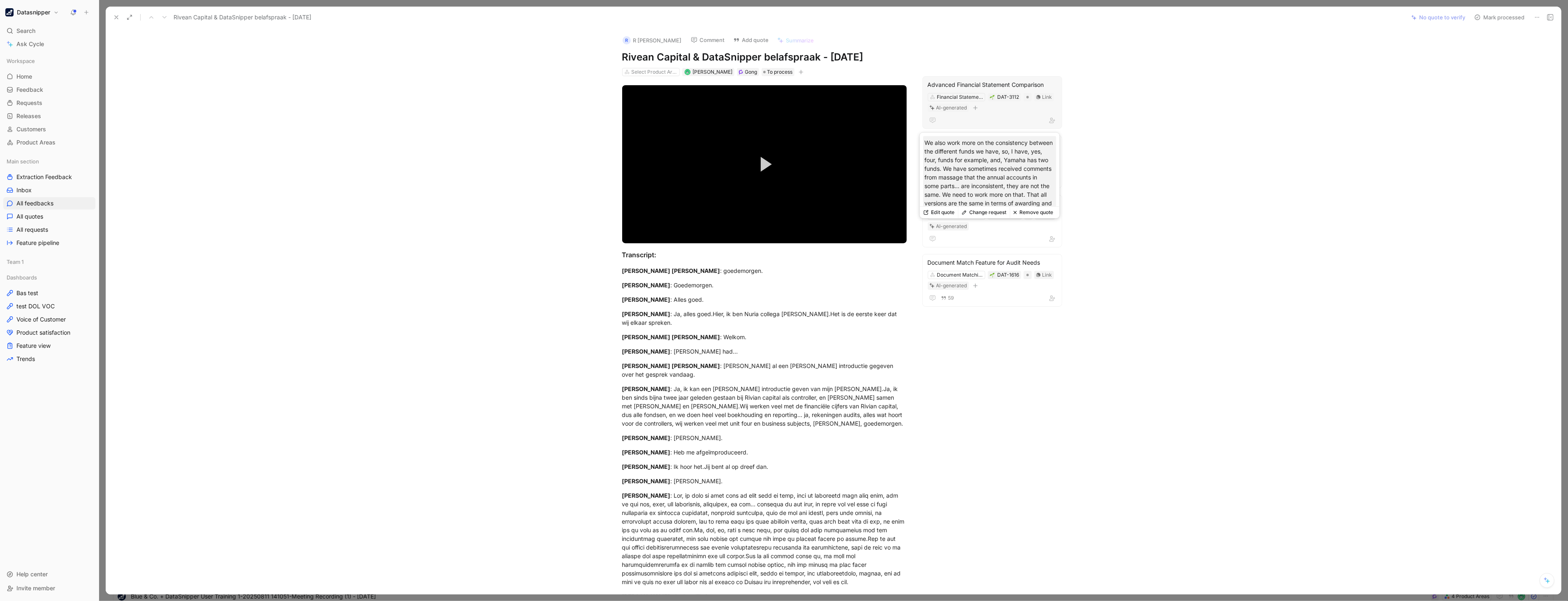
click at [1034, 208] on button "Remove quote" at bounding box center [1034, 212] width 47 height 12
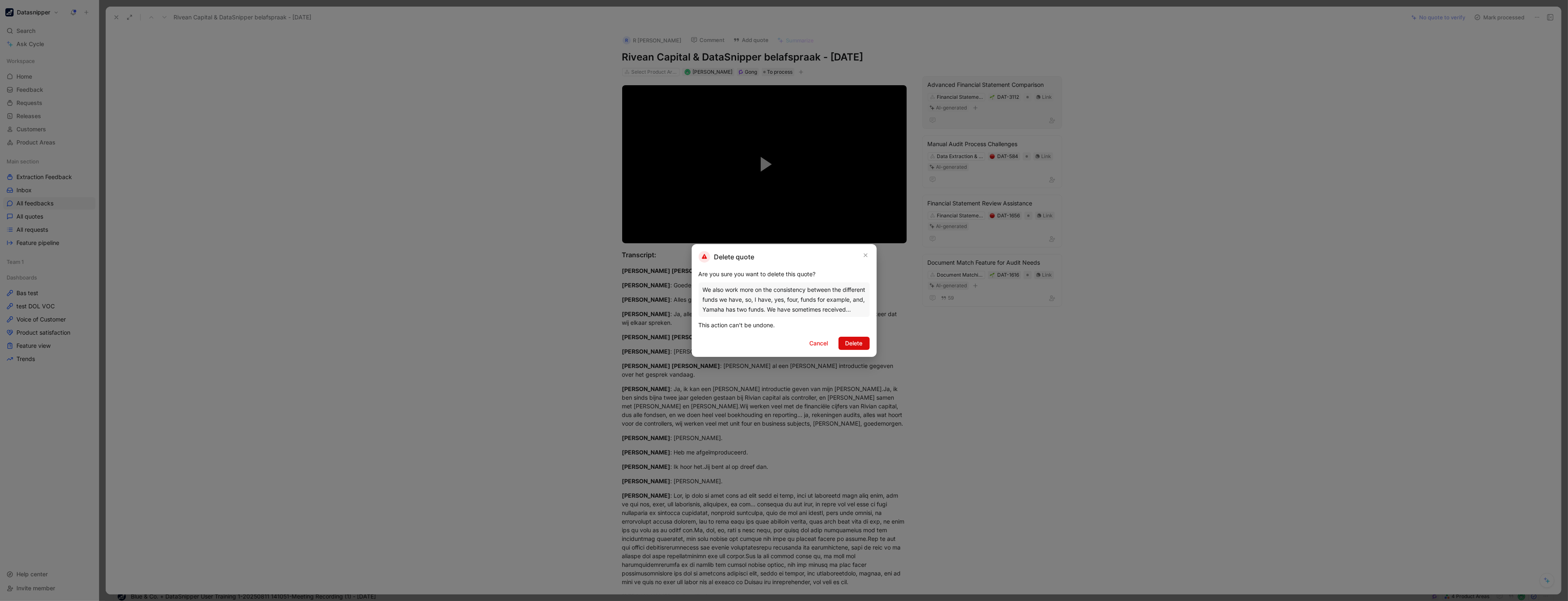
click at [855, 344] on span "Delete" at bounding box center [854, 343] width 17 height 10
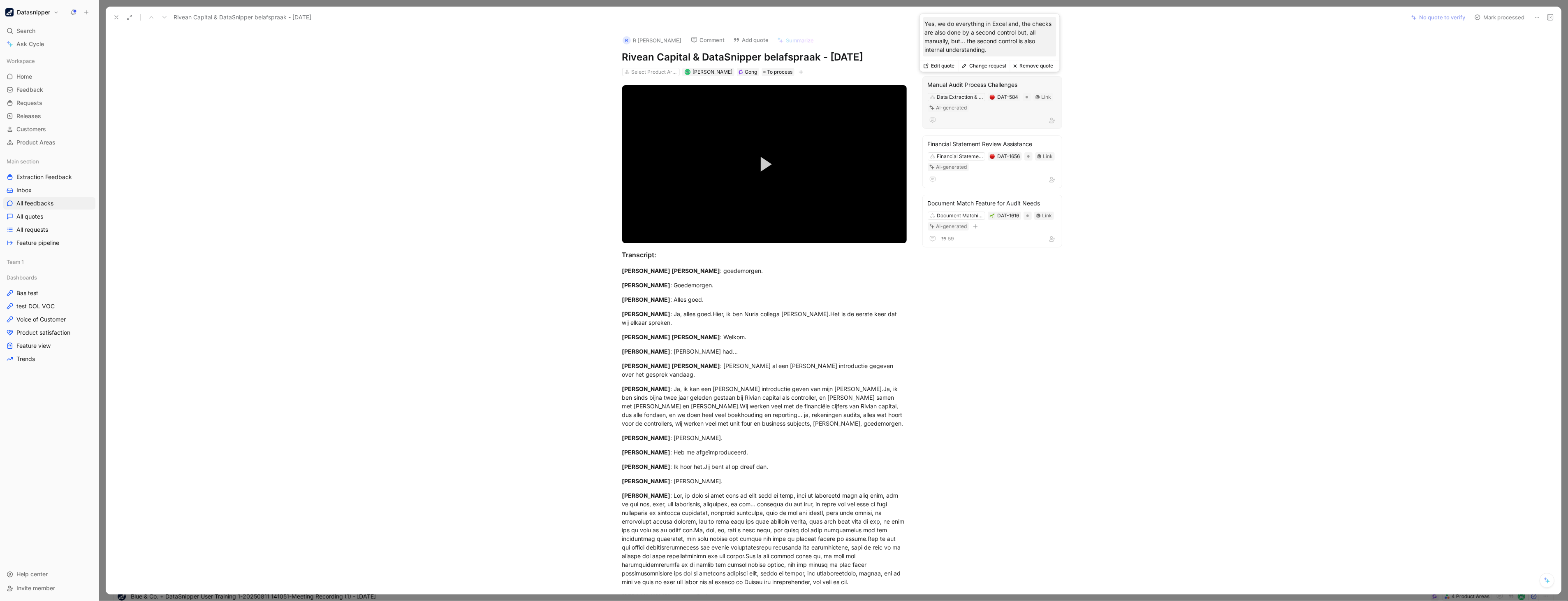
click at [1029, 65] on button "Remove quote" at bounding box center [1034, 66] width 47 height 12
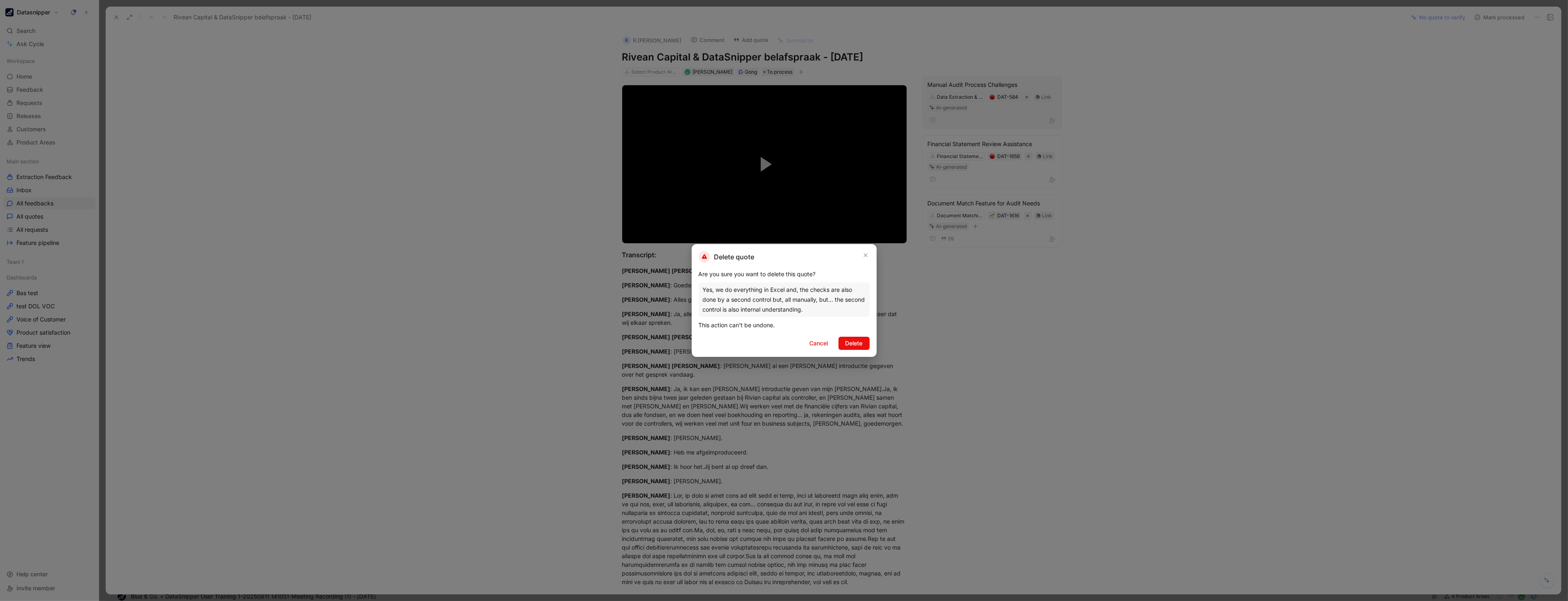
click at [861, 336] on div "Delete quote Are you sure you want to delete this quote? Yes, we do everything …" at bounding box center [784, 300] width 185 height 113
click at [858, 341] on span "Delete" at bounding box center [854, 343] width 17 height 10
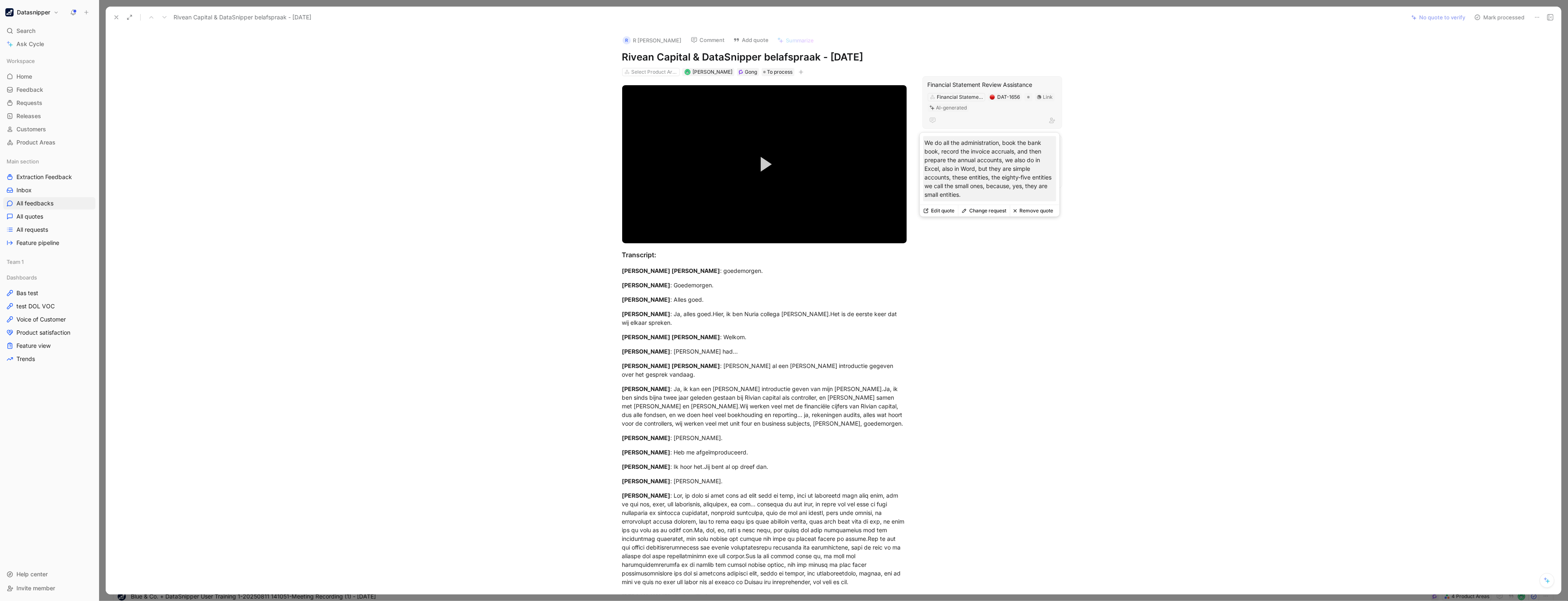
click at [1035, 211] on button "Remove quote" at bounding box center [1034, 211] width 47 height 12
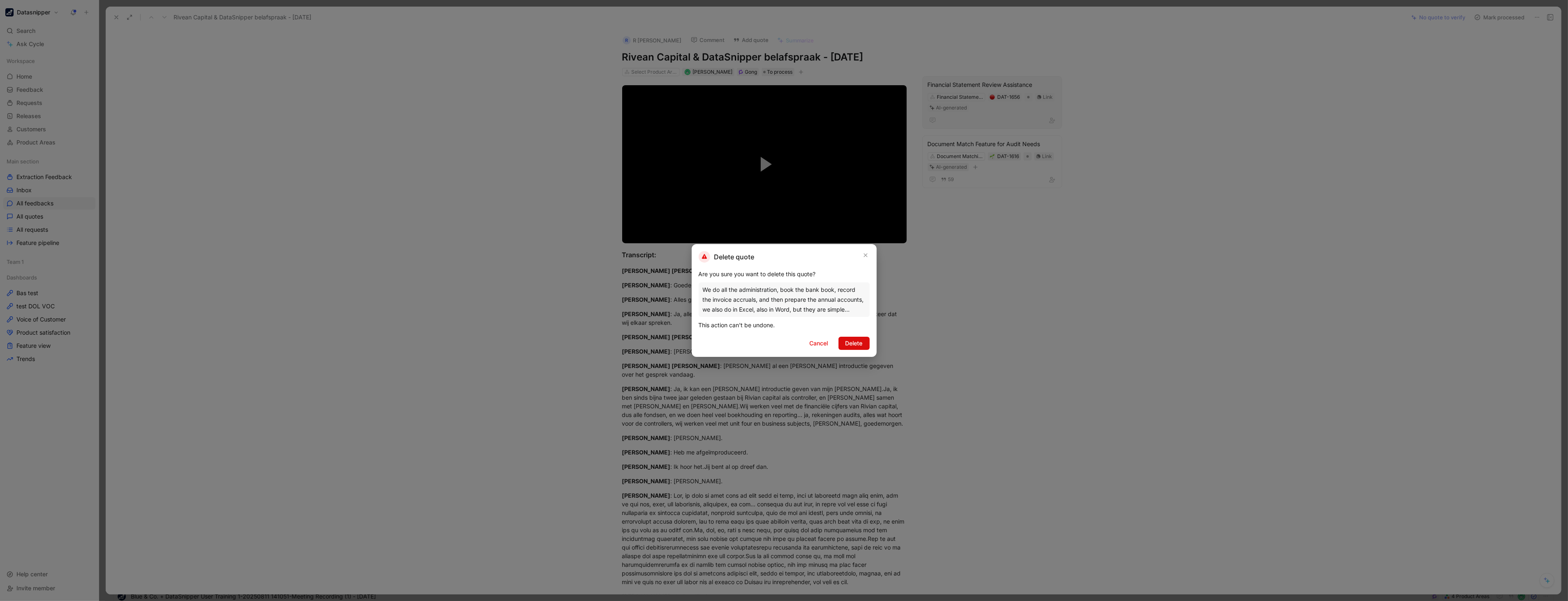
click at [858, 342] on span "Delete" at bounding box center [854, 343] width 17 height 10
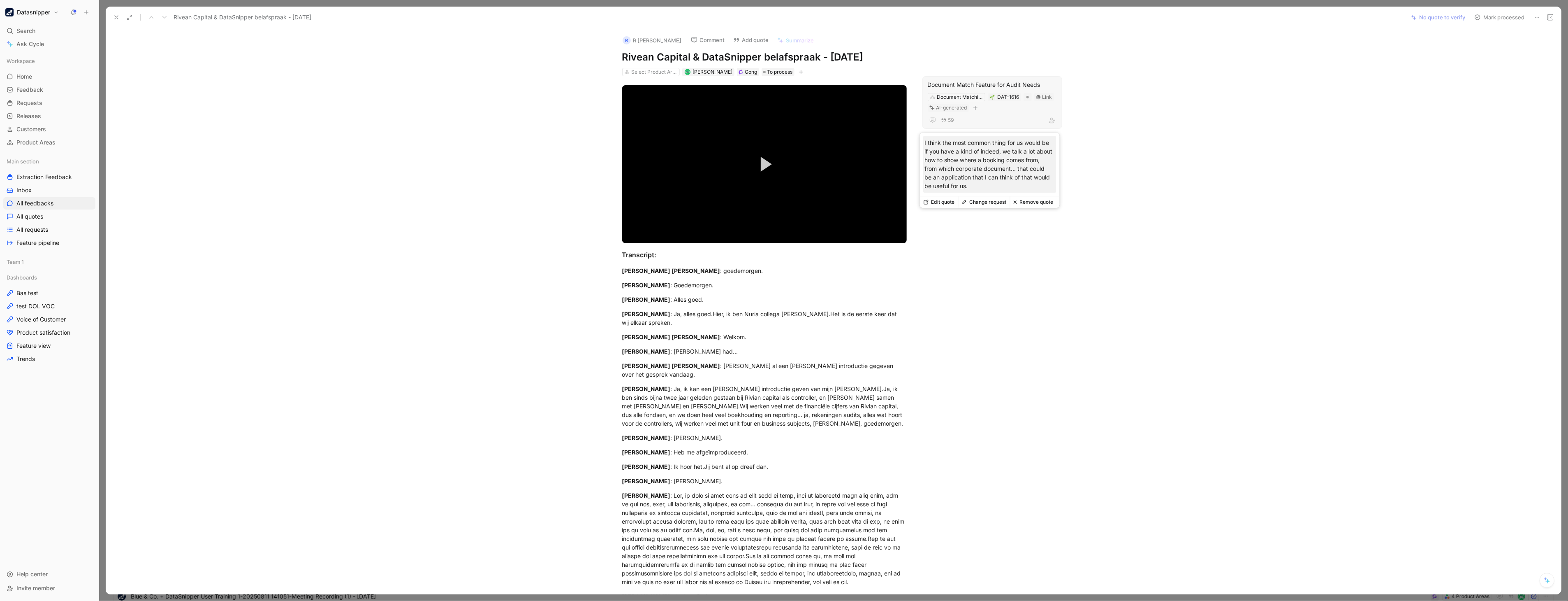
click at [1034, 201] on button "Remove quote" at bounding box center [1034, 202] width 47 height 12
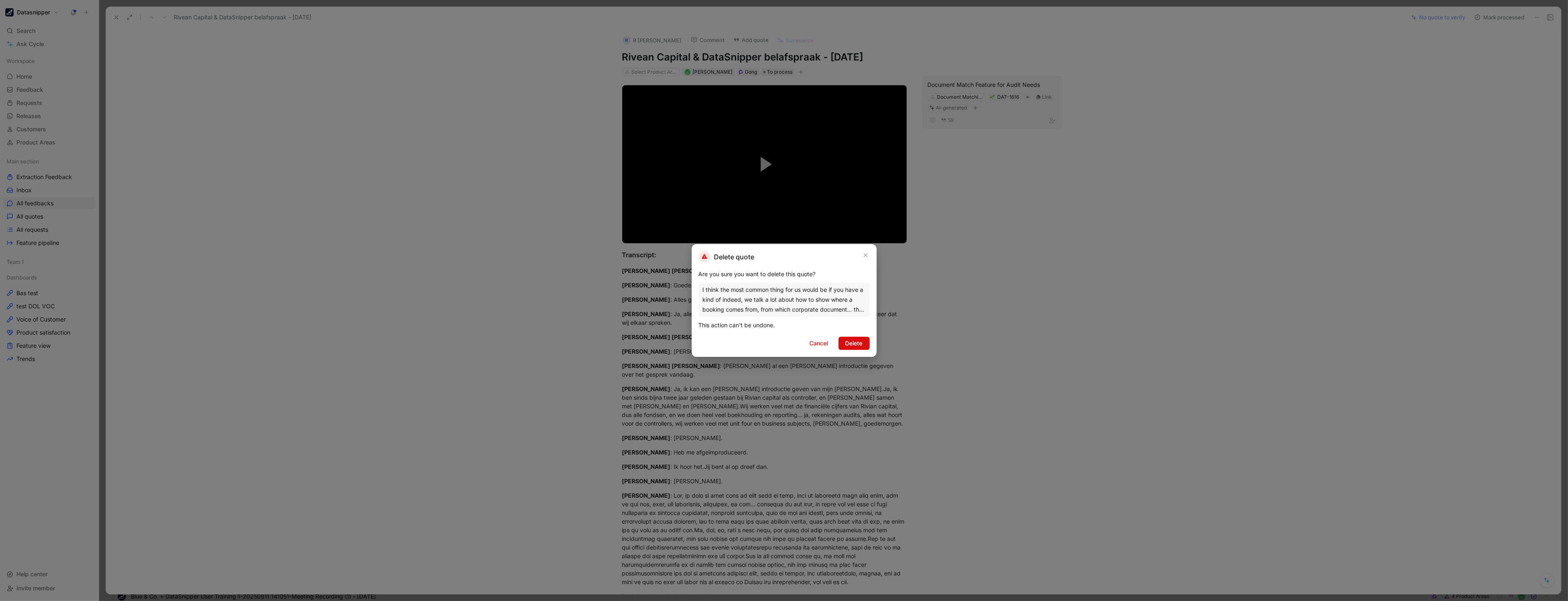
click at [856, 342] on span "Delete" at bounding box center [854, 343] width 17 height 10
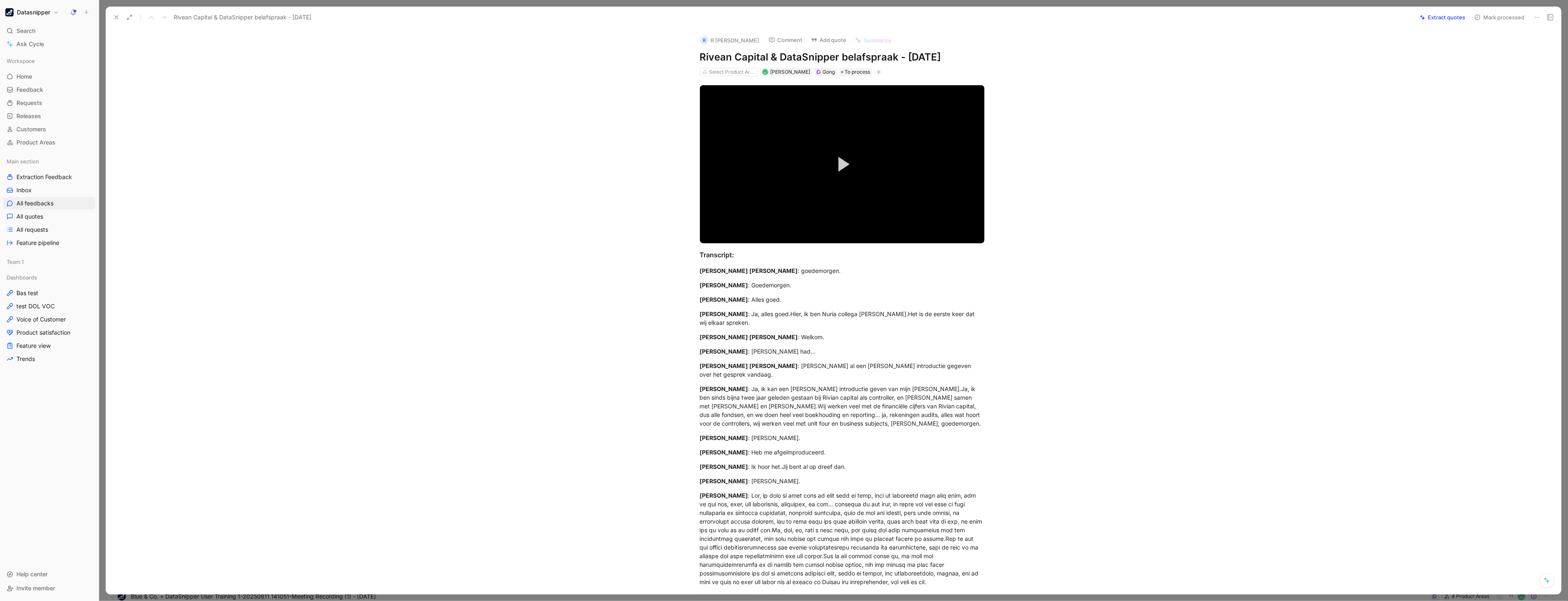
click at [1436, 17] on button "Extract quotes" at bounding box center [1442, 18] width 52 height 12
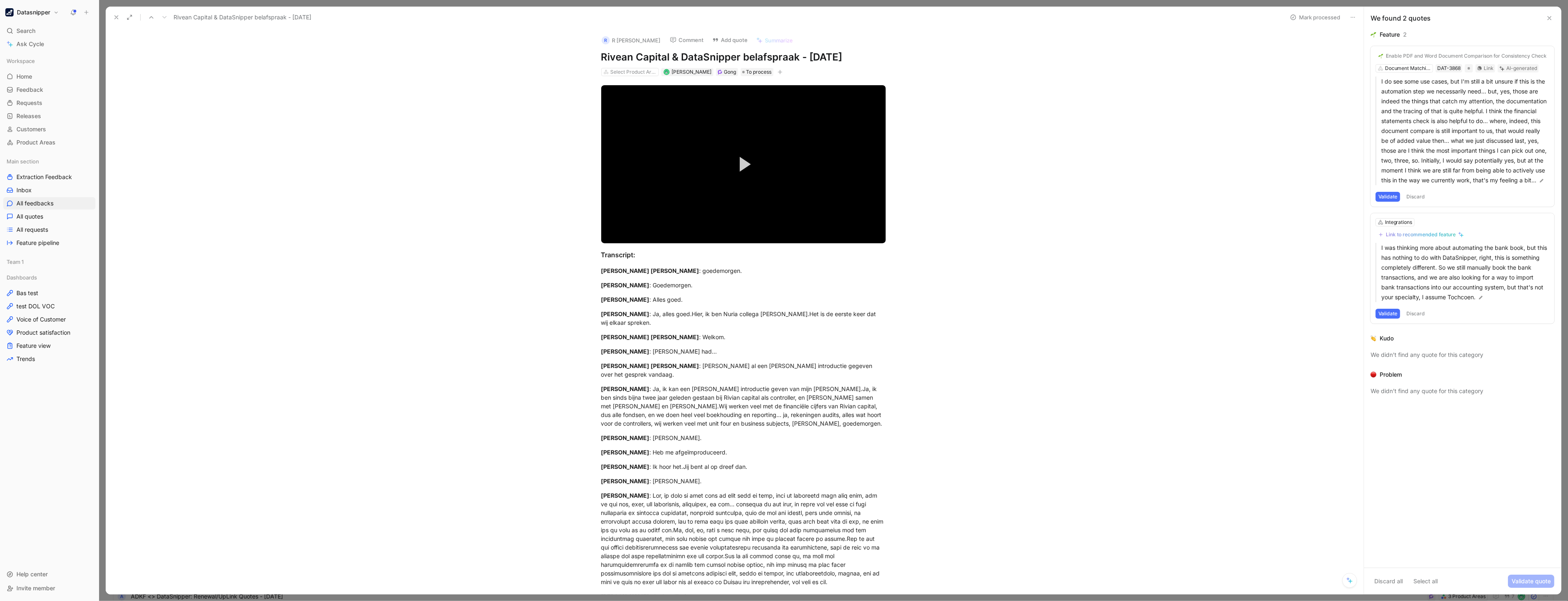
click at [1384, 312] on button "Validate" at bounding box center [1387, 313] width 24 height 10
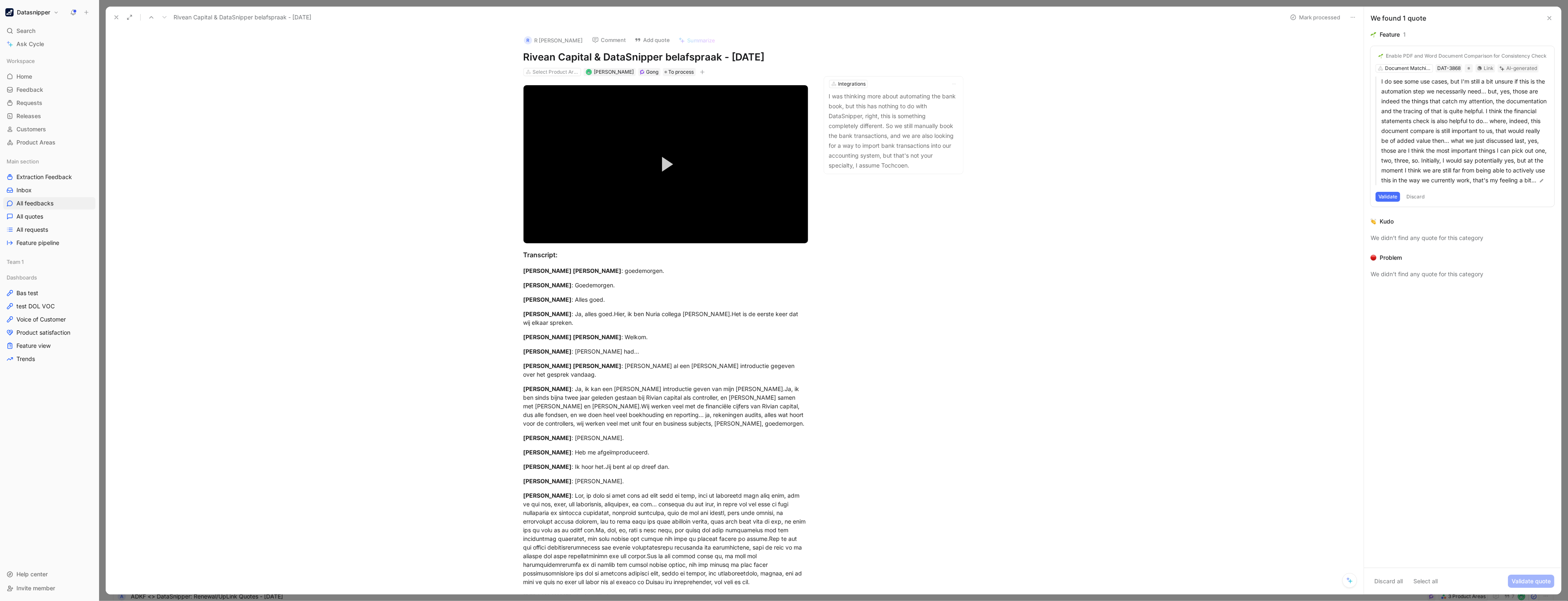
click at [1390, 195] on button "Validate" at bounding box center [1387, 196] width 24 height 10
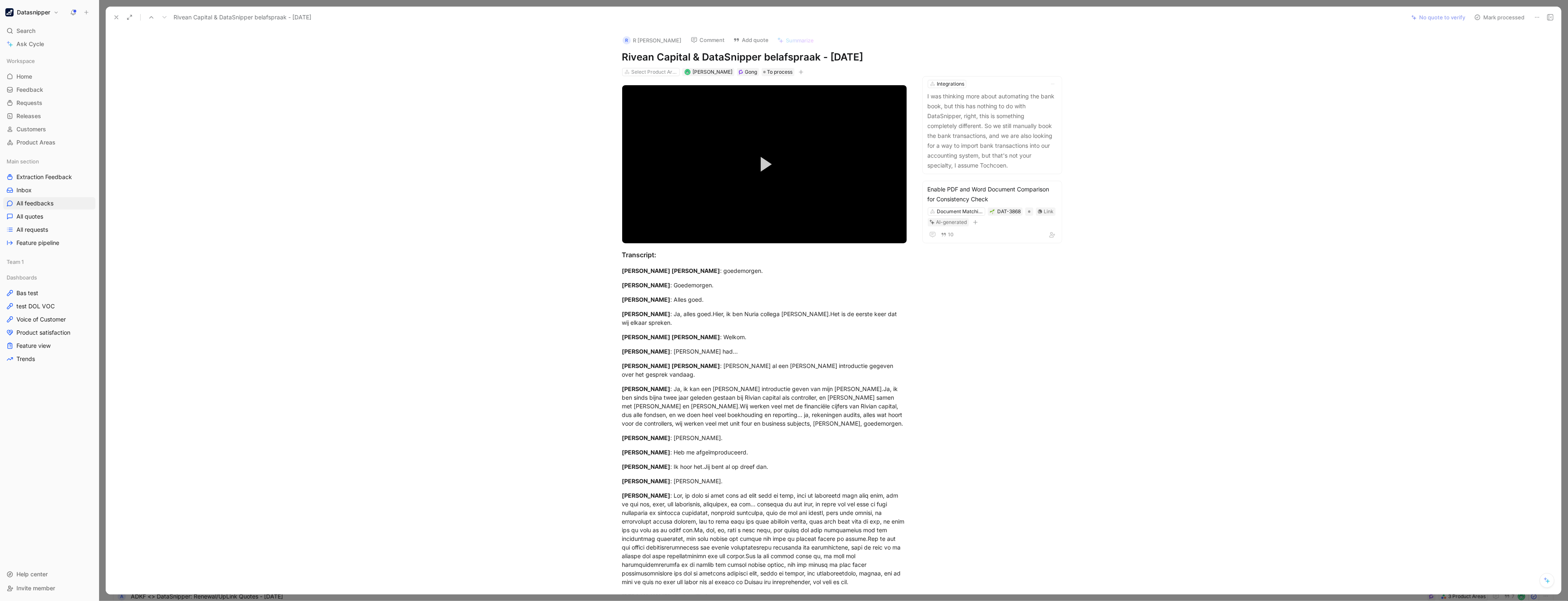
click at [1498, 20] on button "Mark processed" at bounding box center [1499, 18] width 57 height 12
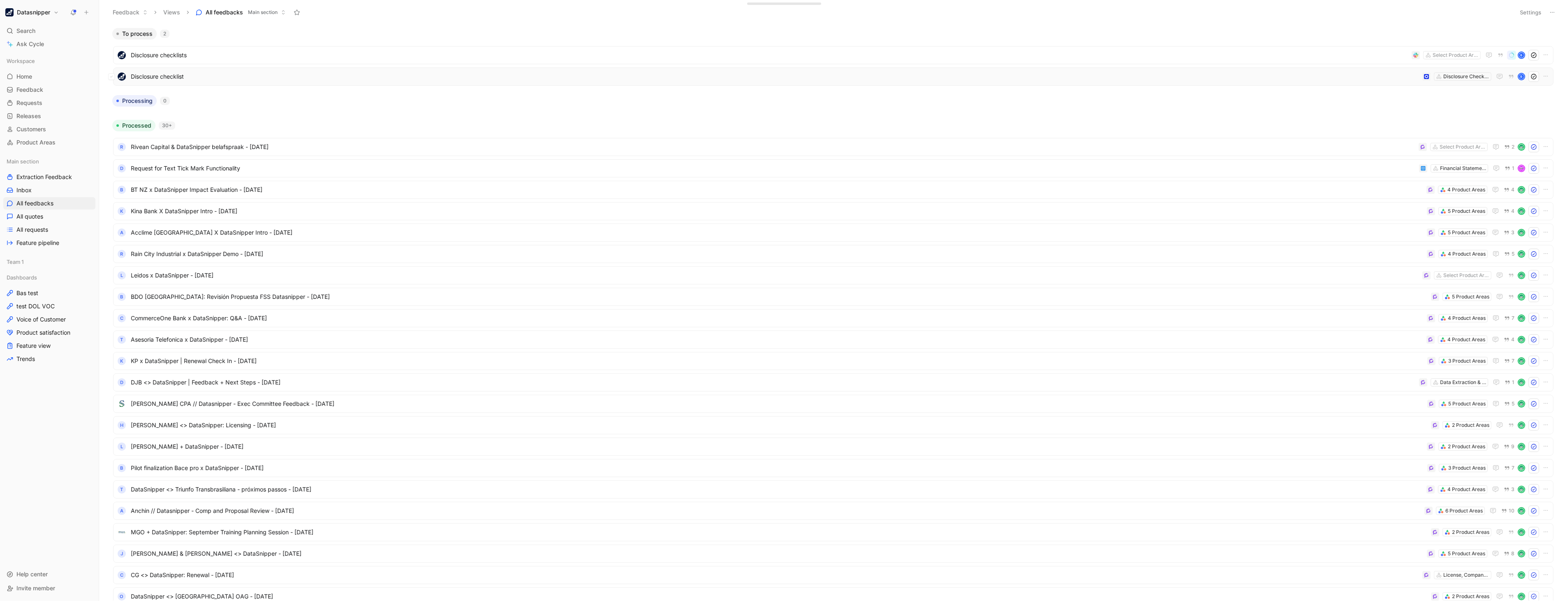
click at [211, 83] on div "Disclosure checklist Disclosure Checklists B" at bounding box center [833, 77] width 1441 height 18
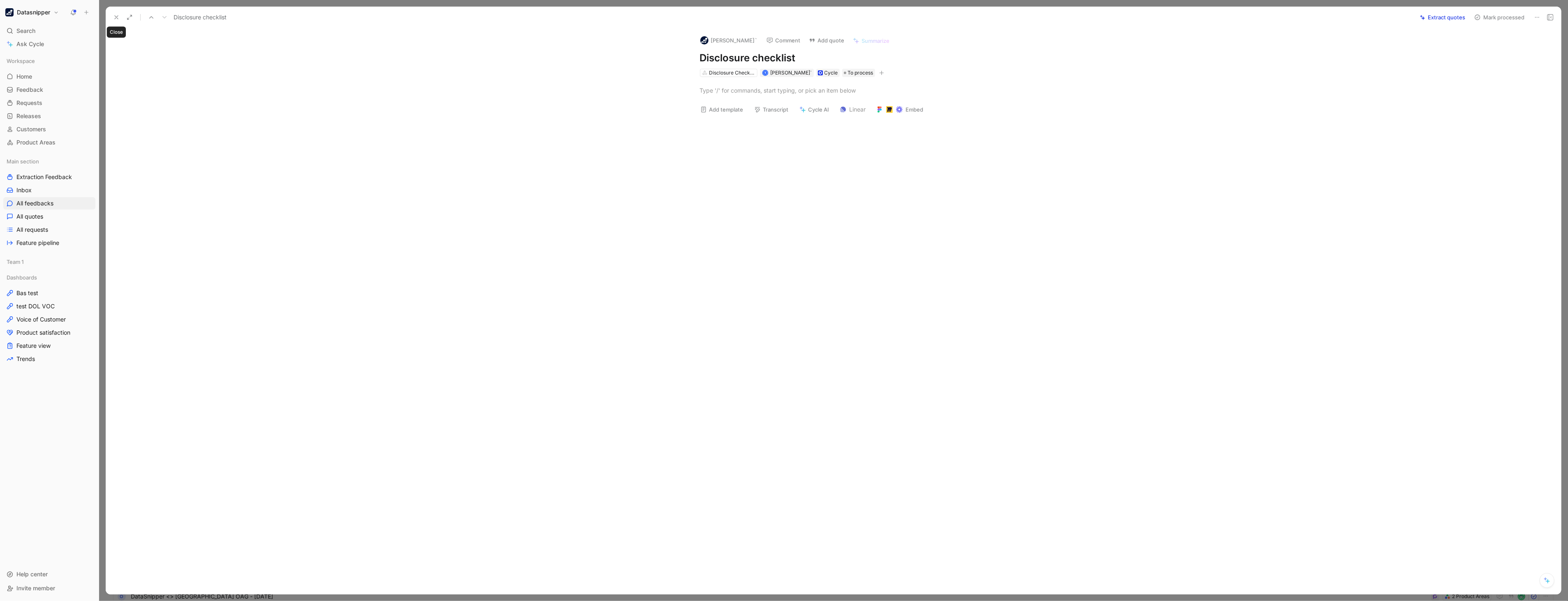
click at [118, 18] on use at bounding box center [116, 17] width 3 height 3
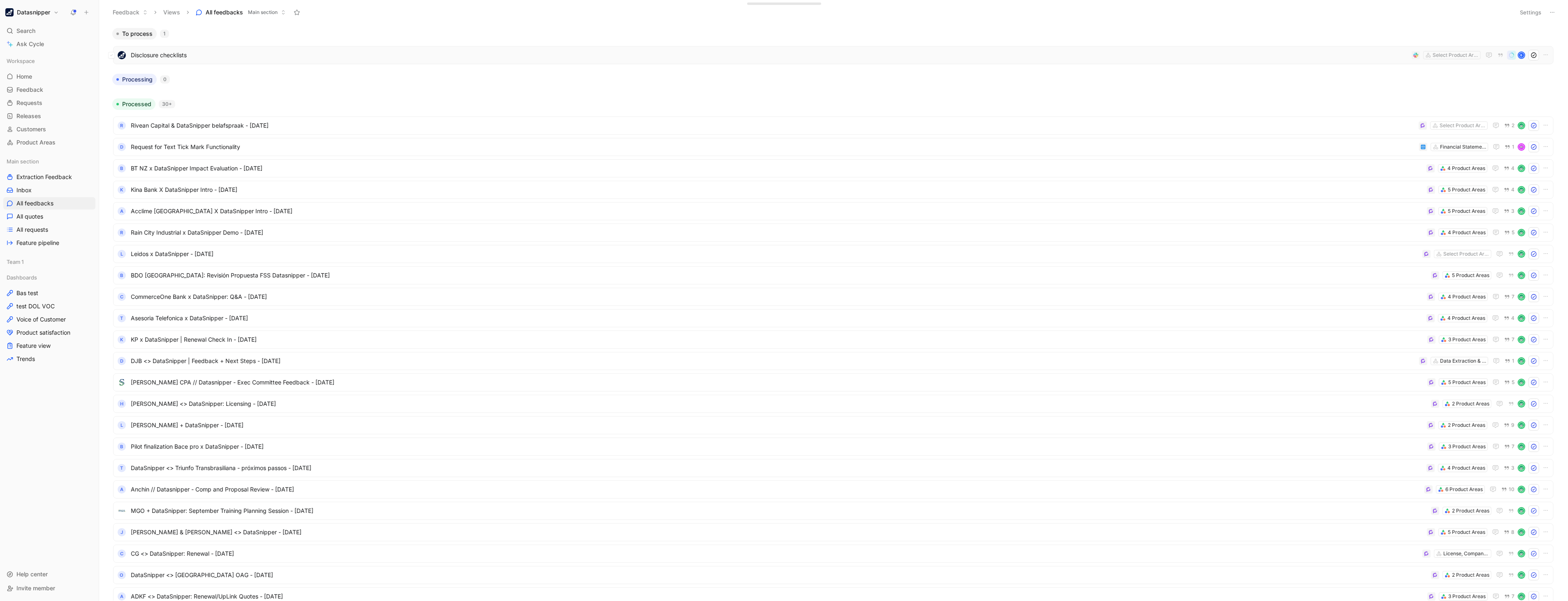
click at [248, 55] on span "Disclosure checklists" at bounding box center [769, 55] width 1278 height 10
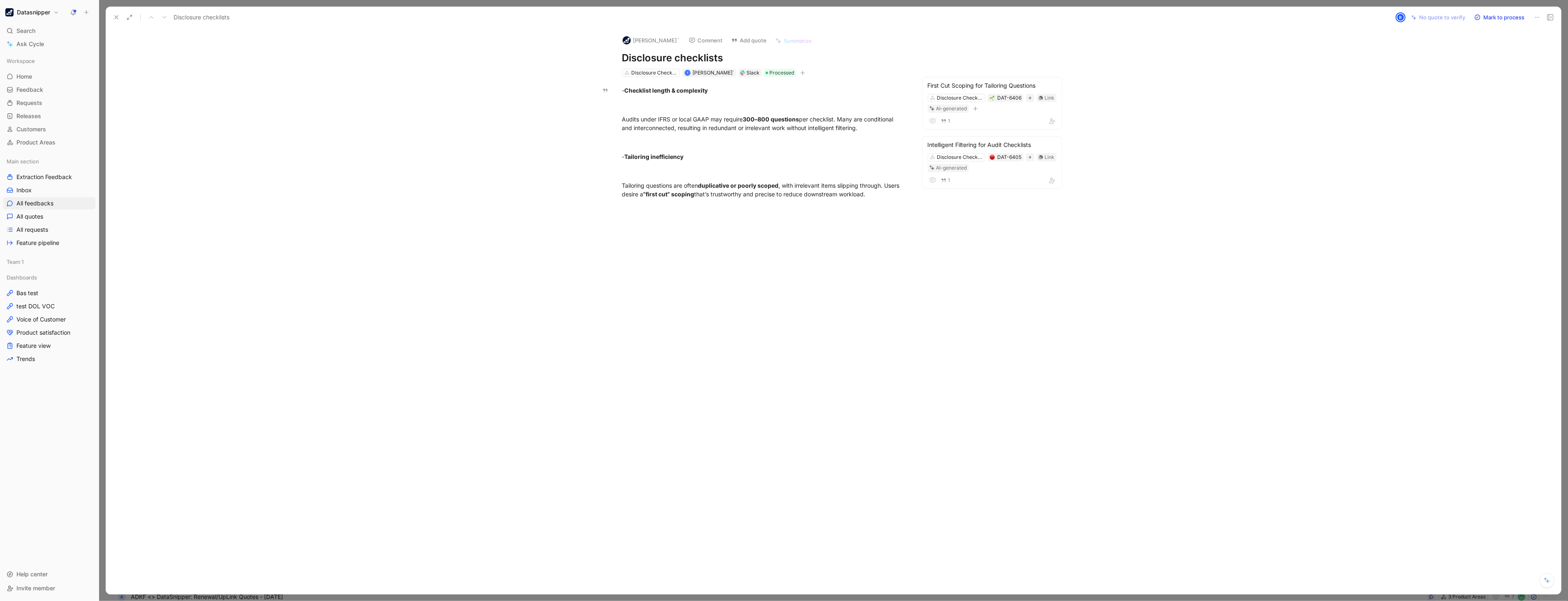
click at [115, 19] on icon at bounding box center [116, 17] width 7 height 7
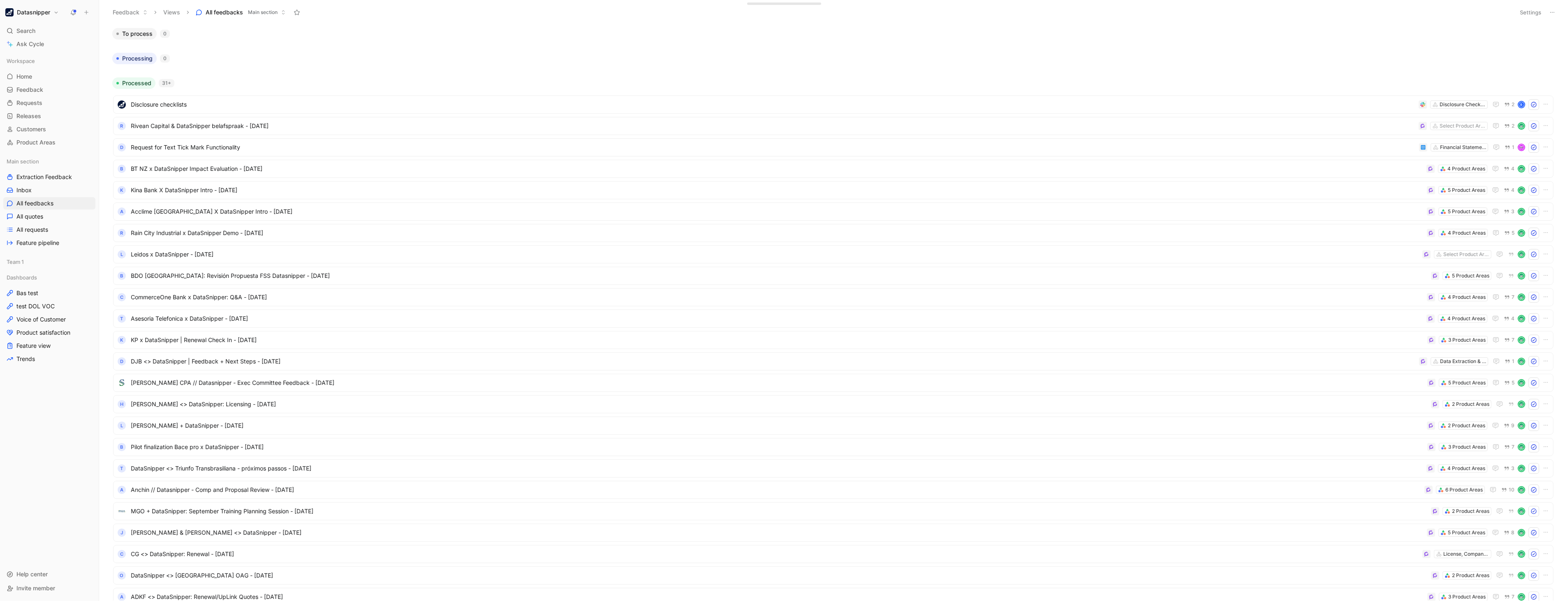
drag, startPoint x: 441, startPoint y: 67, endPoint x: 406, endPoint y: 69, distance: 35.1
click at [406, 69] on div at bounding box center [833, 67] width 1449 height 7
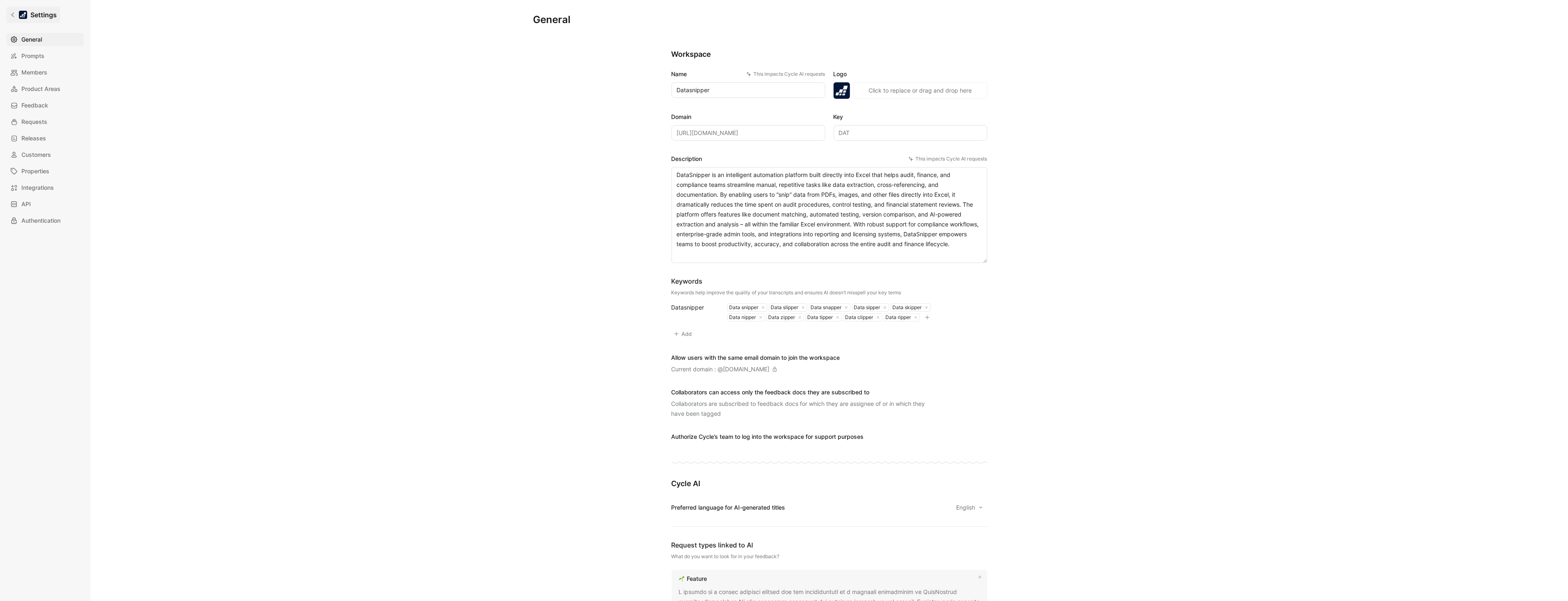
click at [7, 9] on link "Settings" at bounding box center [33, 15] width 54 height 16
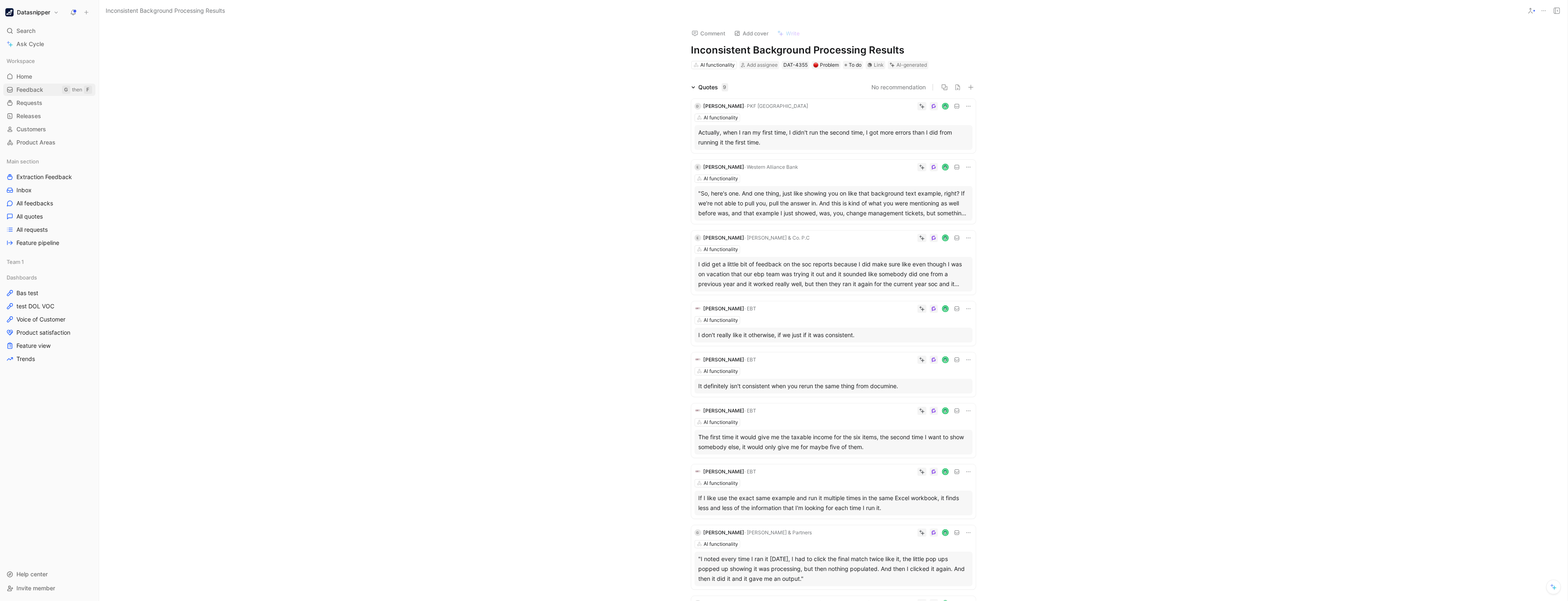
click at [43, 89] on link "Feedback G then F" at bounding box center [49, 89] width 92 height 13
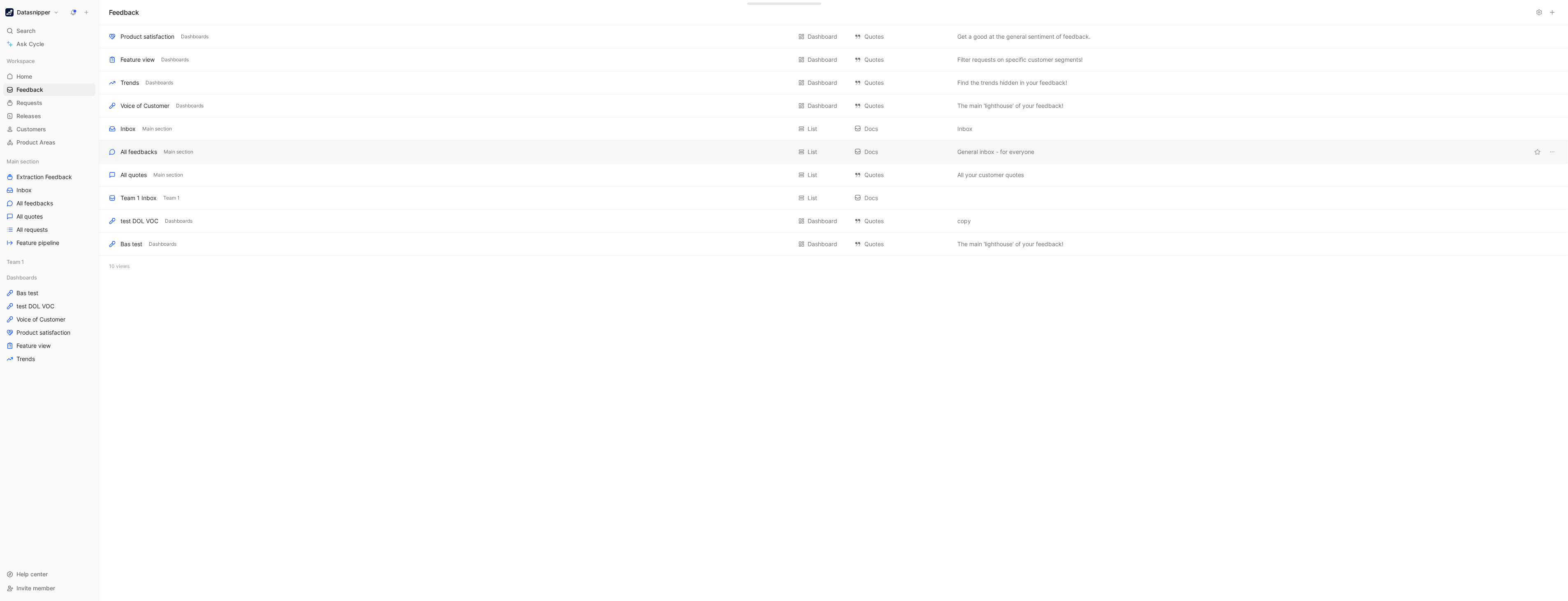
click at [157, 149] on div "All feedbacks Main section" at bounding box center [450, 151] width 683 height 10
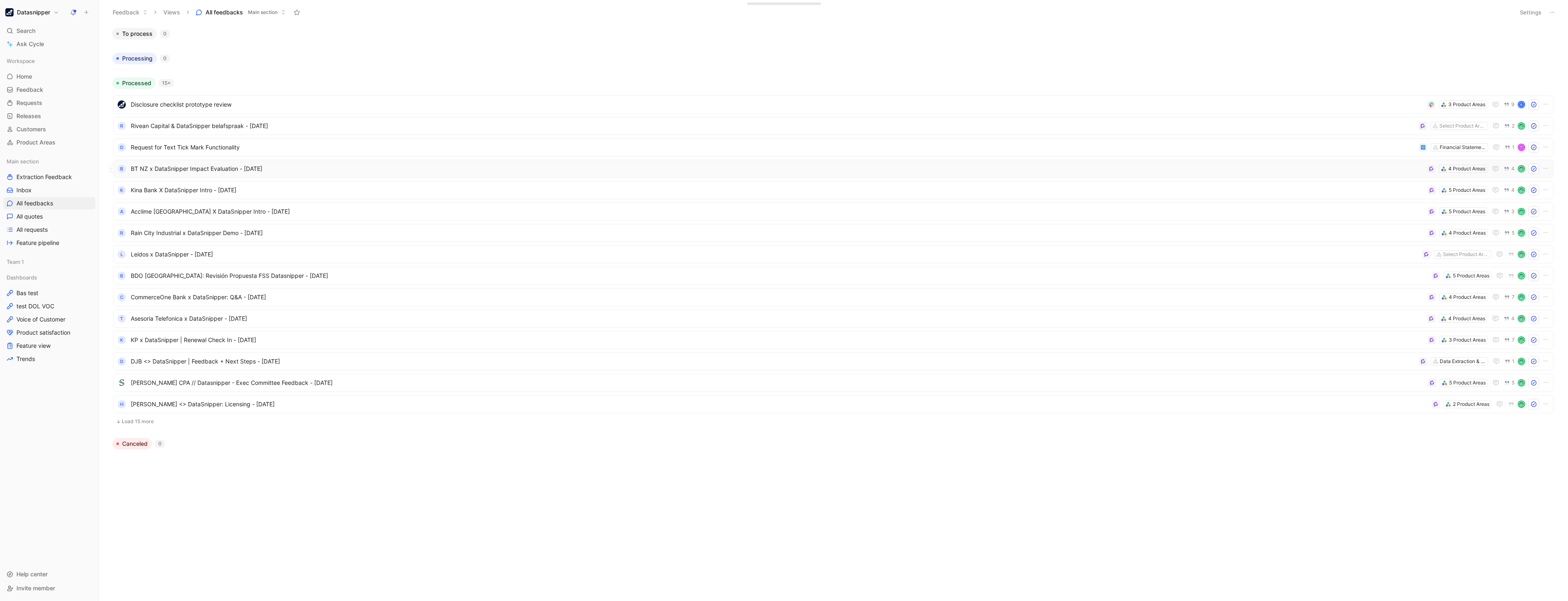
click at [1264, 170] on span "BT NZ x DataSnipper Impact Evaluation - [DATE]" at bounding box center [777, 168] width 1293 height 10
